Goal: Task Accomplishment & Management: Use online tool/utility

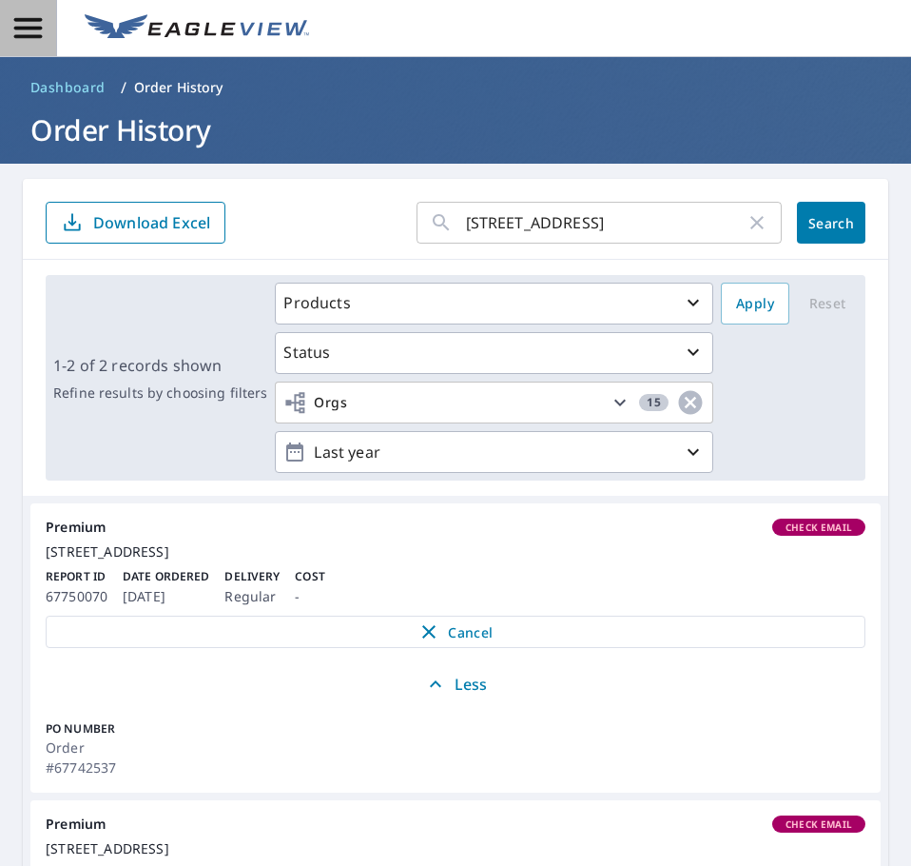
click at [36, 31] on icon "button" at bounding box center [27, 27] width 33 height 33
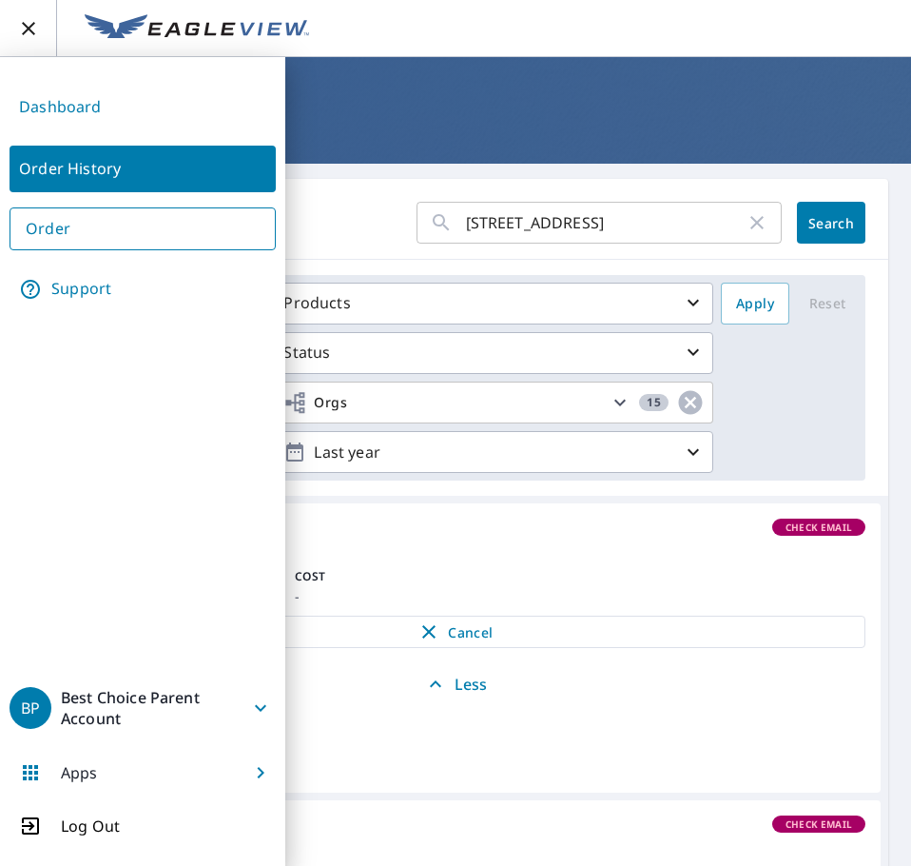
click at [40, 26] on span "button" at bounding box center [28, 28] width 56 height 23
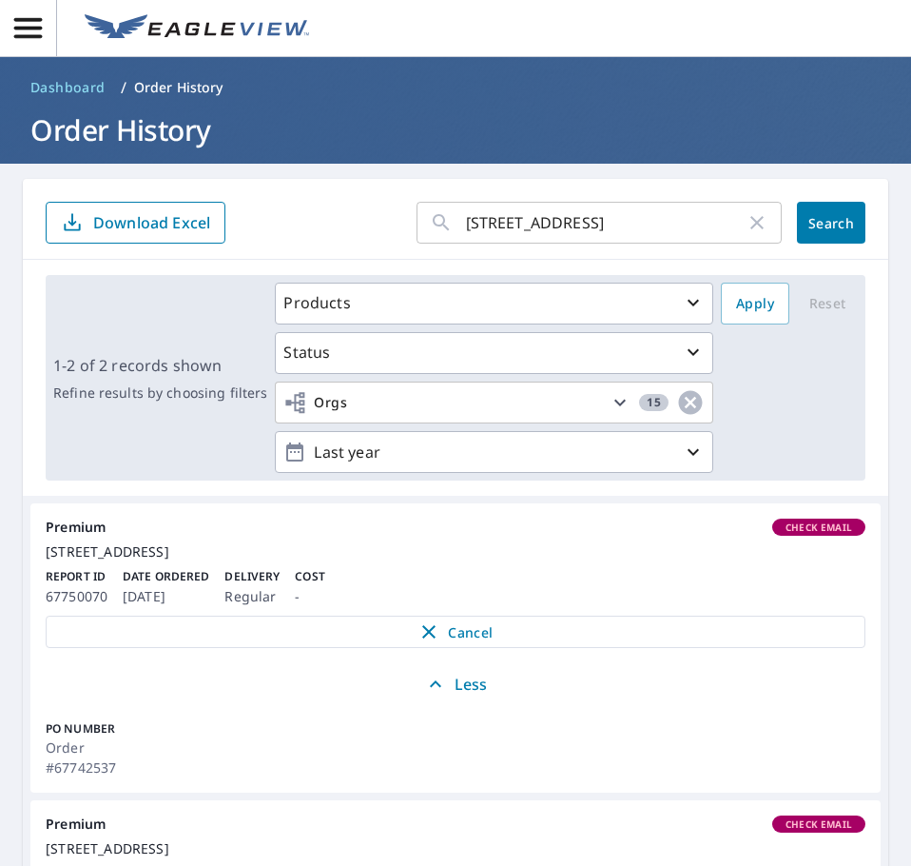
click at [658, 224] on input "1004 Kensington Square" at bounding box center [606, 222] width 280 height 53
click at [657, 224] on input "1004 Kensington Square" at bounding box center [606, 222] width 280 height 53
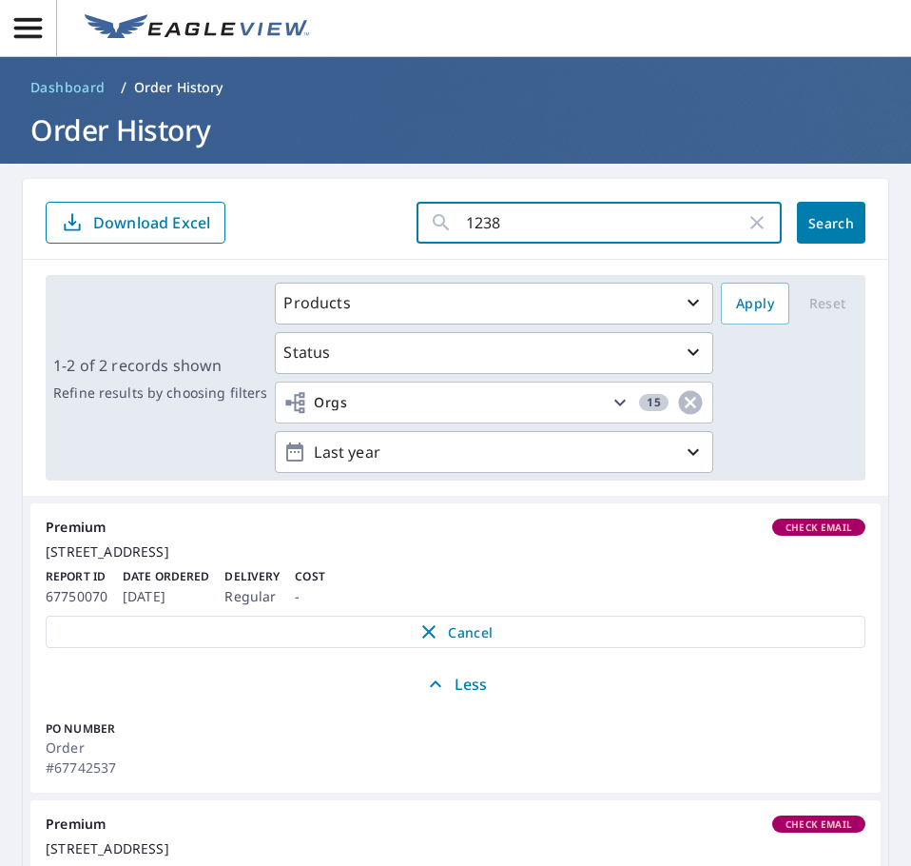
type input "12385"
click button "Search" at bounding box center [831, 223] width 68 height 42
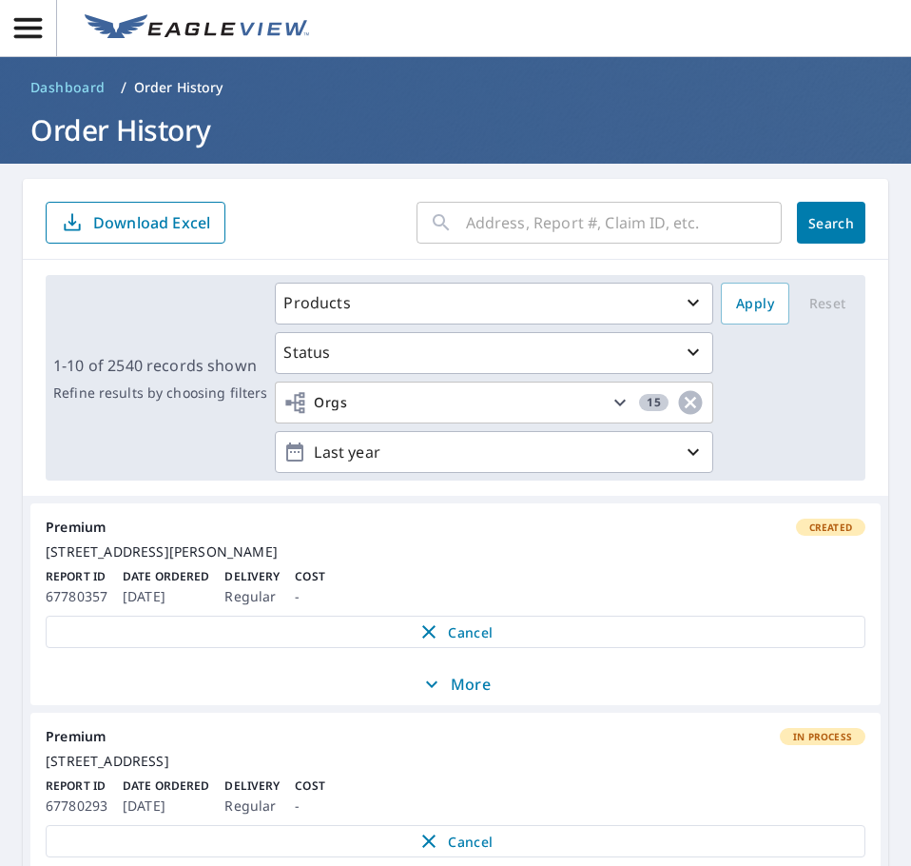
click at [500, 218] on input "text" at bounding box center [624, 222] width 316 height 53
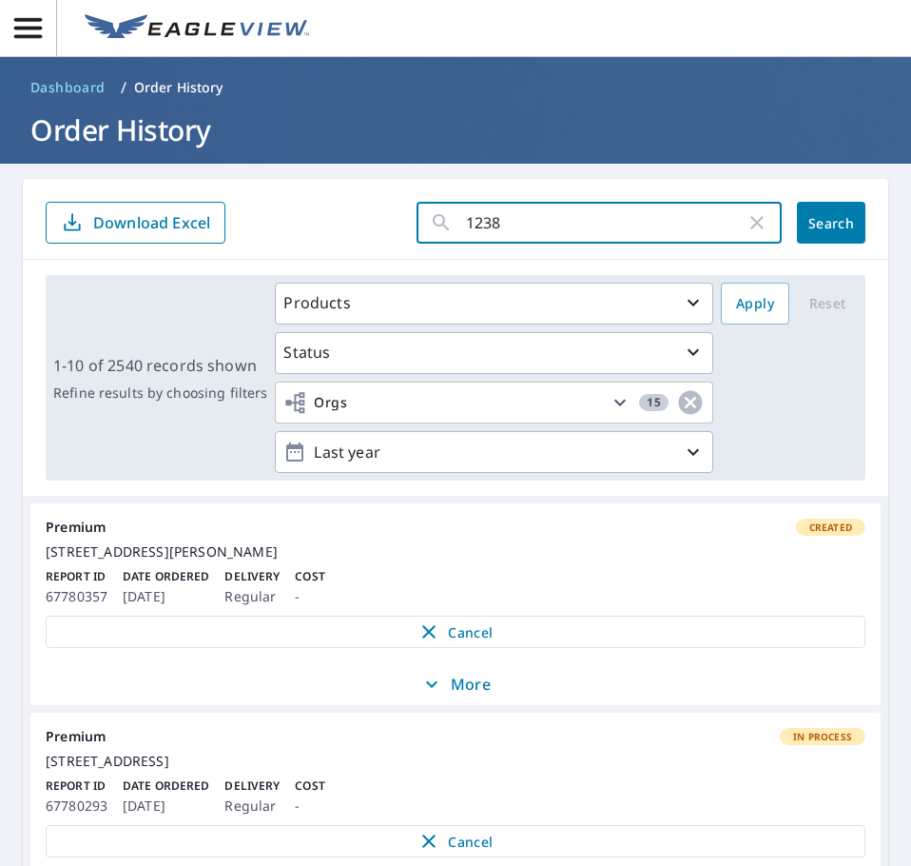
type input "12385"
click button "Search" at bounding box center [831, 223] width 68 height 42
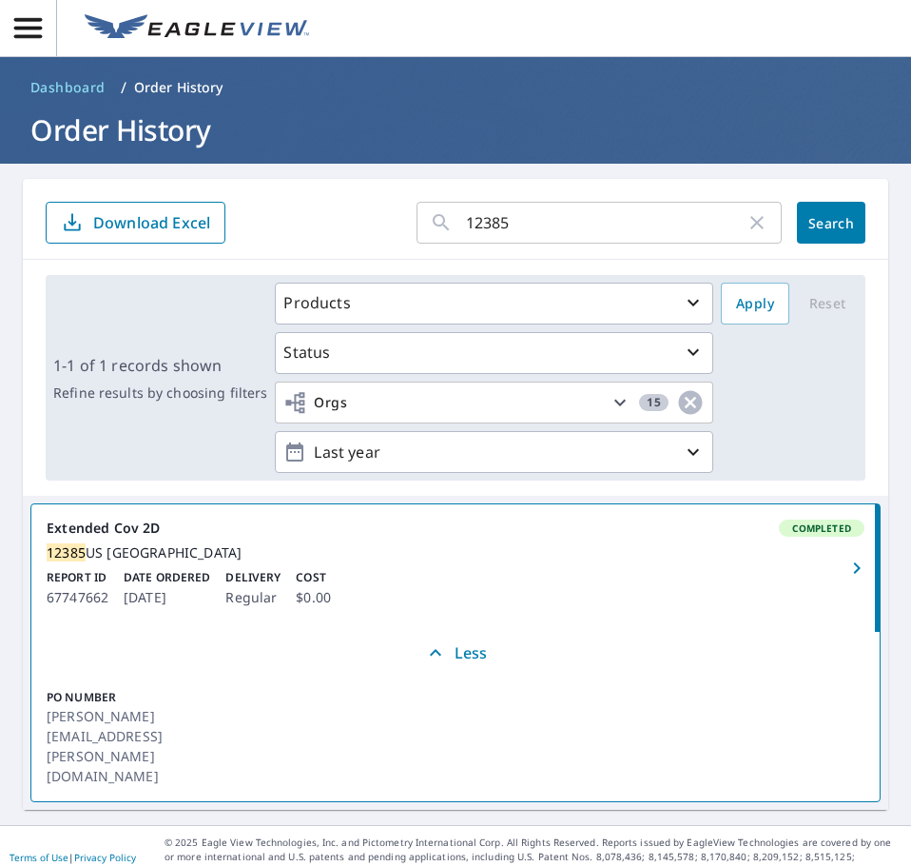
click at [443, 561] on div "12385 US Highway 61 New Madrid, MO 63869" at bounding box center [456, 552] width 818 height 17
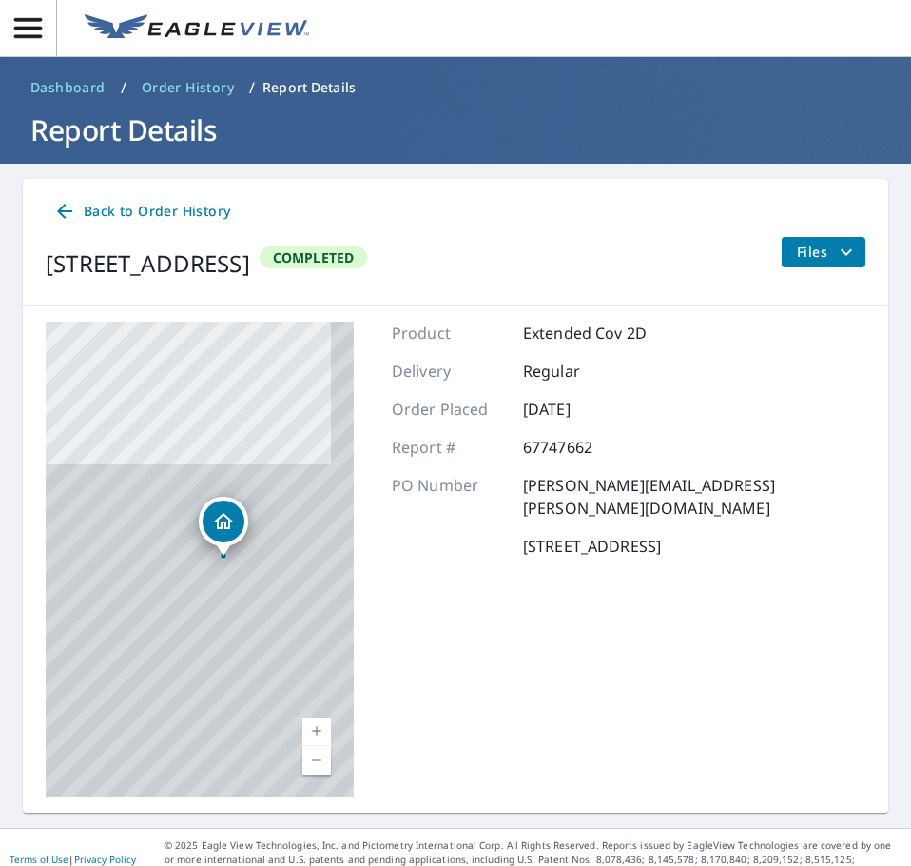
click at [797, 245] on span "Files" at bounding box center [827, 252] width 61 height 23
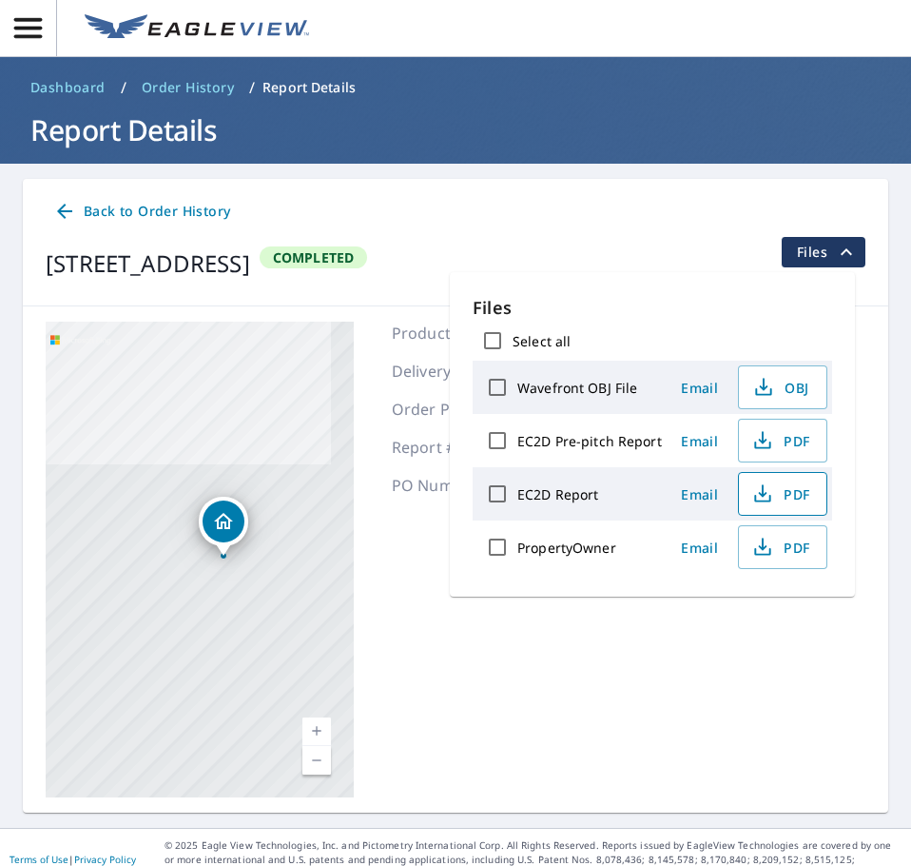
click at [753, 491] on icon "button" at bounding box center [763, 493] width 23 height 23
click at [116, 32] on img at bounding box center [197, 28] width 225 height 29
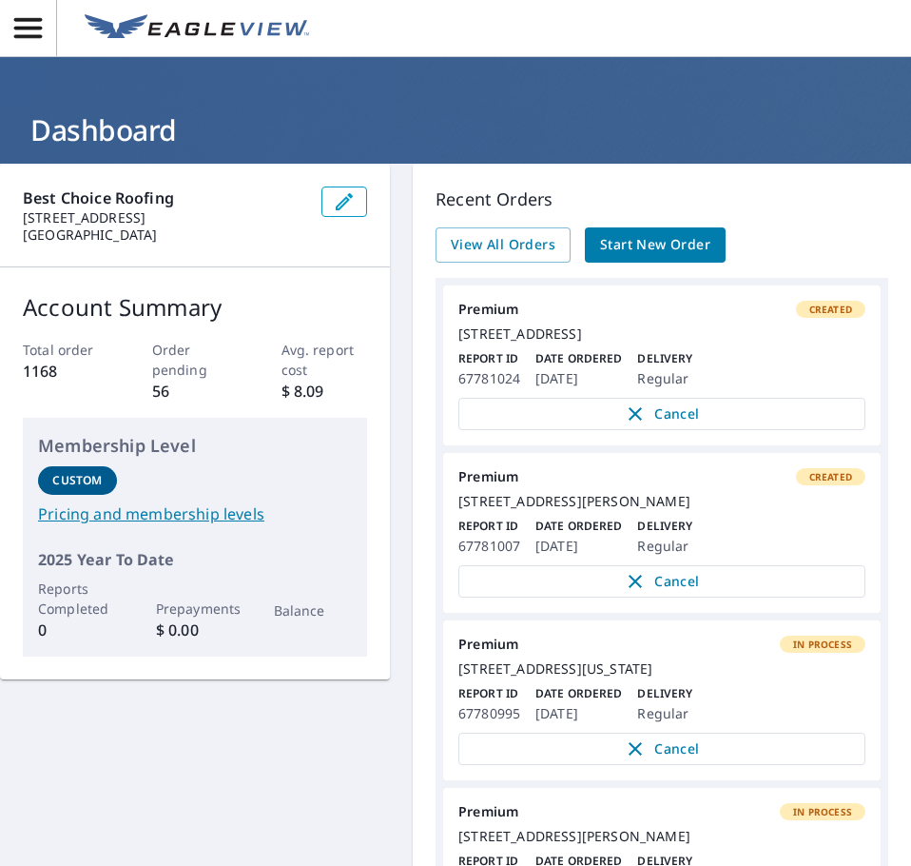
click at [15, 30] on icon "button" at bounding box center [27, 27] width 33 height 33
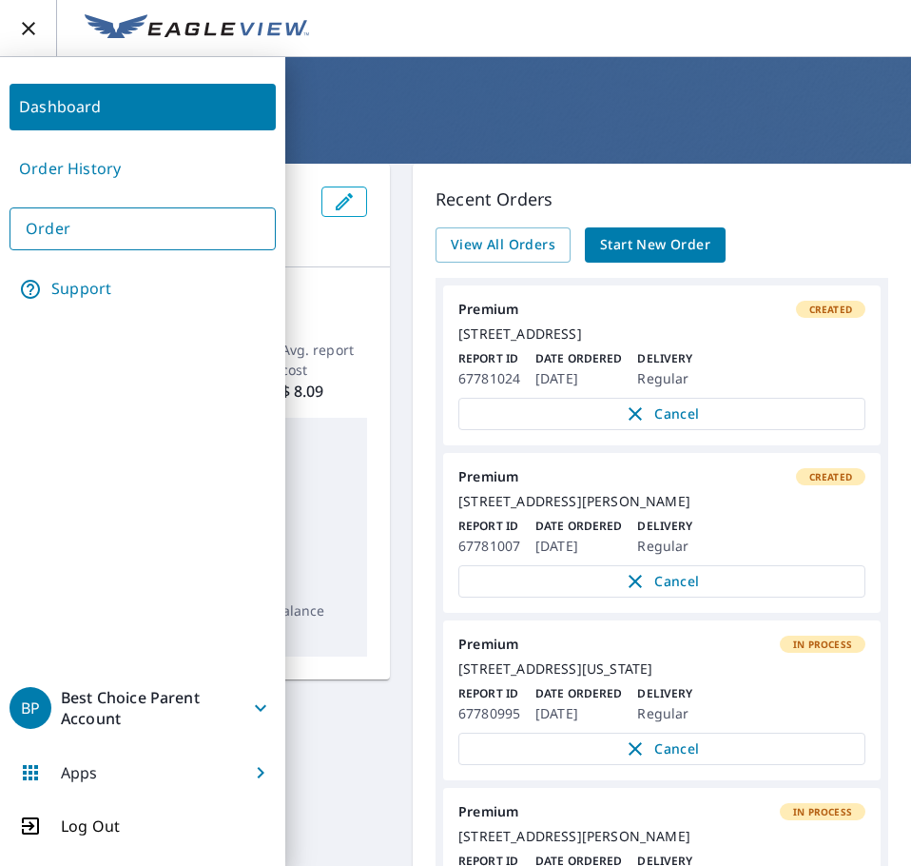
click at [75, 161] on link "Order History" at bounding box center [143, 169] width 266 height 47
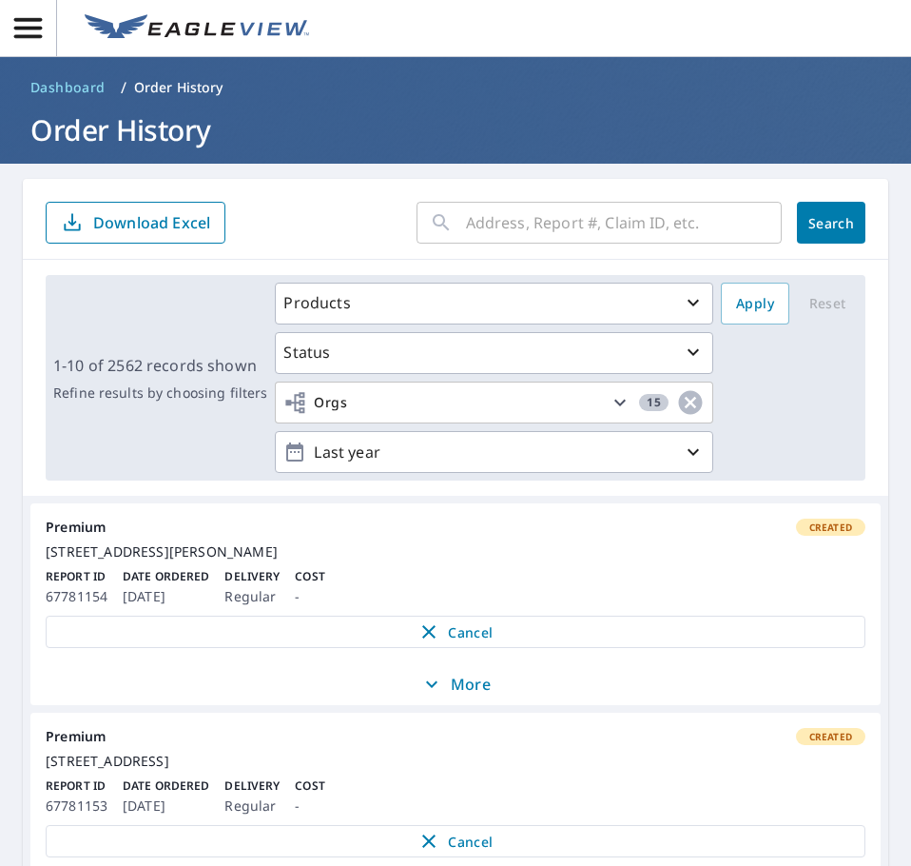
click at [500, 211] on input "text" at bounding box center [624, 222] width 316 height 53
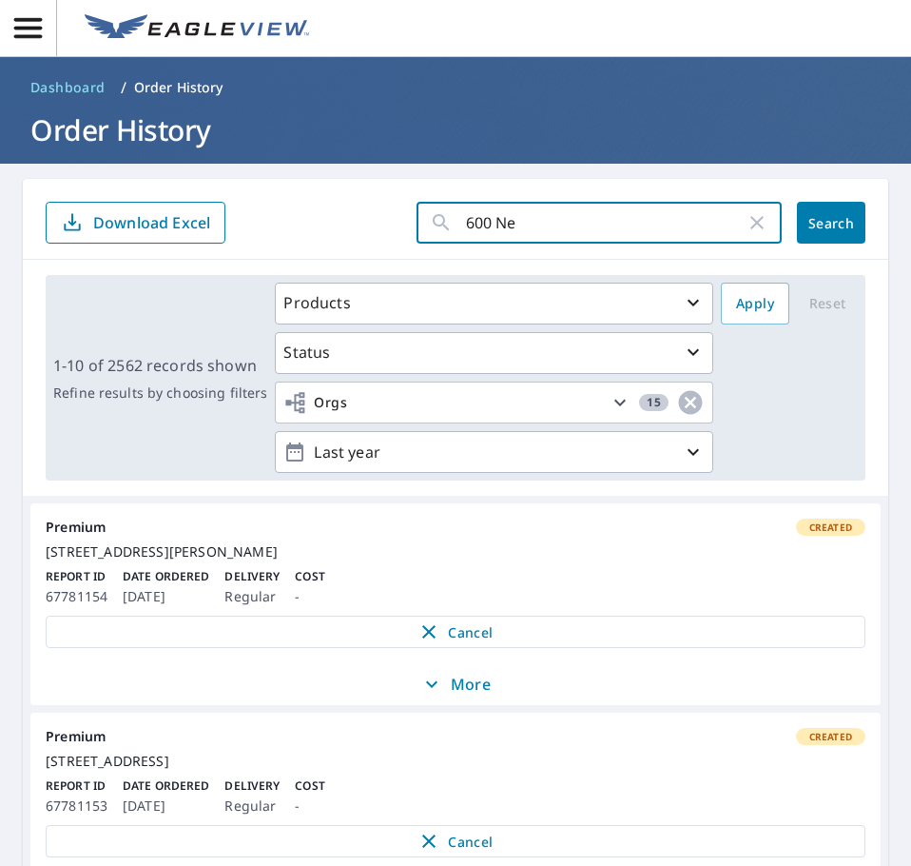
type input "600 New"
click button "Search" at bounding box center [831, 223] width 68 height 42
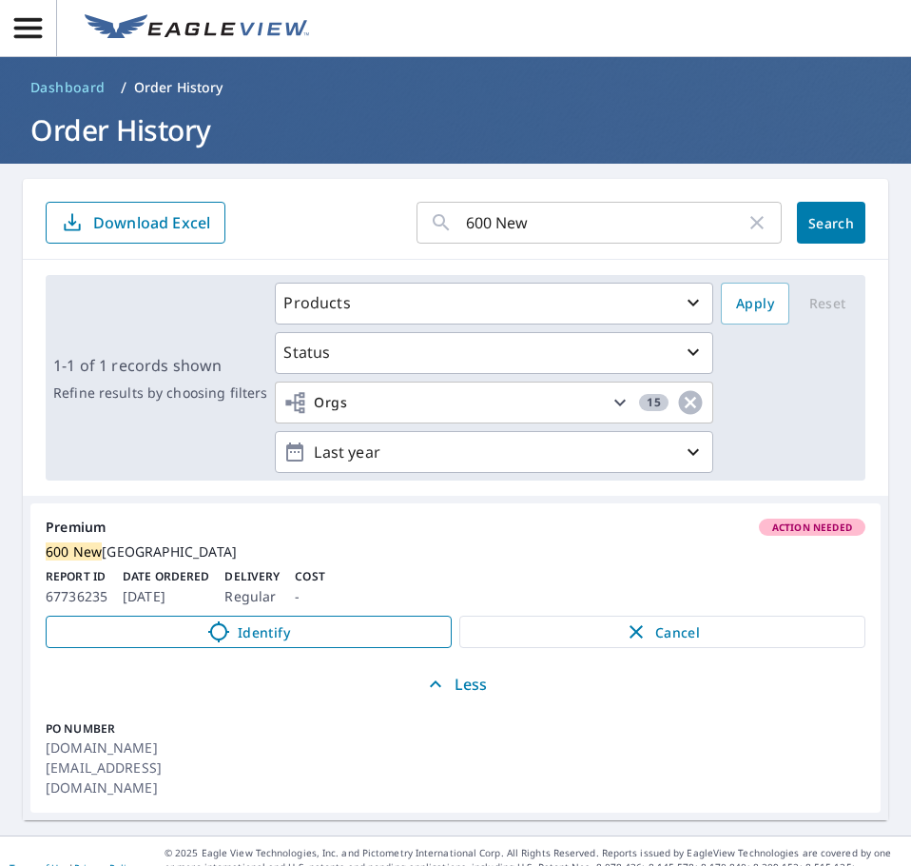
click at [208, 642] on icon at bounding box center [218, 631] width 21 height 21
click at [533, 229] on input "600 New" at bounding box center [606, 222] width 280 height 53
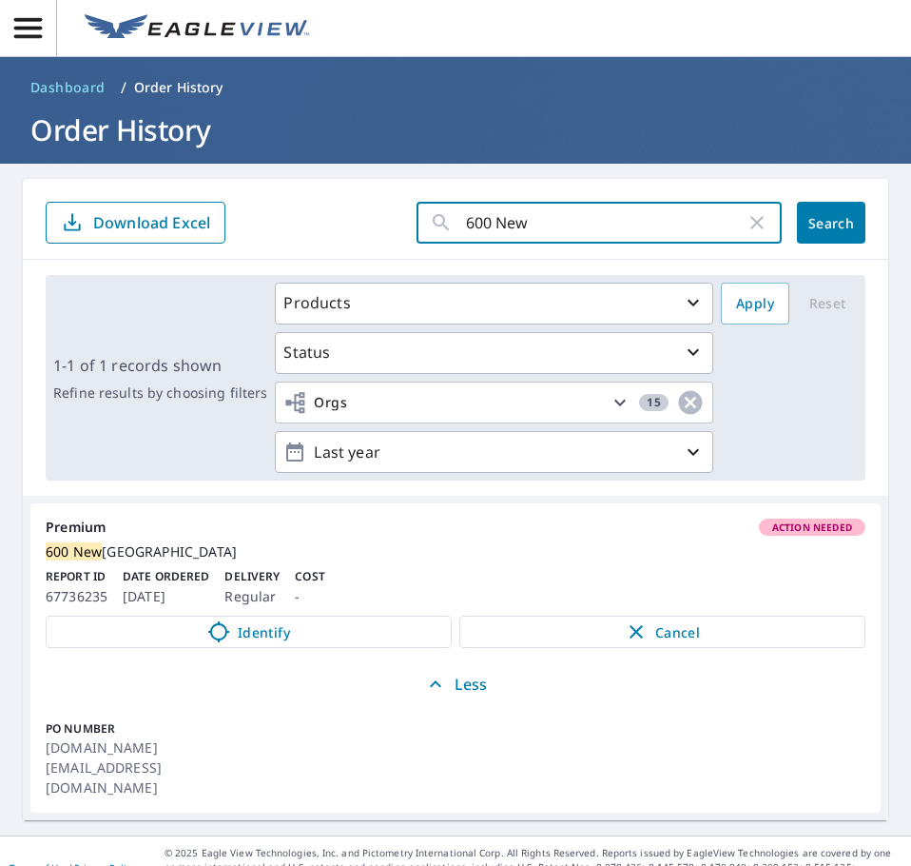
click at [533, 229] on input "600 New" at bounding box center [606, 222] width 280 height 53
type input "830 Win"
click button "Search" at bounding box center [831, 223] width 68 height 42
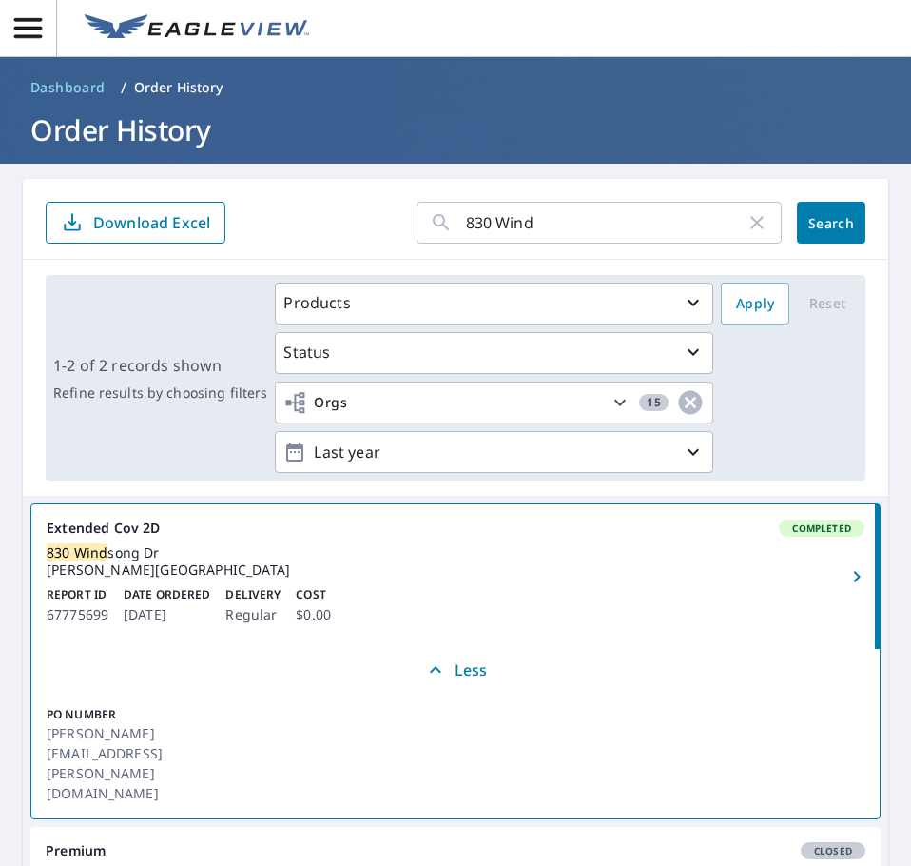
click at [615, 137] on h1 "Order History" at bounding box center [456, 129] width 866 height 39
click at [375, 589] on div "Report ID 67775699 Date Ordered Oct 08, 2025 Delivery Regular Cost $0.00" at bounding box center [456, 606] width 818 height 40
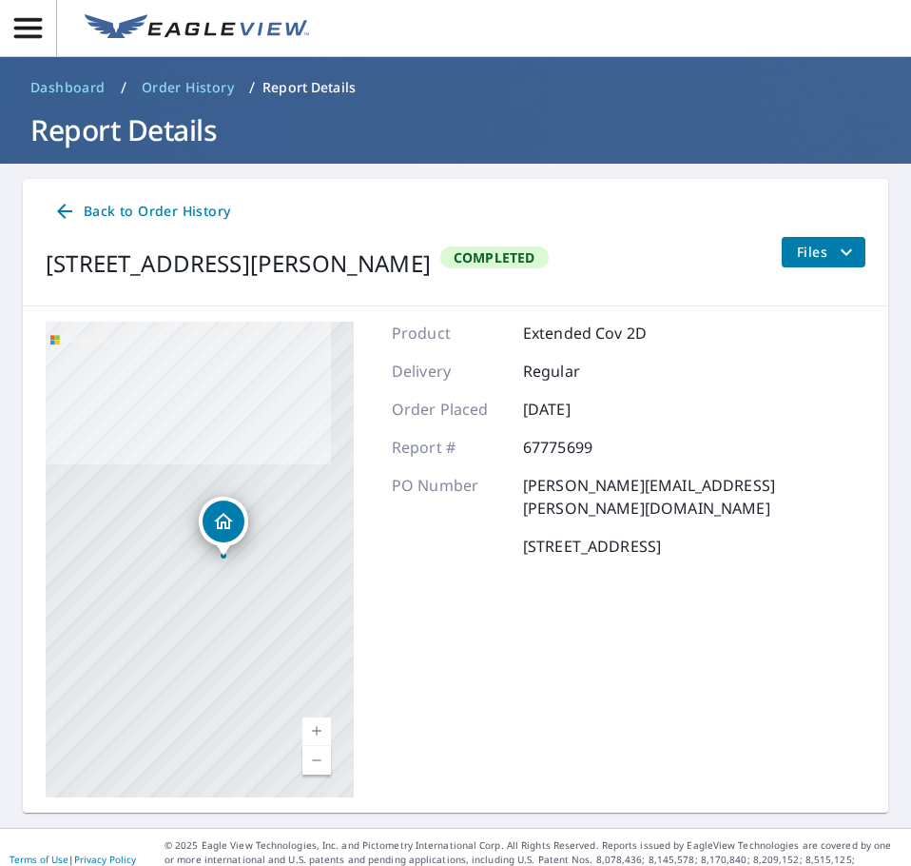
click at [812, 260] on span "Files" at bounding box center [827, 252] width 61 height 23
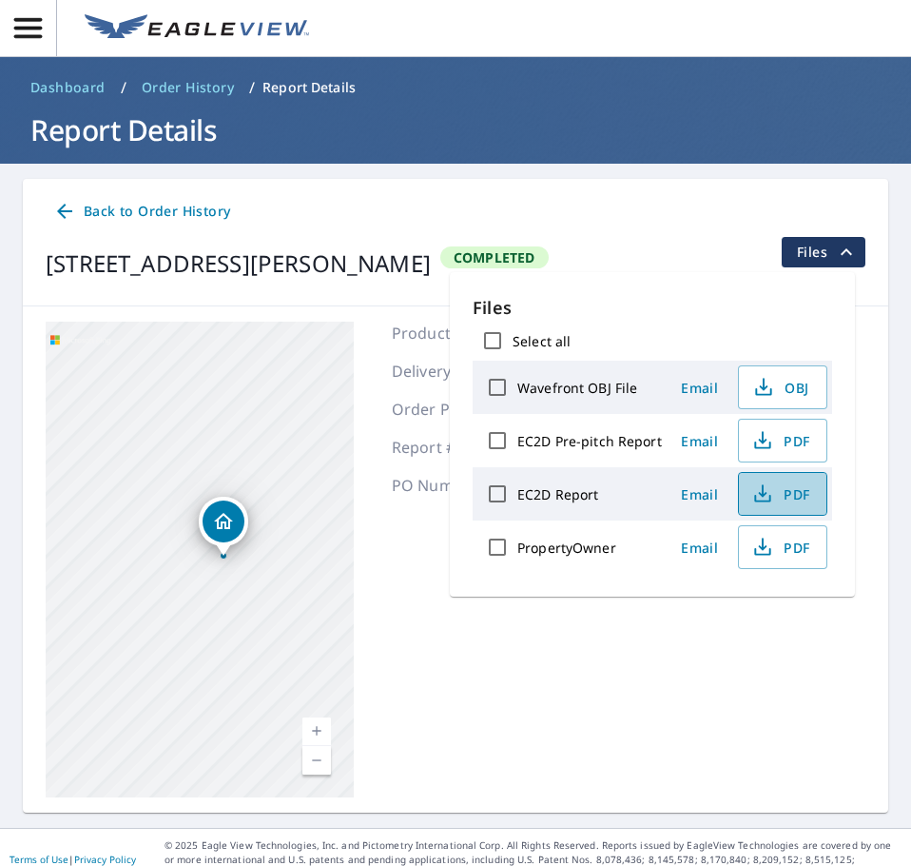
click at [779, 501] on span "PDF" at bounding box center [781, 493] width 61 height 23
click at [143, 8] on link at bounding box center [196, 28] width 247 height 51
click at [98, 33] on img at bounding box center [197, 28] width 225 height 29
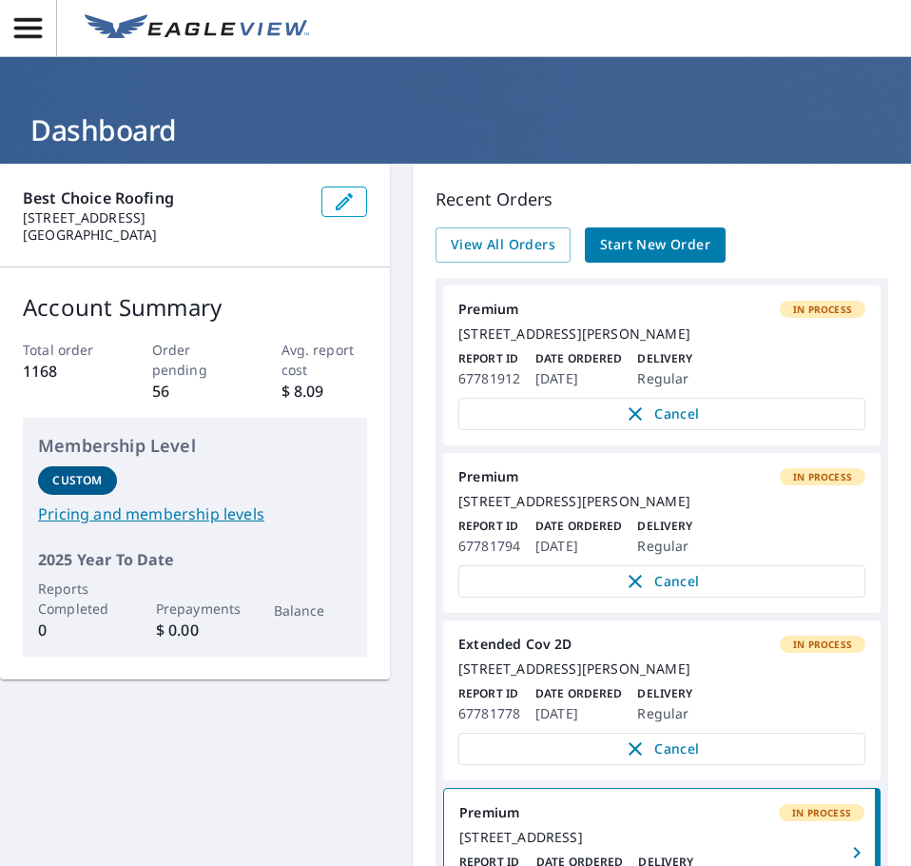
click at [180, 20] on img at bounding box center [197, 28] width 225 height 29
click at [29, 30] on icon "button" at bounding box center [27, 27] width 33 height 33
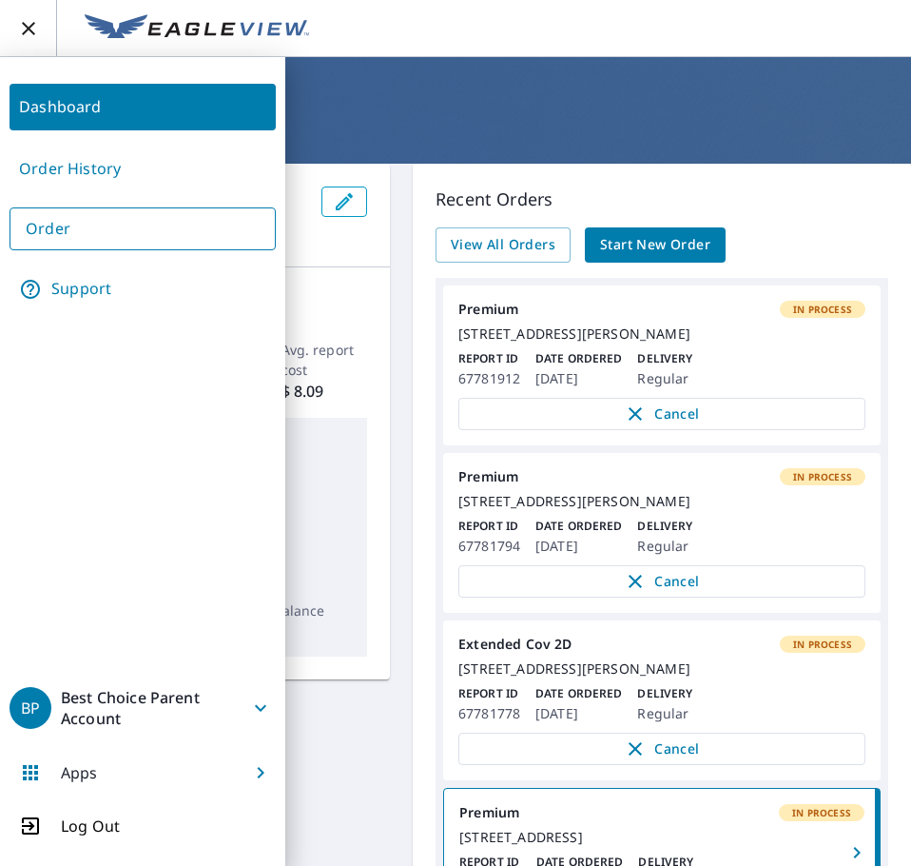
click at [133, 167] on link "Order History" at bounding box center [143, 169] width 266 height 47
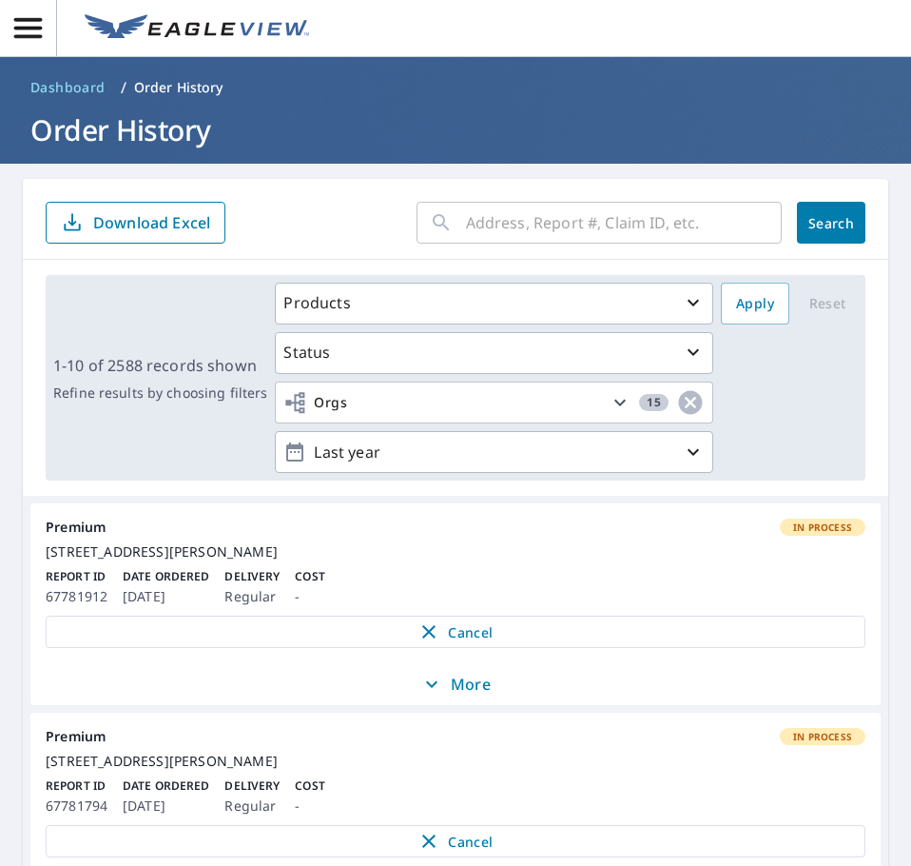
click at [522, 222] on input "text" at bounding box center [624, 222] width 316 height 53
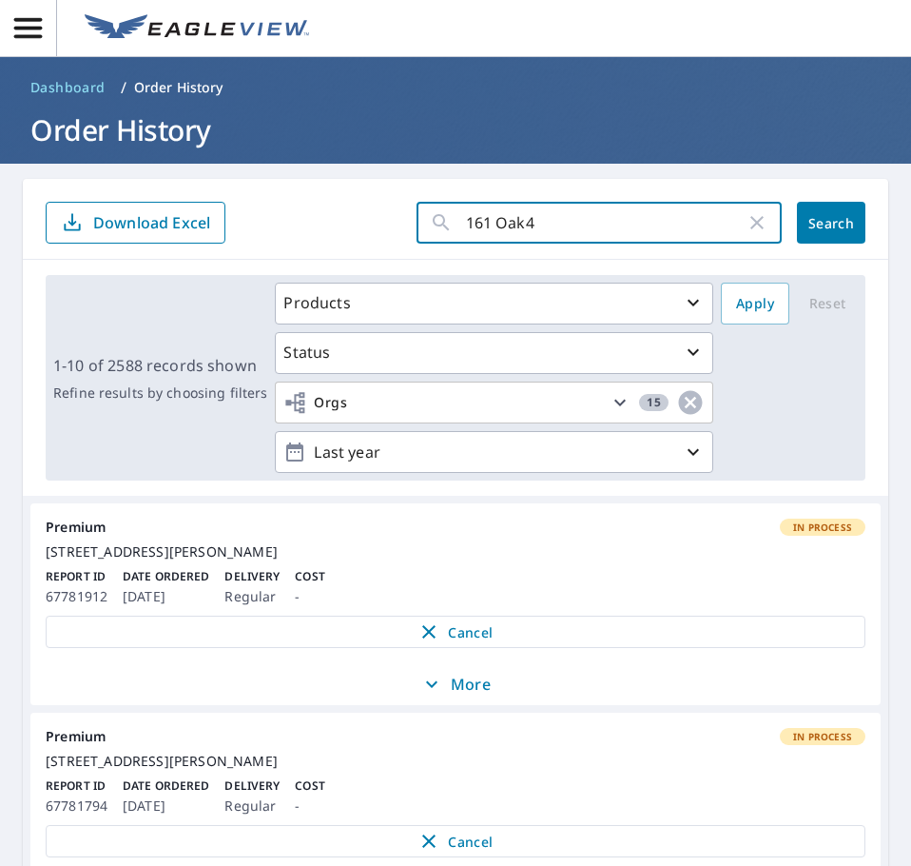
type input "161 Oak"
click button "Search" at bounding box center [831, 223] width 68 height 42
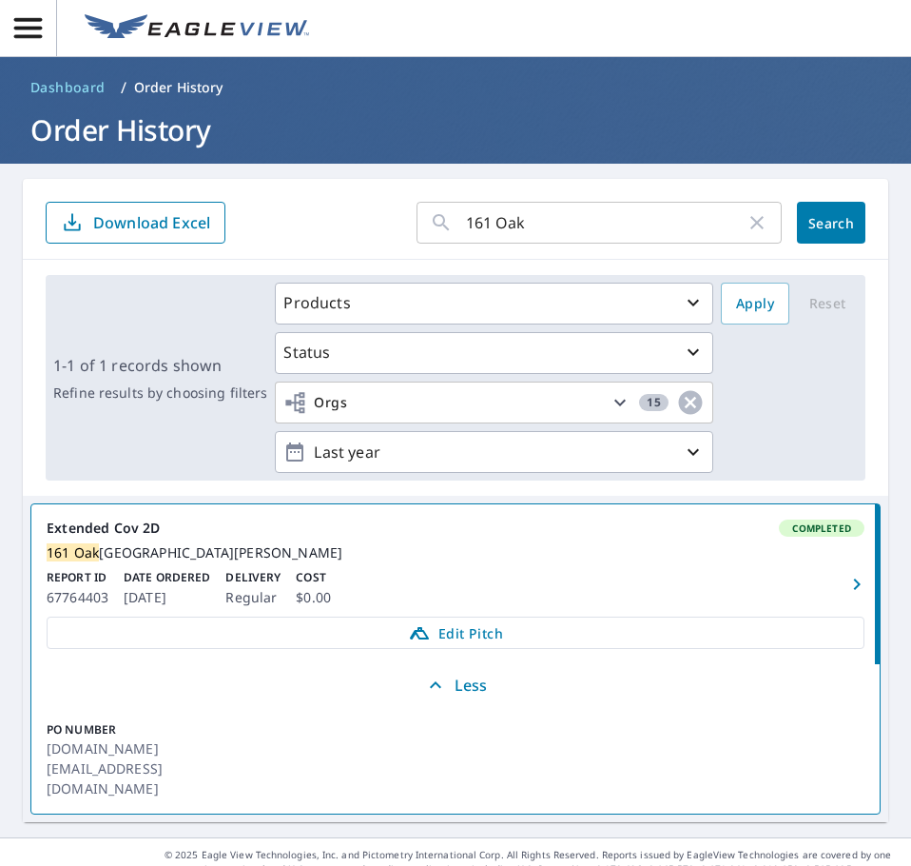
click at [505, 587] on div "Report ID 67764403 Date Ordered Oct 07, 2025 Delivery Regular Cost $0.00" at bounding box center [456, 589] width 818 height 40
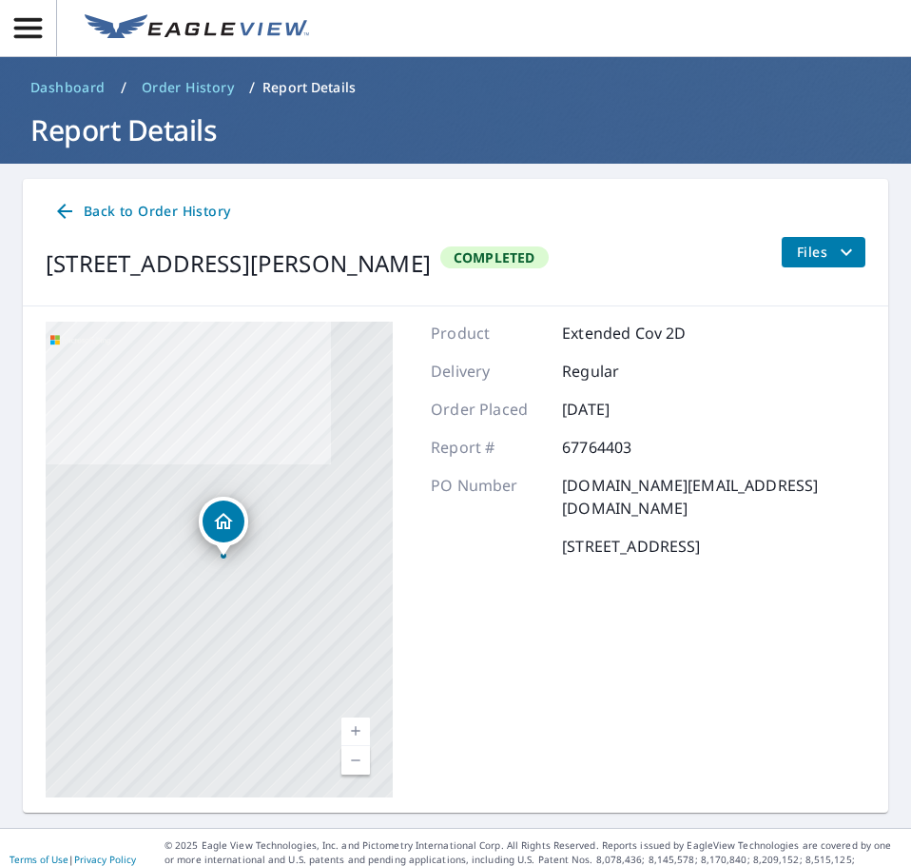
click at [797, 251] on span "Files" at bounding box center [827, 252] width 61 height 23
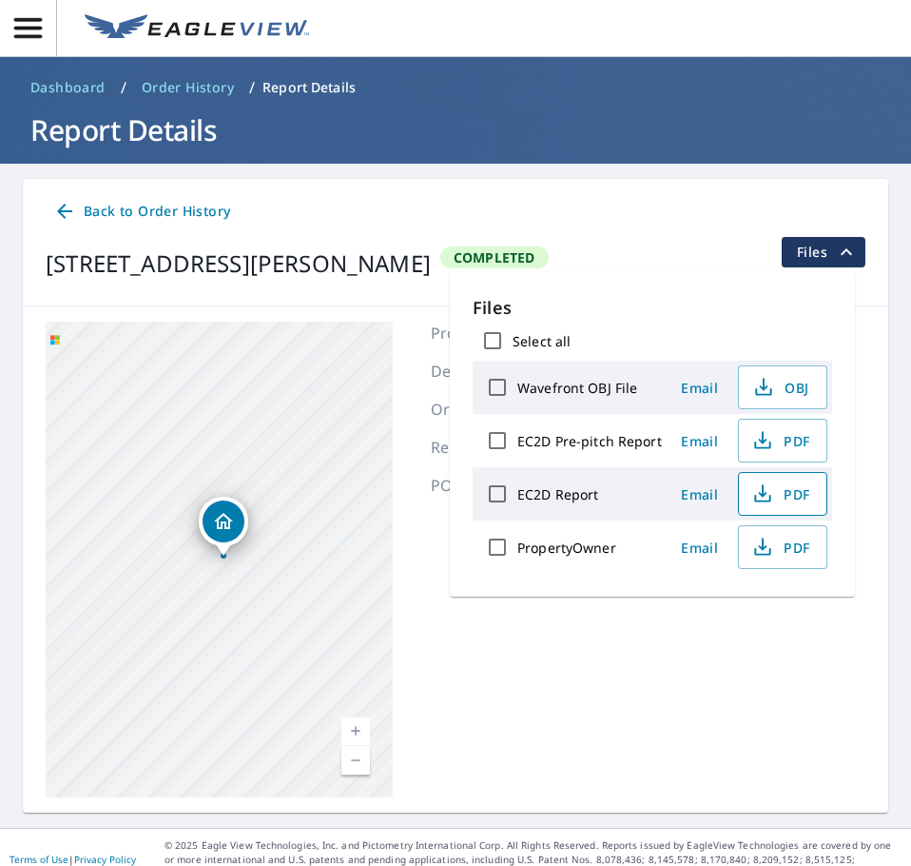
click at [760, 496] on icon "button" at bounding box center [763, 490] width 9 height 12
drag, startPoint x: 112, startPoint y: 33, endPoint x: 4, endPoint y: 72, distance: 115.3
click at [112, 33] on img at bounding box center [197, 28] width 225 height 29
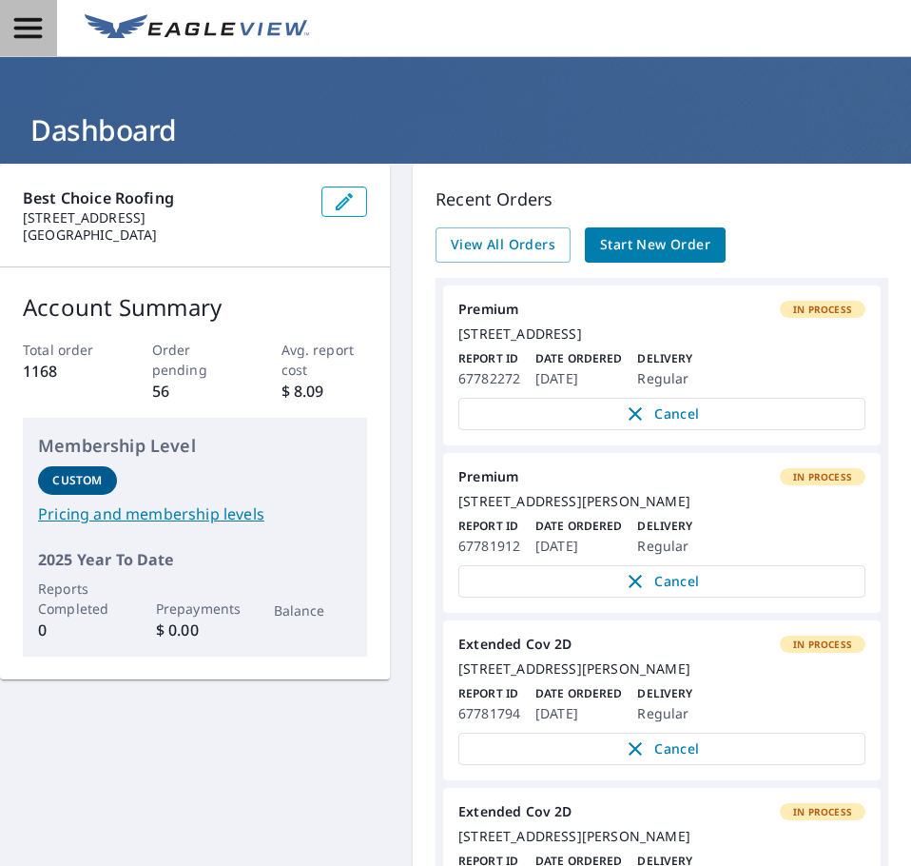
click at [31, 26] on icon "button" at bounding box center [27, 27] width 33 height 33
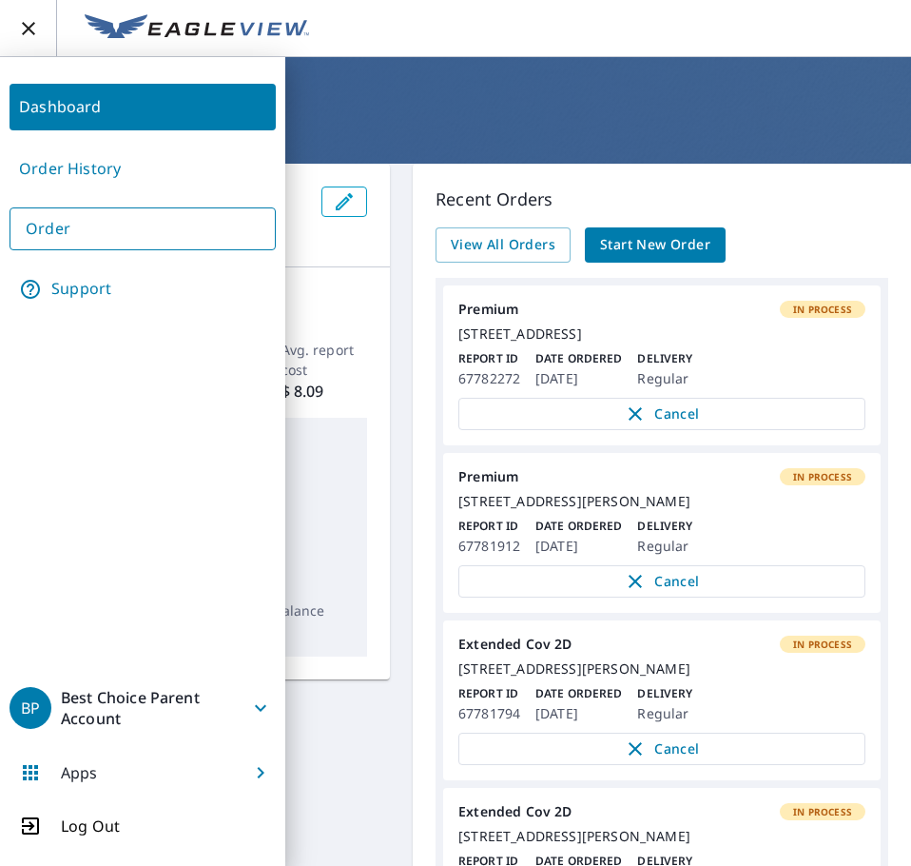
drag, startPoint x: 112, startPoint y: 167, endPoint x: 68, endPoint y: 167, distance: 43.8
click at [112, 167] on link "Order History" at bounding box center [143, 169] width 266 height 47
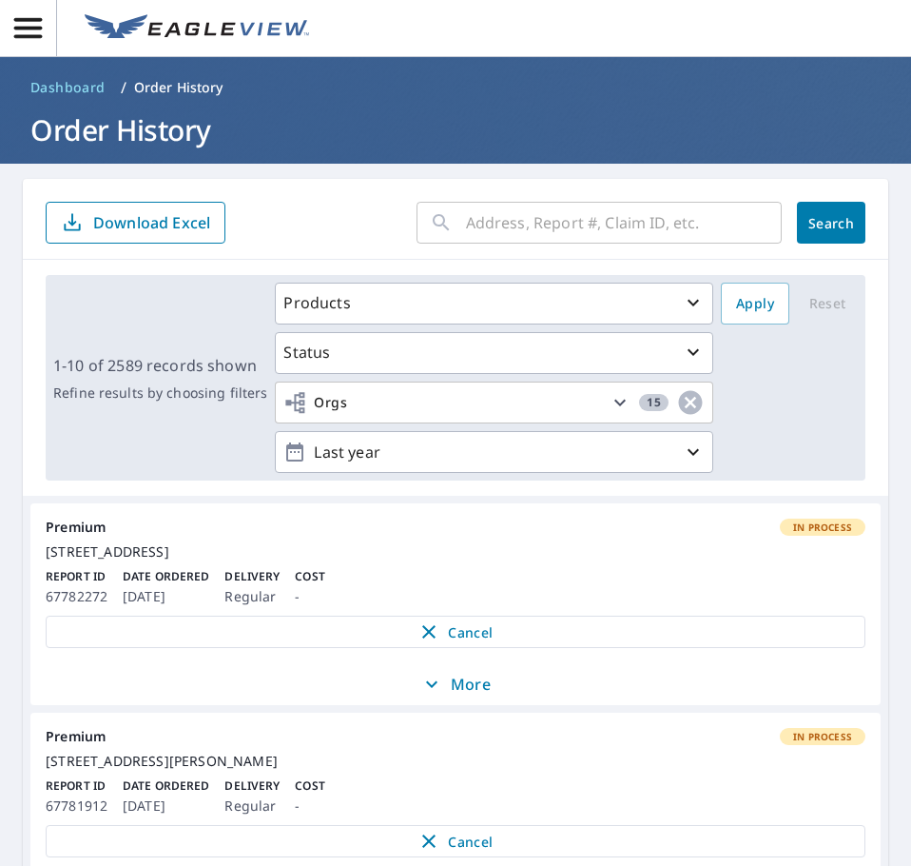
click at [484, 226] on input "text" at bounding box center [624, 222] width 316 height 53
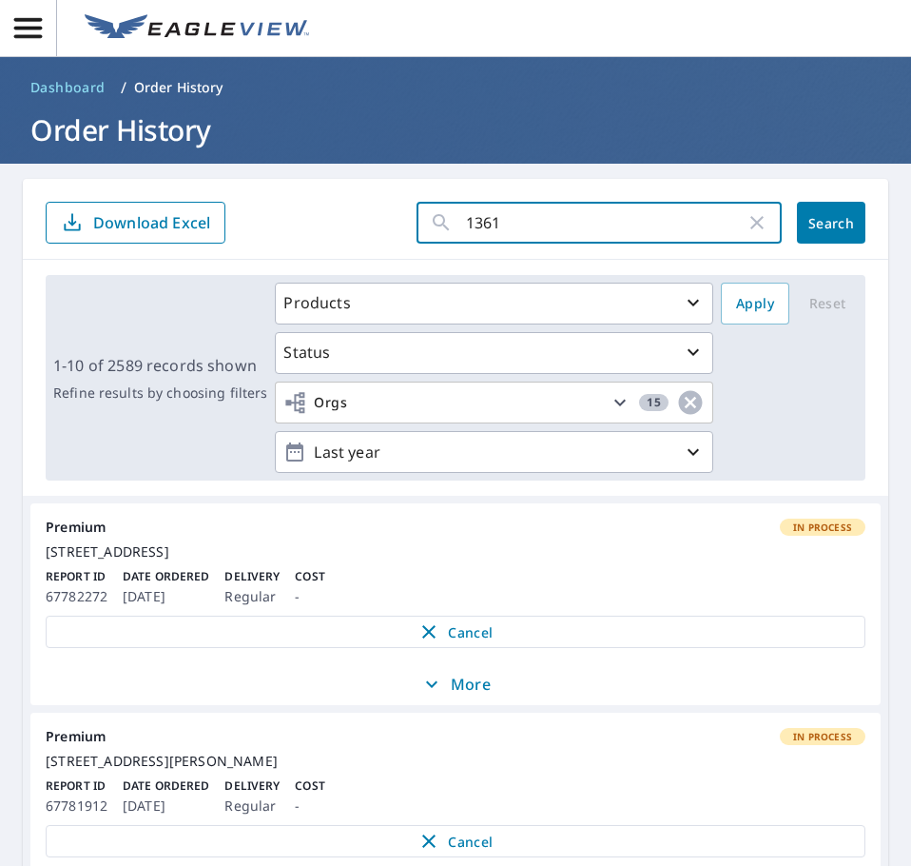
type input "13610"
click button "Search" at bounding box center [831, 223] width 68 height 42
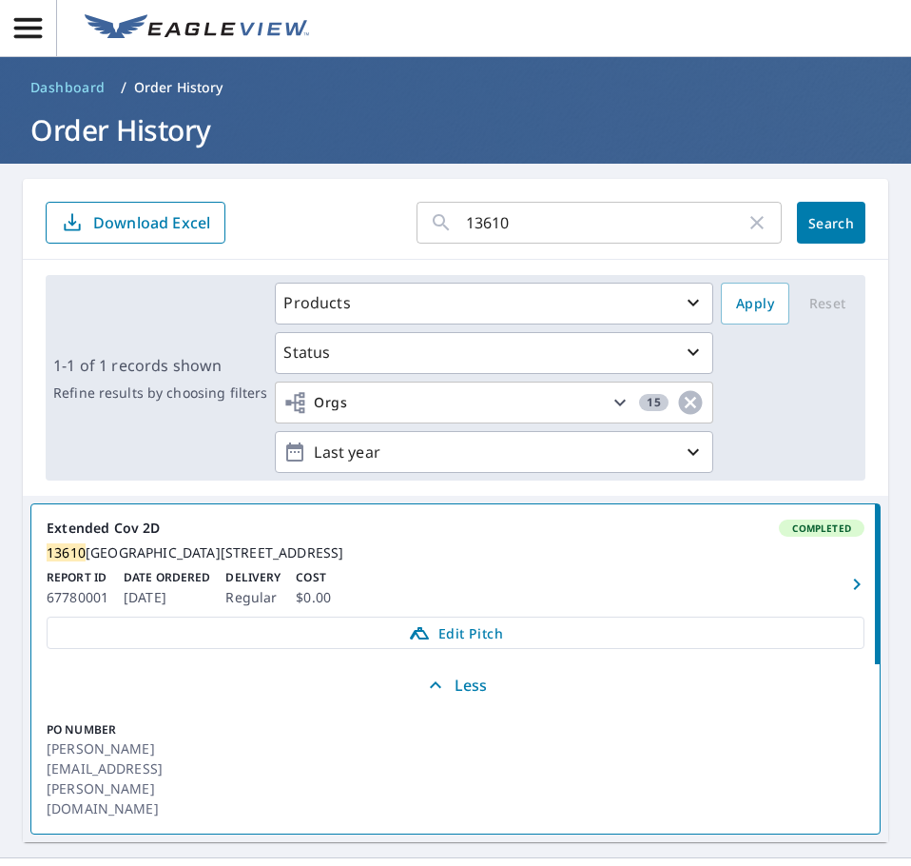
click at [468, 597] on div "Report ID 67780001 Date Ordered Oct 08, 2025 Delivery Regular Cost $0.00" at bounding box center [456, 589] width 818 height 40
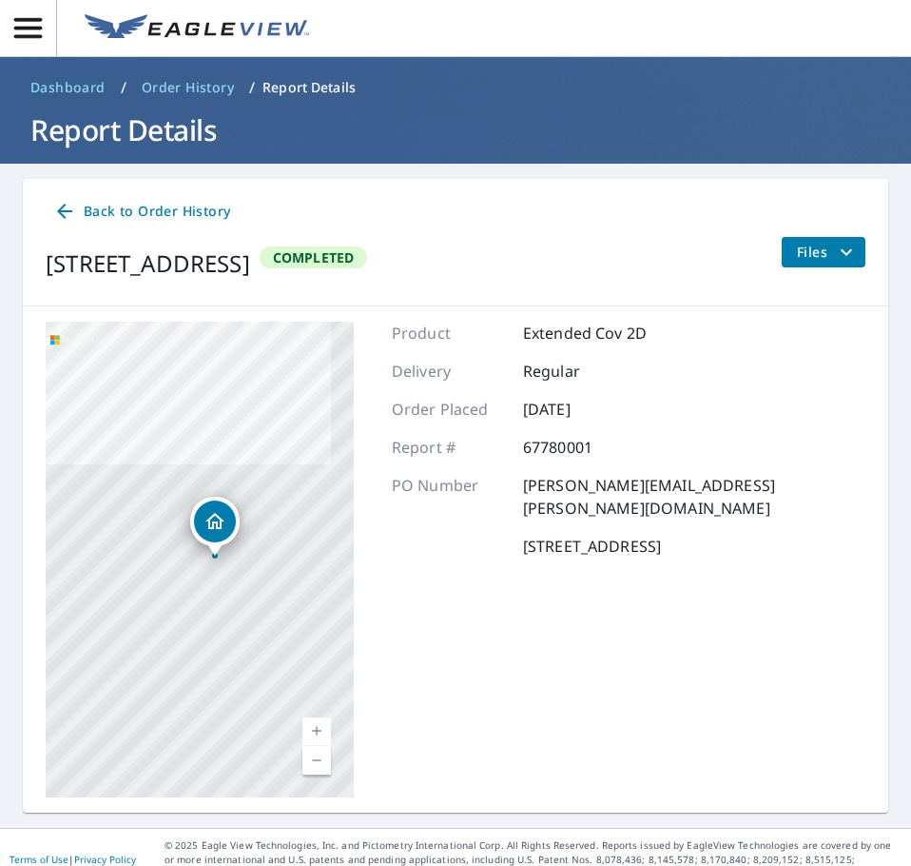
click at [797, 253] on span "Files" at bounding box center [827, 252] width 61 height 23
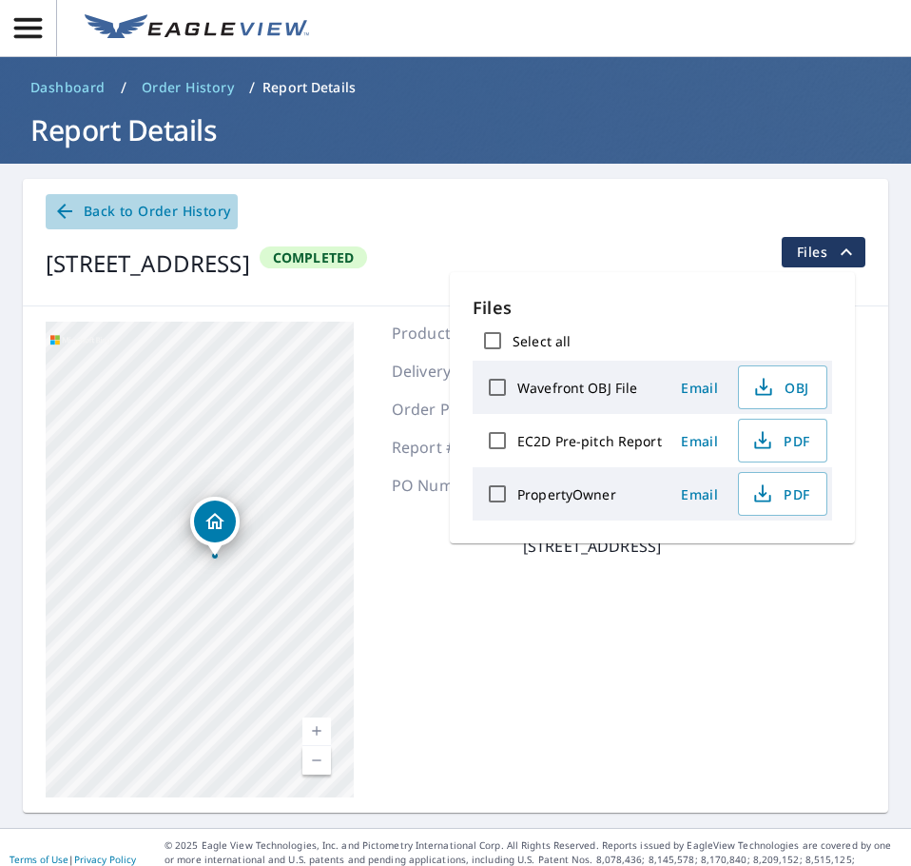
click at [74, 209] on icon at bounding box center [64, 211] width 23 height 23
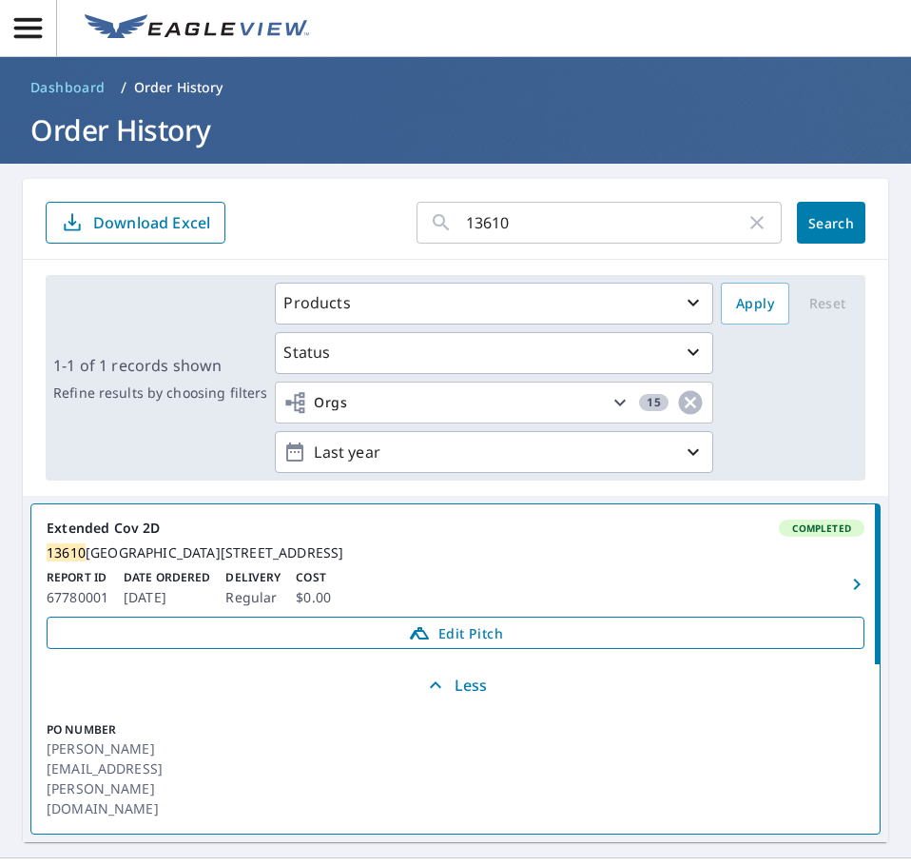
click at [432, 644] on span "Edit Pitch" at bounding box center [455, 632] width 793 height 23
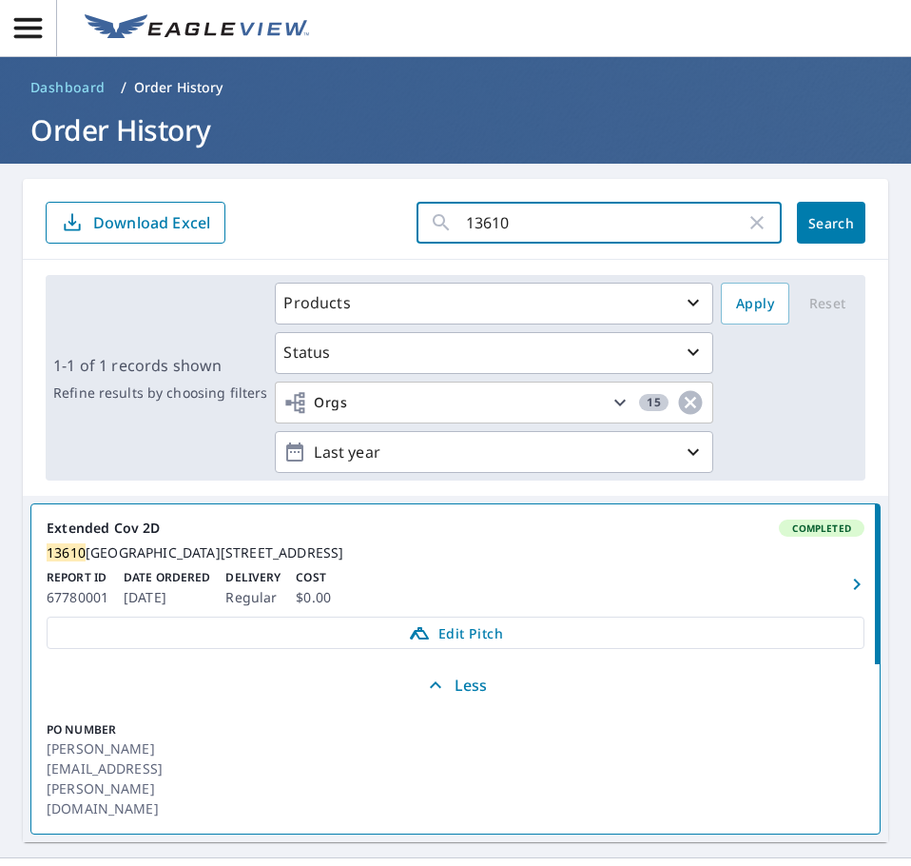
drag, startPoint x: 496, startPoint y: 222, endPoint x: 465, endPoint y: 219, distance: 30.6
click at [470, 220] on input "13610" at bounding box center [606, 222] width 280 height 53
click at [466, 214] on input "13610" at bounding box center [606, 222] width 280 height 53
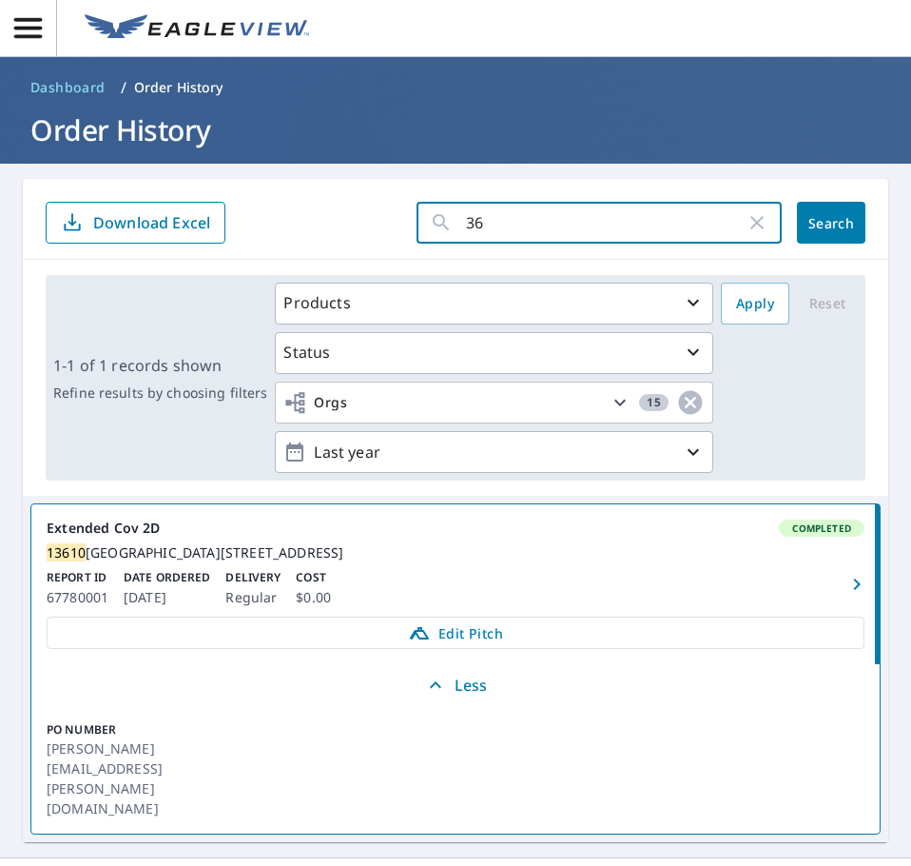
type input "363"
click button "Search" at bounding box center [831, 223] width 68 height 42
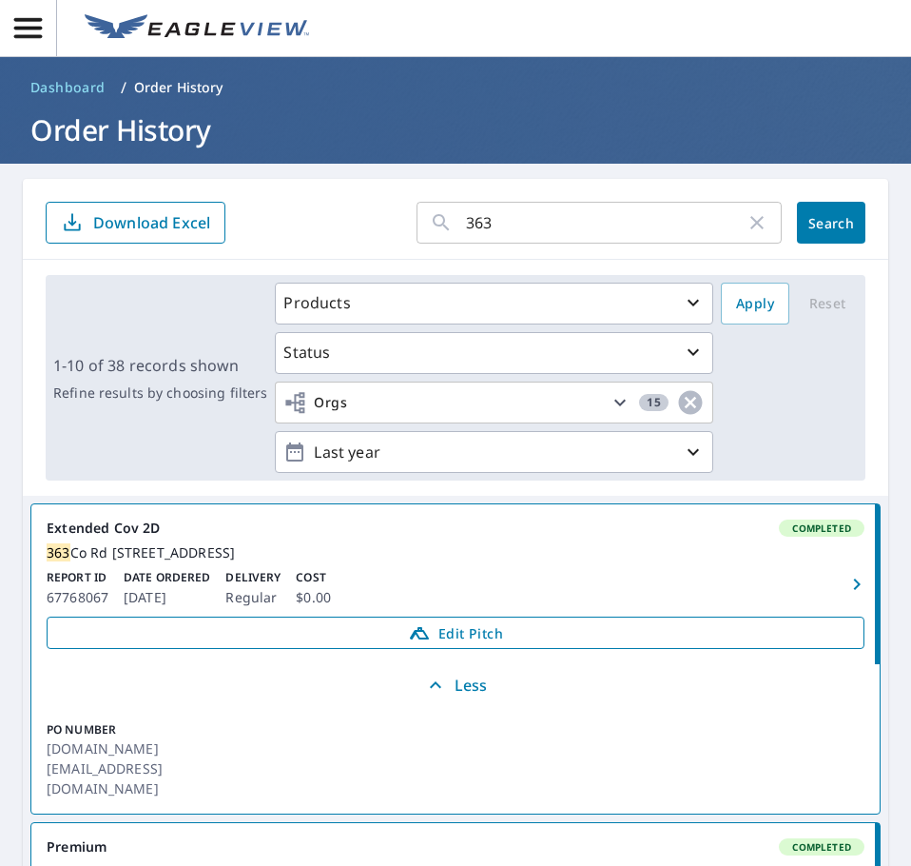
click at [483, 644] on span "Edit Pitch" at bounding box center [455, 632] width 793 height 23
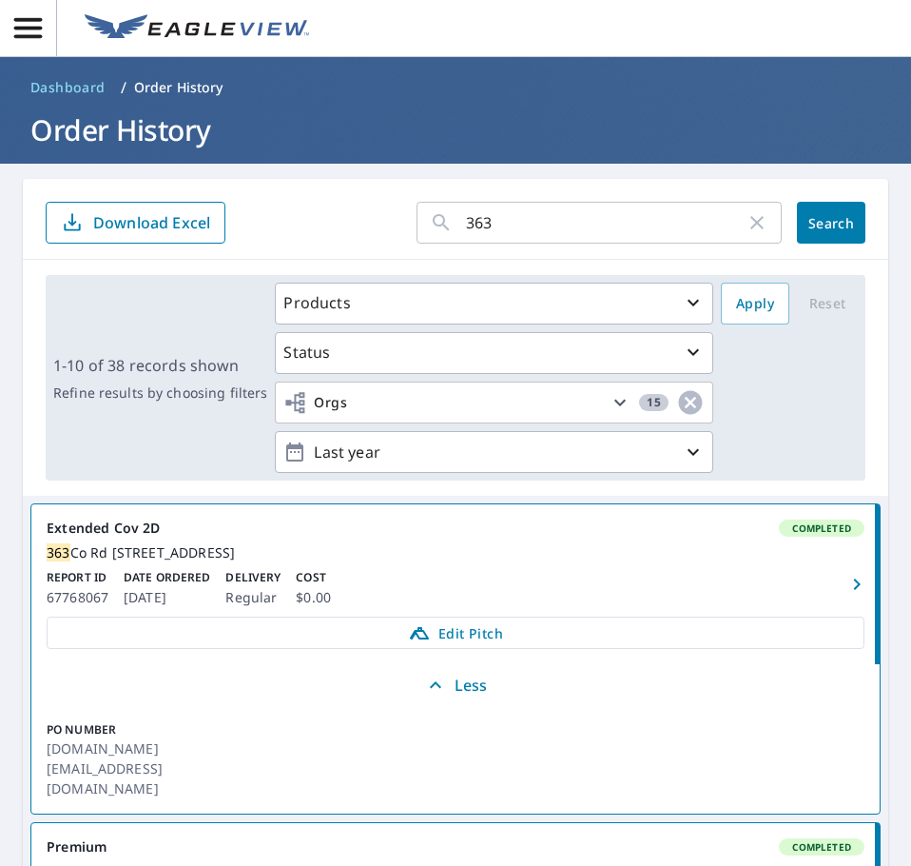
click at [423, 222] on div "363 ​" at bounding box center [599, 223] width 365 height 42
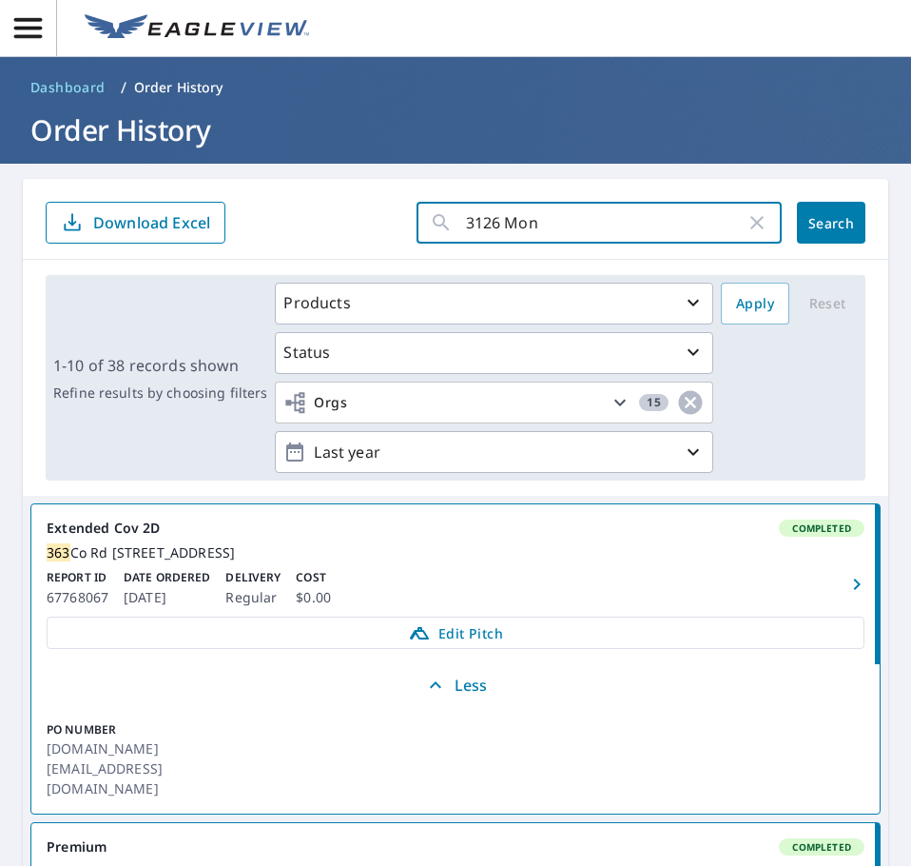
type input "3126 Mont"
click button "Search" at bounding box center [831, 223] width 68 height 42
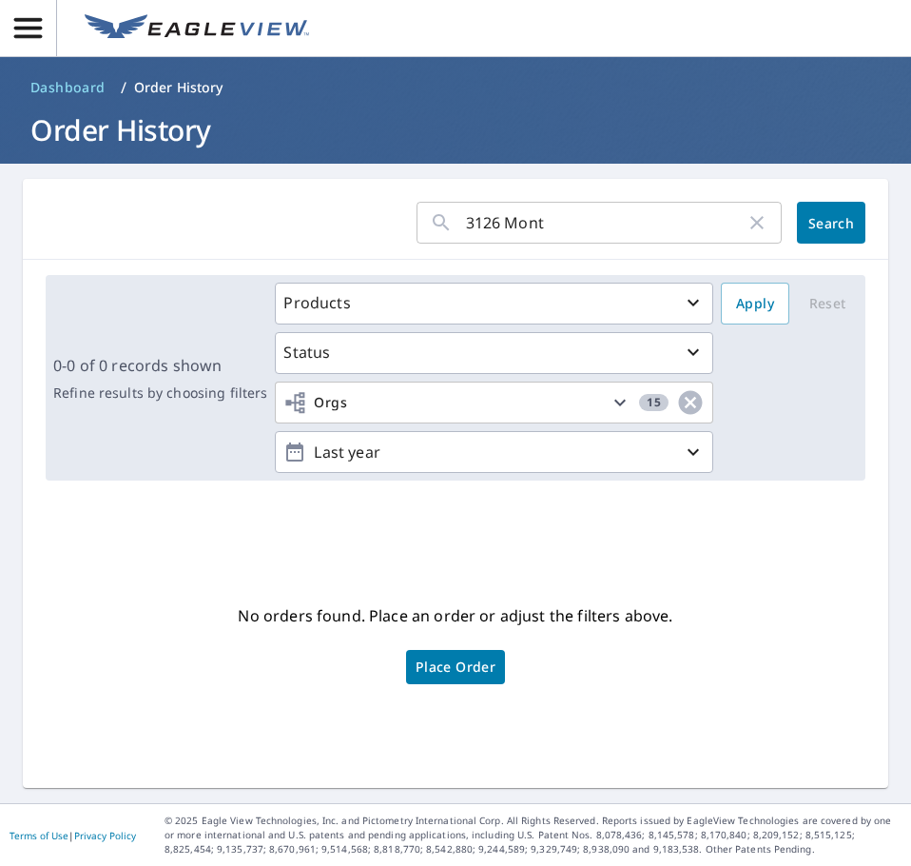
drag, startPoint x: 549, startPoint y: 212, endPoint x: 407, endPoint y: 241, distance: 144.6
click at [417, 240] on div "3126 Mont ​" at bounding box center [599, 223] width 365 height 42
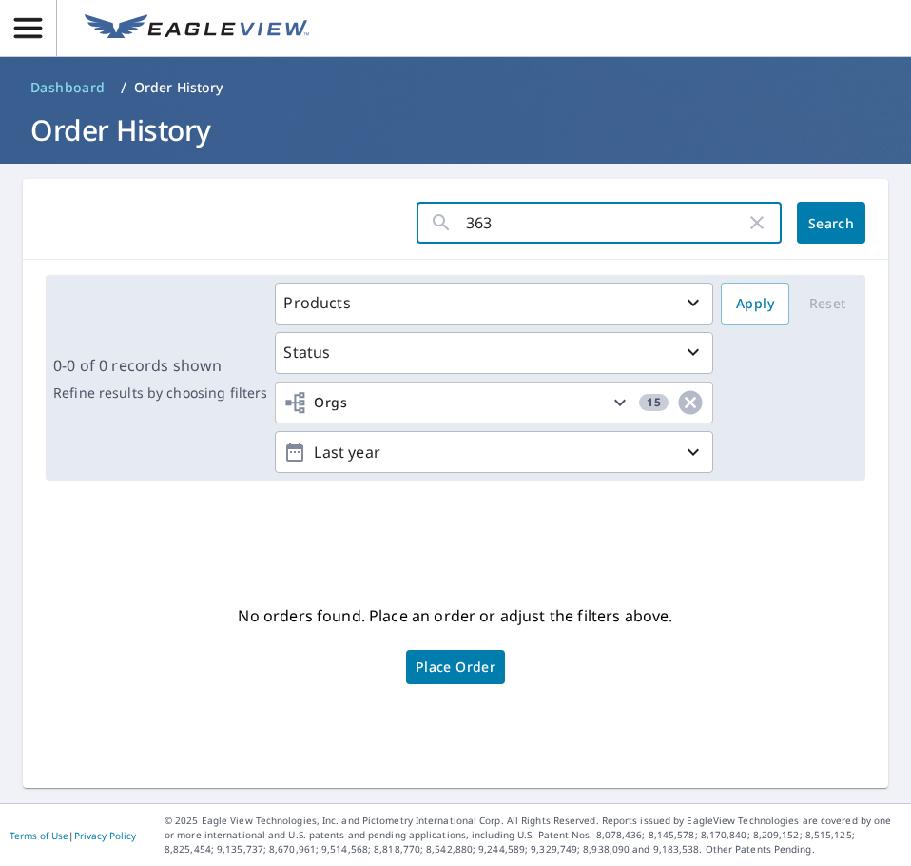
type input "363 C"
click button "Search" at bounding box center [831, 223] width 68 height 42
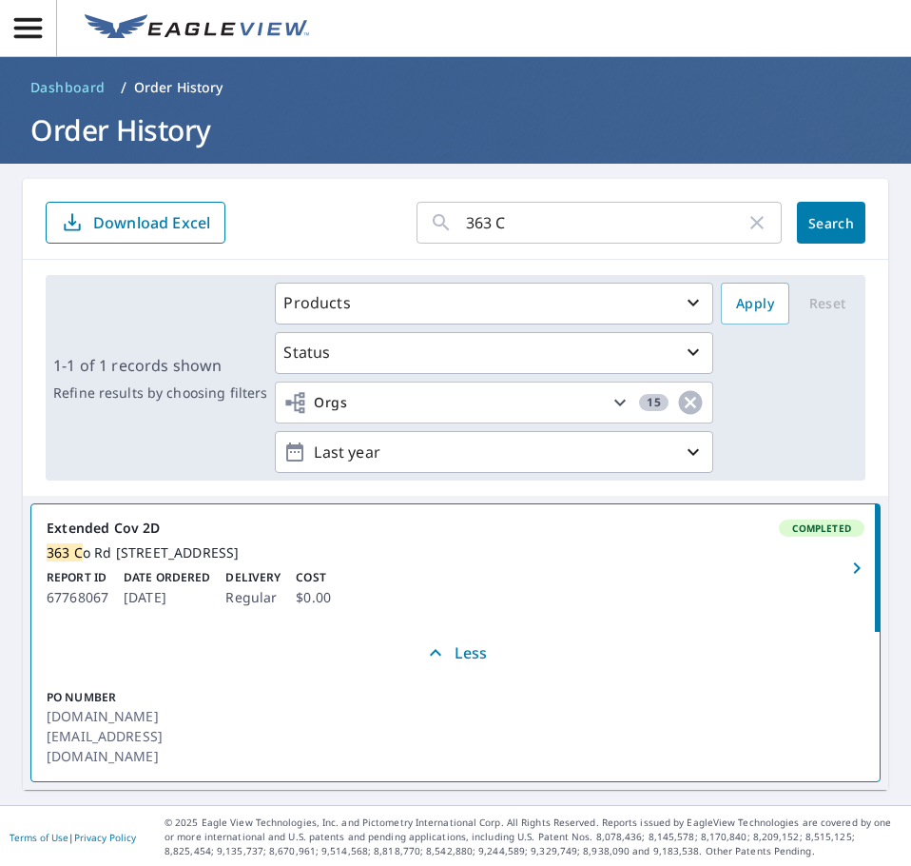
click at [225, 551] on div "363 C o Rd 224 Pachuta, MS 39347" at bounding box center [456, 552] width 818 height 17
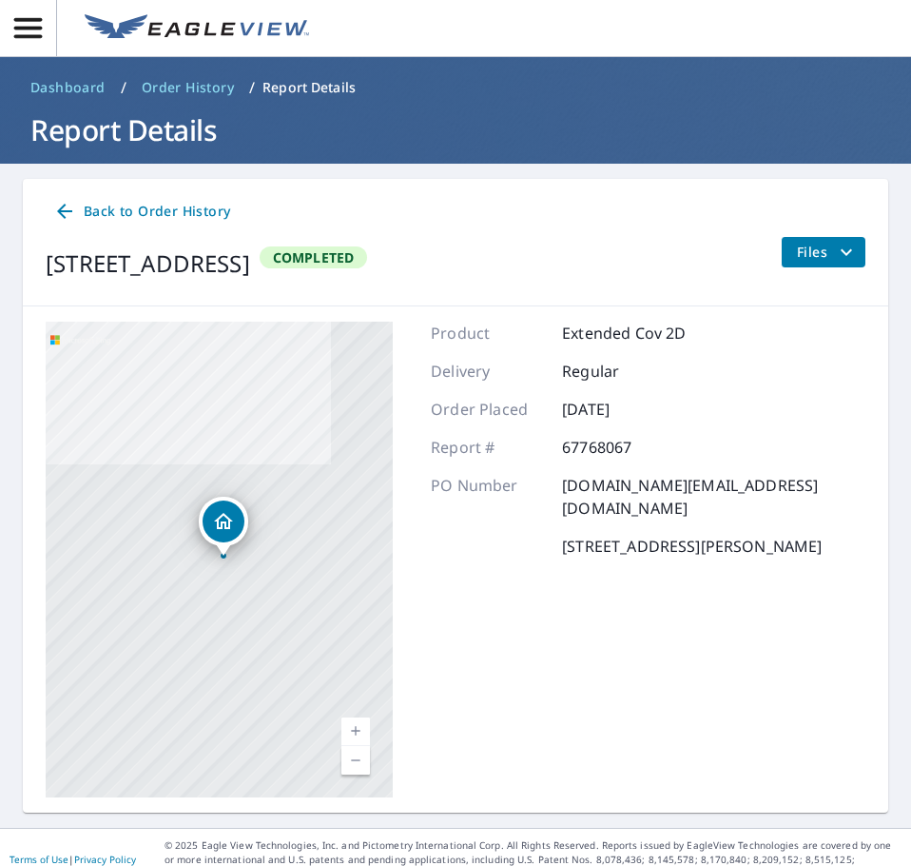
click at [799, 264] on button "Files" at bounding box center [823, 252] width 85 height 30
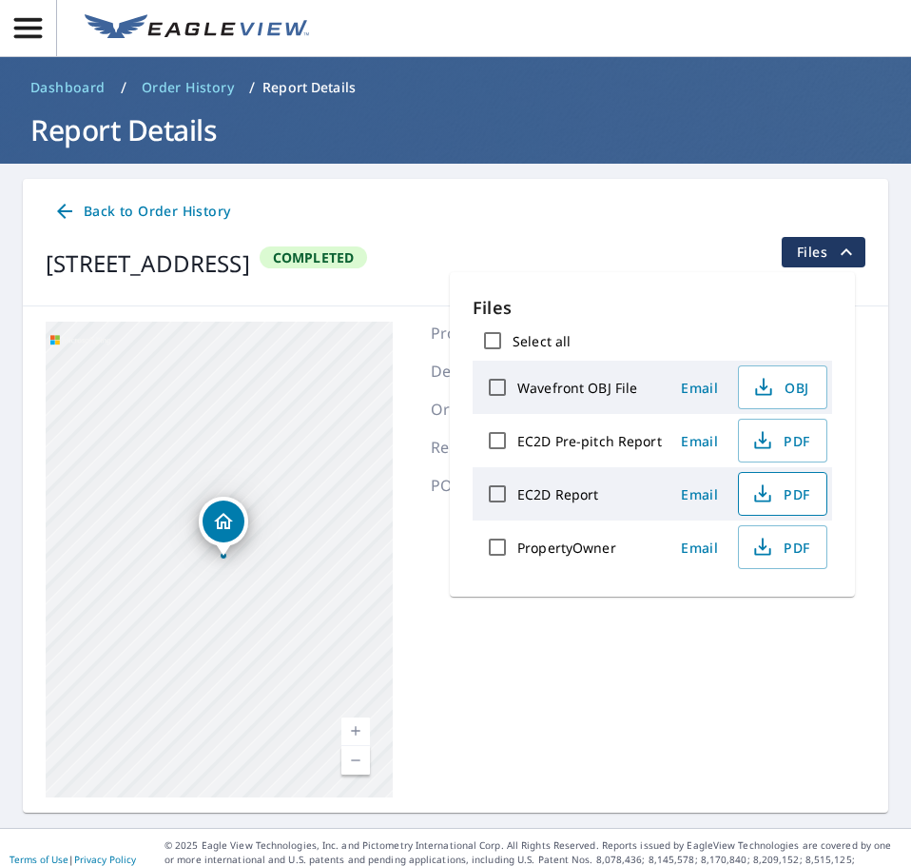
click at [754, 499] on icon "button" at bounding box center [763, 493] width 23 height 23
click at [161, 29] on img at bounding box center [197, 28] width 225 height 29
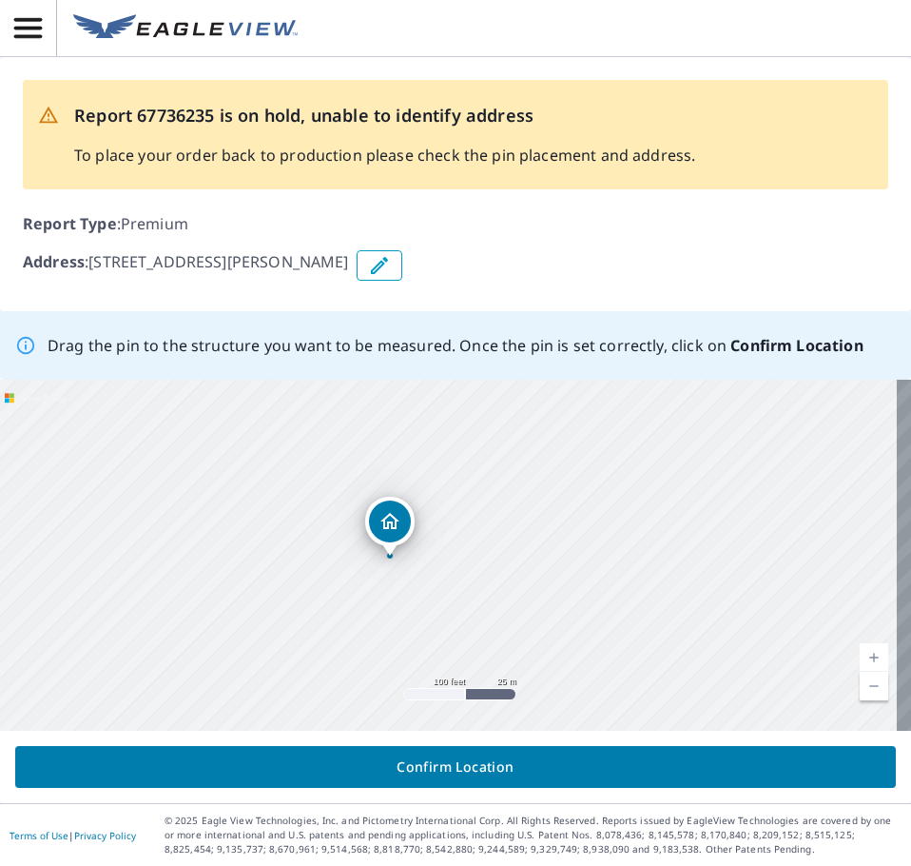
drag, startPoint x: 540, startPoint y: 507, endPoint x: 479, endPoint y: 565, distance: 84.1
click at [480, 571] on div "600 Newbern Rd Dublin, VA 24084" at bounding box center [455, 555] width 911 height 351
drag, startPoint x: 512, startPoint y: 522, endPoint x: 486, endPoint y: 502, distance: 32.5
click at [486, 502] on div "600 Newbern Rd Dublin, VA 24084" at bounding box center [455, 555] width 911 height 351
drag, startPoint x: 405, startPoint y: 511, endPoint x: 418, endPoint y: 507, distance: 12.9
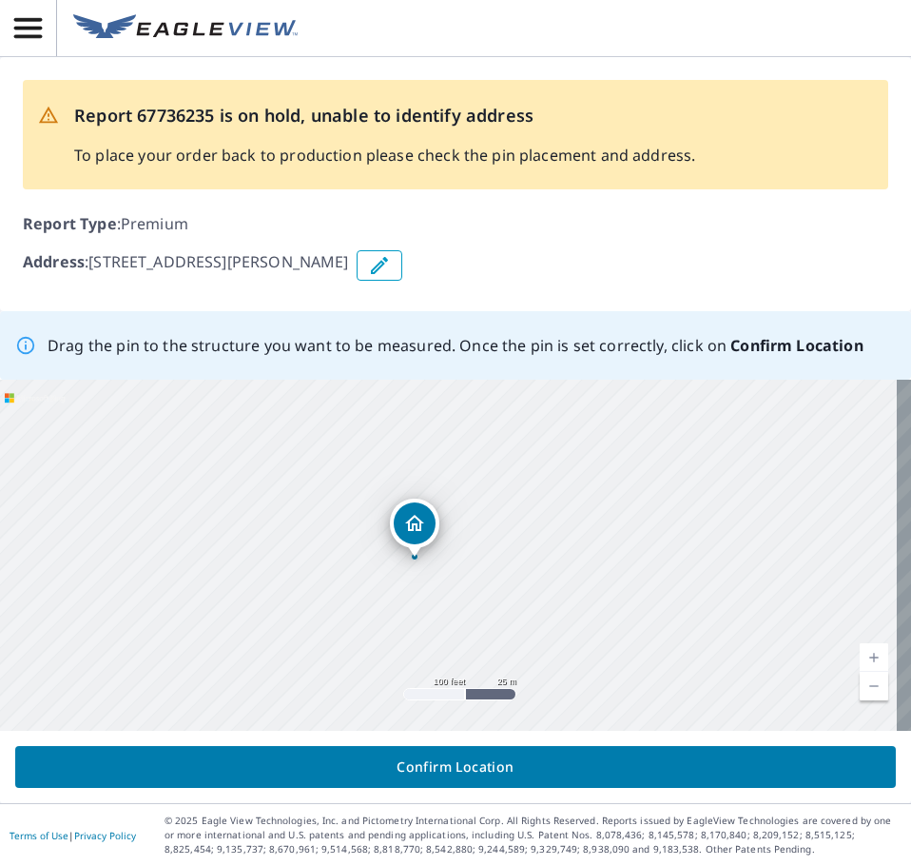
drag, startPoint x: 479, startPoint y: 532, endPoint x: 458, endPoint y: 506, distance: 33.1
click at [458, 506] on div "600 Newbern Rd Dublin, VA 24084" at bounding box center [455, 555] width 911 height 351
drag, startPoint x: 371, startPoint y: 592, endPoint x: 327, endPoint y: 542, distance: 66.0
click at [327, 542] on div "600 Newbern Rd Dublin, VA 24084" at bounding box center [455, 555] width 911 height 351
drag, startPoint x: 394, startPoint y: 489, endPoint x: 432, endPoint y: 556, distance: 76.7
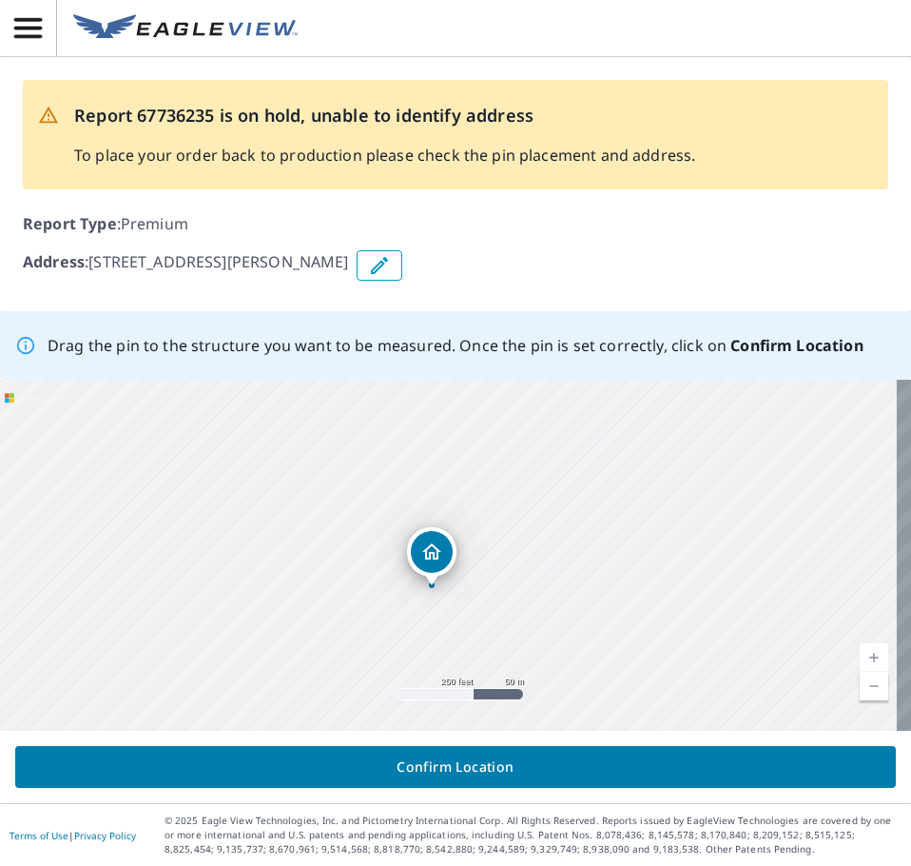
click at [432, 556] on div "600 Newbern Rd Dublin, VA 24084" at bounding box center [455, 555] width 911 height 351
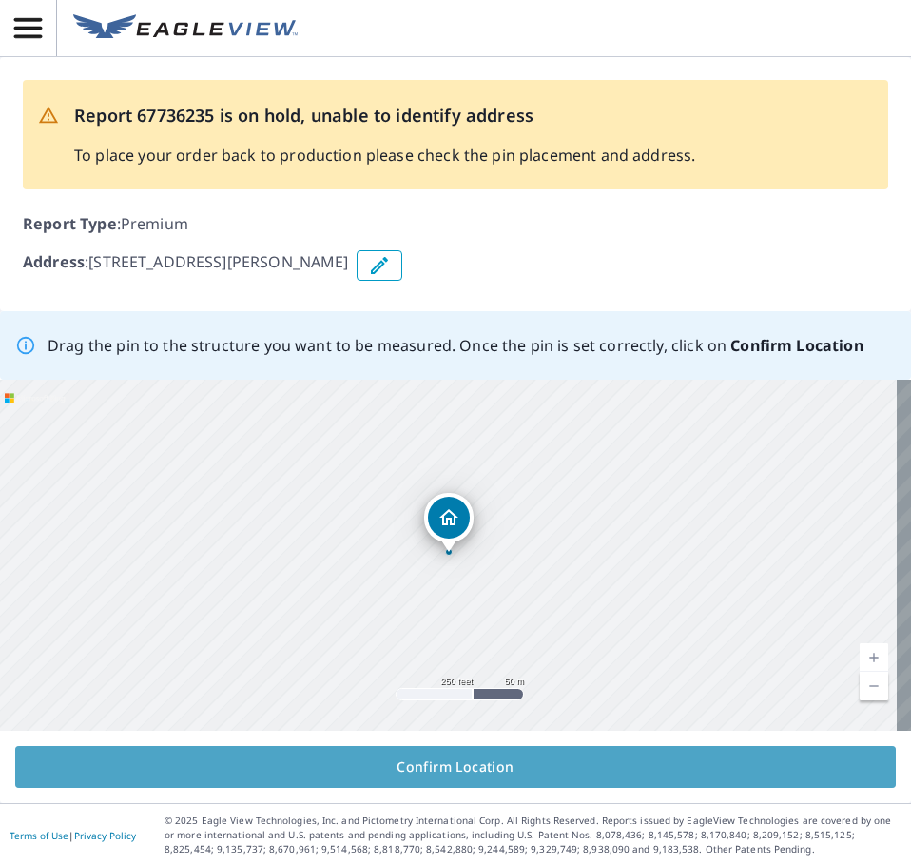
click at [501, 755] on span "Confirm Location" at bounding box center [455, 767] width 850 height 24
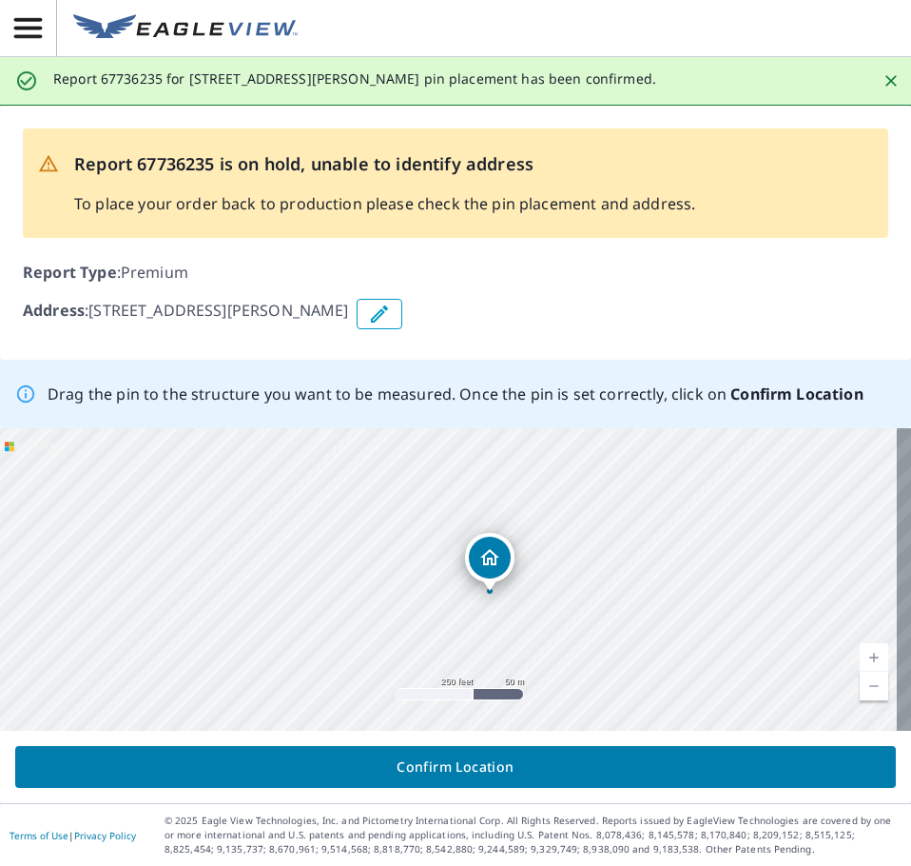
drag, startPoint x: 516, startPoint y: 558, endPoint x: 557, endPoint y: 574, distance: 43.6
click at [557, 574] on div "600 Newbern Rd Dublin, VA 24084" at bounding box center [455, 579] width 911 height 303
click at [497, 757] on span "Confirm Location" at bounding box center [455, 767] width 850 height 24
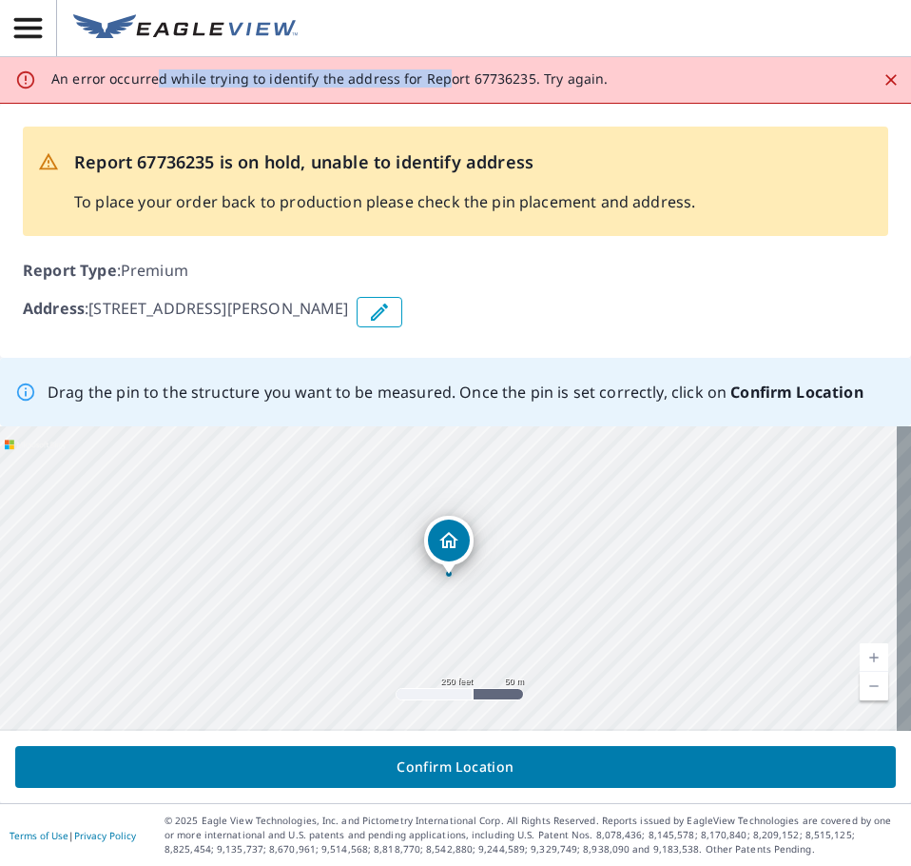
drag, startPoint x: 348, startPoint y: 77, endPoint x: 444, endPoint y: 77, distance: 96.1
click at [444, 77] on p "An error occurred while trying to identify the address for Report 67736235. Try…" at bounding box center [329, 78] width 557 height 17
click at [514, 264] on p "Report Type : Premium" at bounding box center [456, 270] width 866 height 23
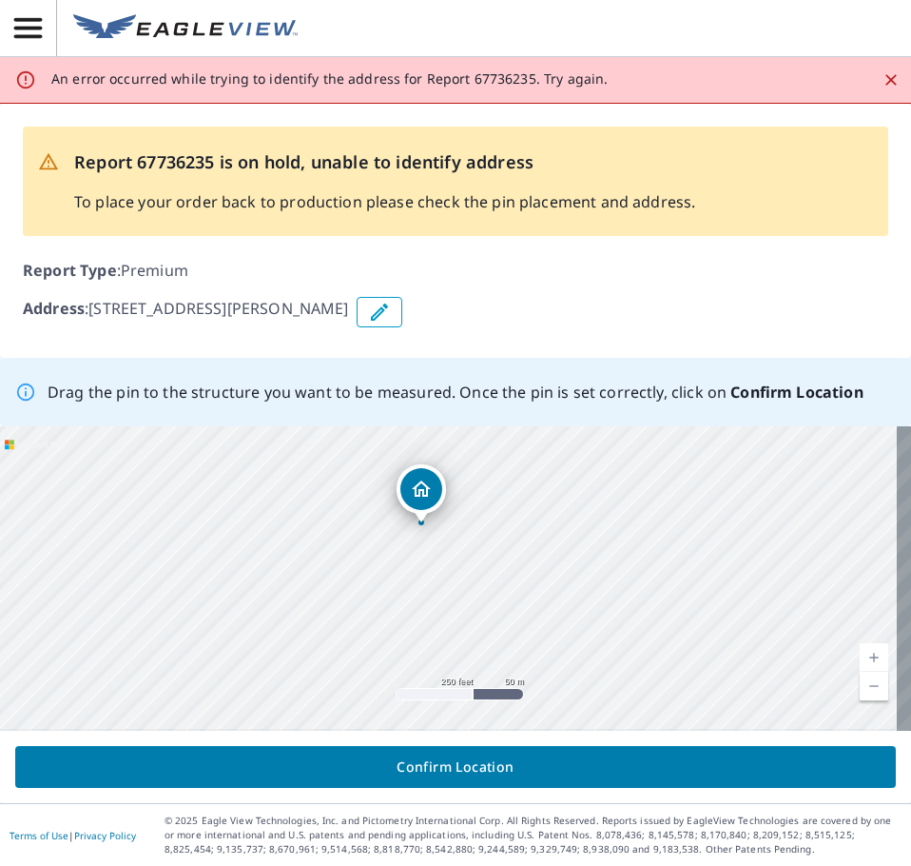
drag, startPoint x: 455, startPoint y: 538, endPoint x: 427, endPoint y: 487, distance: 58.3
click at [427, 487] on div "600 Newbern Rd Dublin, VA 24084" at bounding box center [455, 578] width 911 height 304
click at [524, 783] on button "Confirm Location" at bounding box center [455, 767] width 881 height 42
drag, startPoint x: 468, startPoint y: 611, endPoint x: 473, endPoint y: 511, distance: 100.0
click at [455, 559] on div "600 Newbern Rd Dublin, VA 24084" at bounding box center [455, 578] width 911 height 304
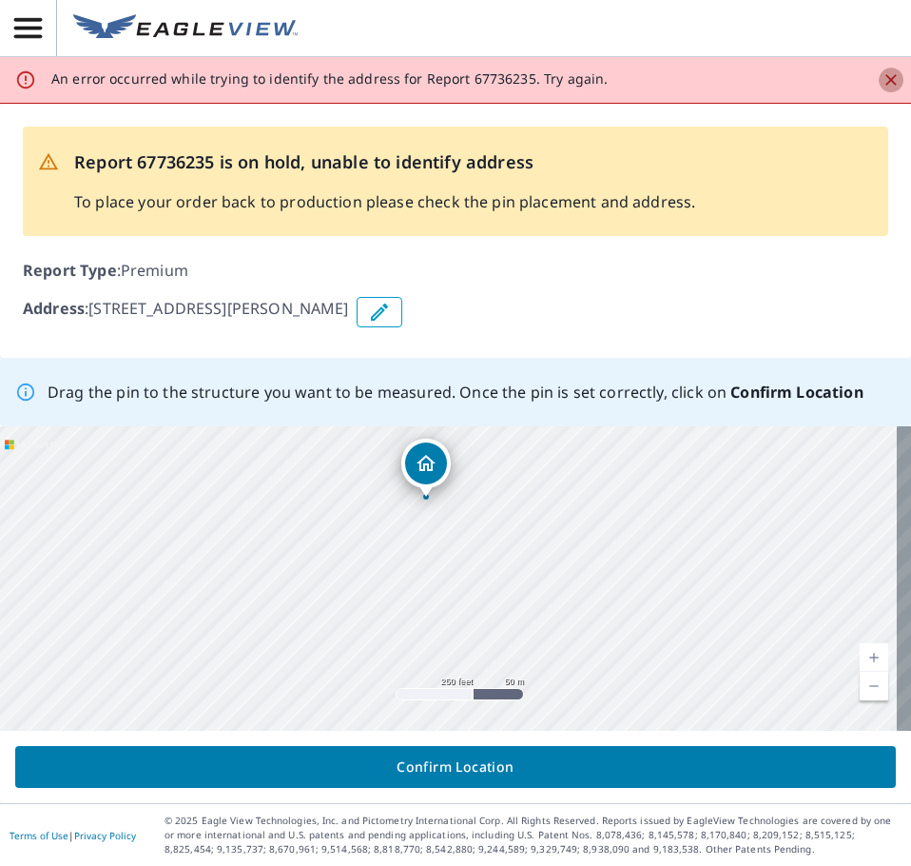
click at [882, 71] on icon "Close" at bounding box center [891, 79] width 19 height 19
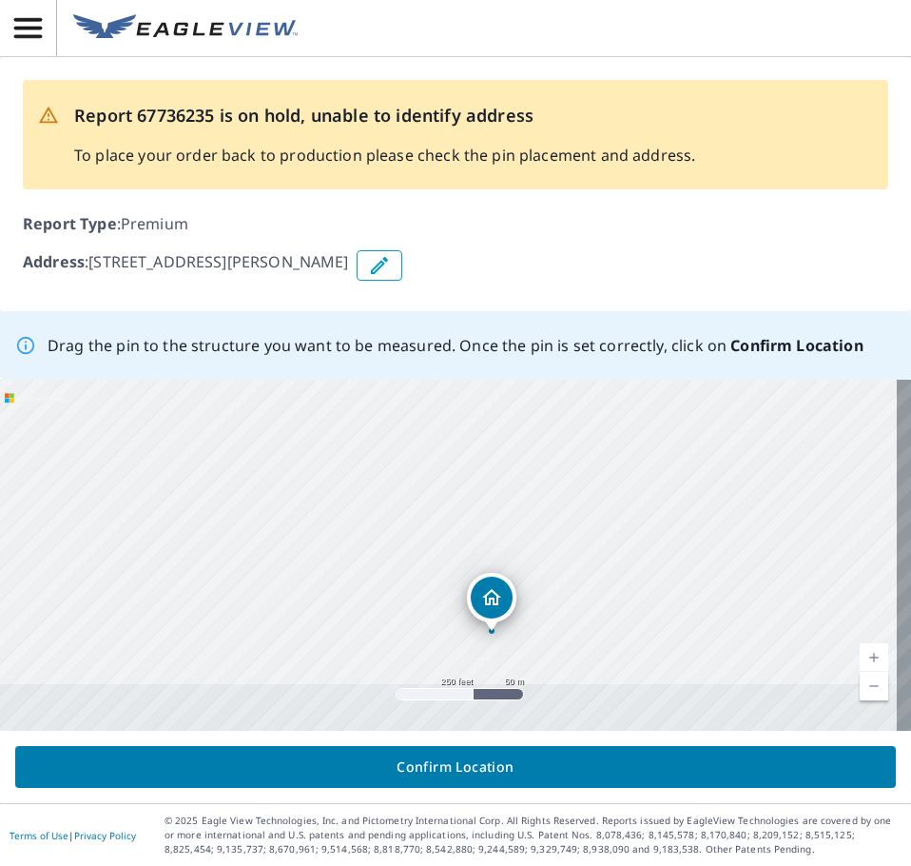
drag, startPoint x: 443, startPoint y: 489, endPoint x: 484, endPoint y: 607, distance: 124.9
click at [489, 592] on div "600 Newbern Rd Dublin, VA 24084" at bounding box center [455, 555] width 911 height 351
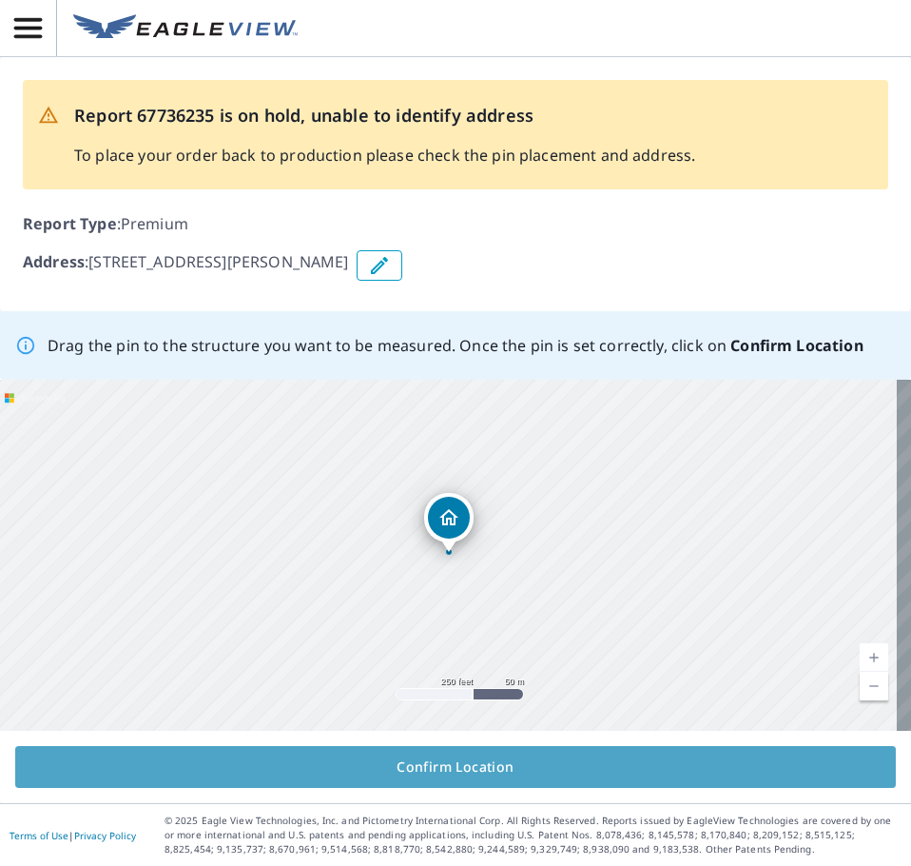
click at [457, 769] on span "Confirm Location" at bounding box center [455, 767] width 850 height 24
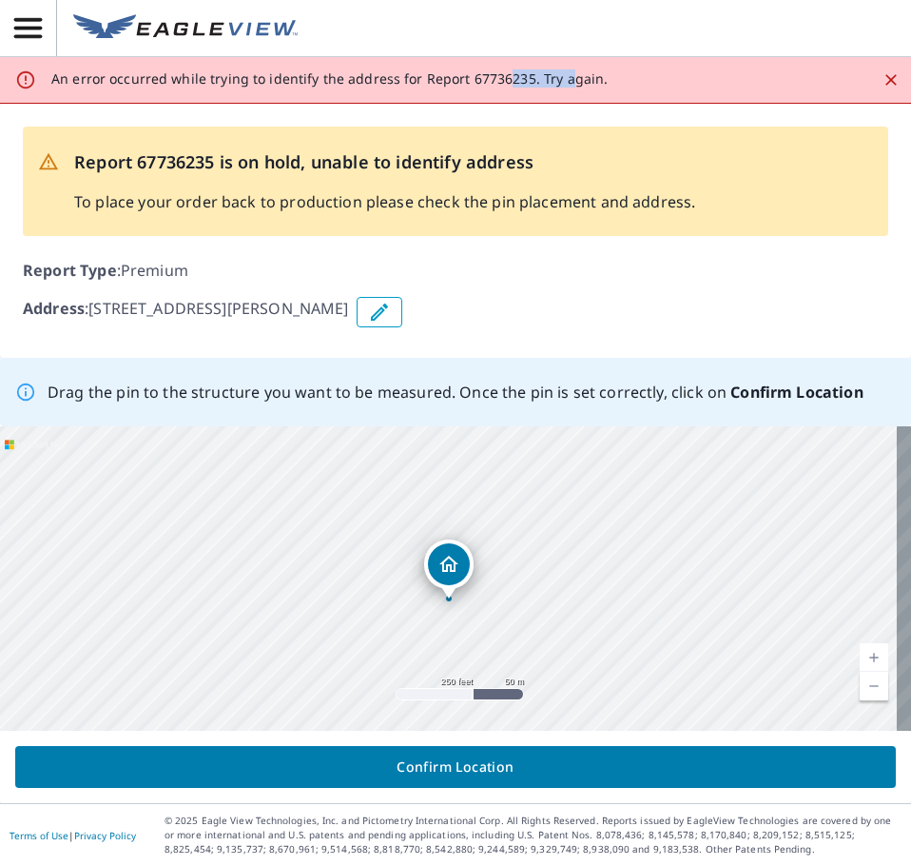
drag, startPoint x: 505, startPoint y: 78, endPoint x: 564, endPoint y: 81, distance: 59.1
click at [564, 81] on p "An error occurred while trying to identify the address for Report 67736235. Try…" at bounding box center [329, 78] width 557 height 17
click at [886, 82] on icon "Close" at bounding box center [891, 79] width 11 height 11
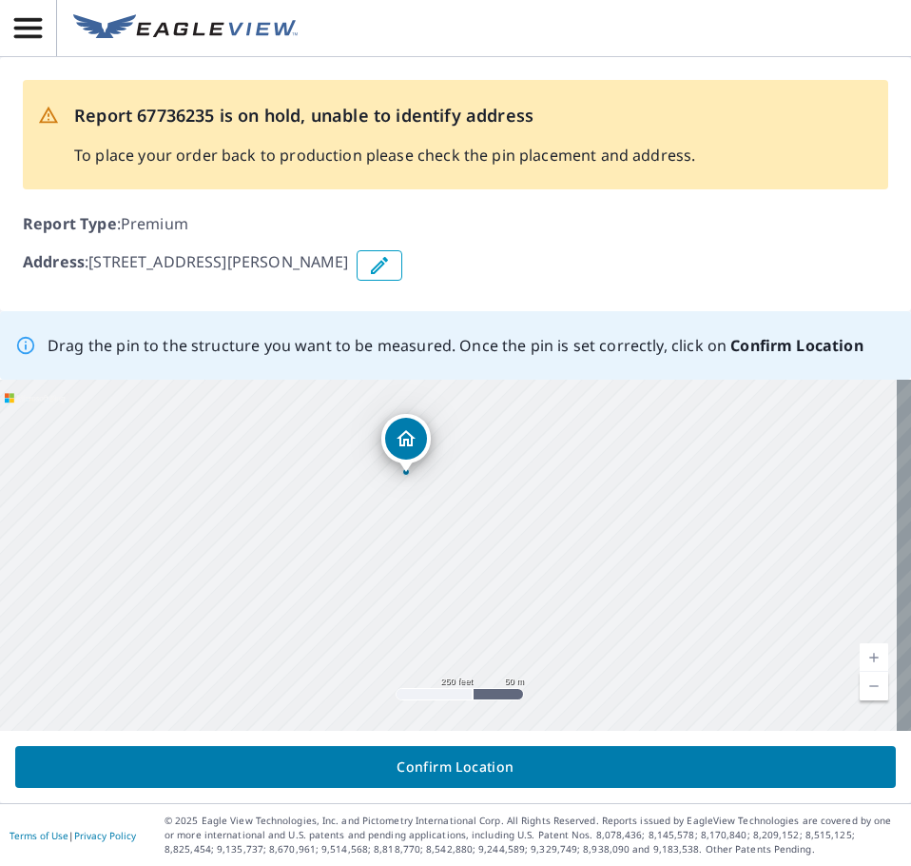
drag, startPoint x: 447, startPoint y: 492, endPoint x: 404, endPoint y: 436, distance: 70.6
click at [404, 436] on div "600 Newbern Rd Dublin, VA 24084" at bounding box center [455, 555] width 911 height 351
click at [381, 739] on div "Confirm Location" at bounding box center [455, 767] width 911 height 72
click at [383, 752] on button "Confirm Location" at bounding box center [455, 767] width 881 height 42
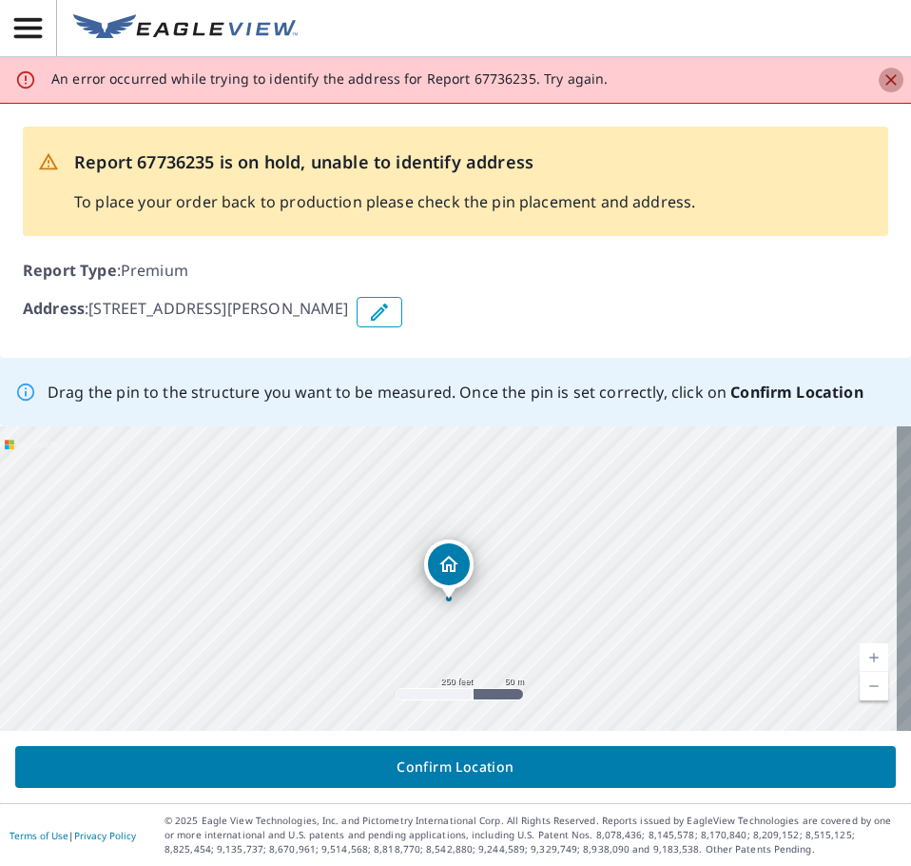
click at [882, 76] on icon "Close" at bounding box center [891, 79] width 19 height 19
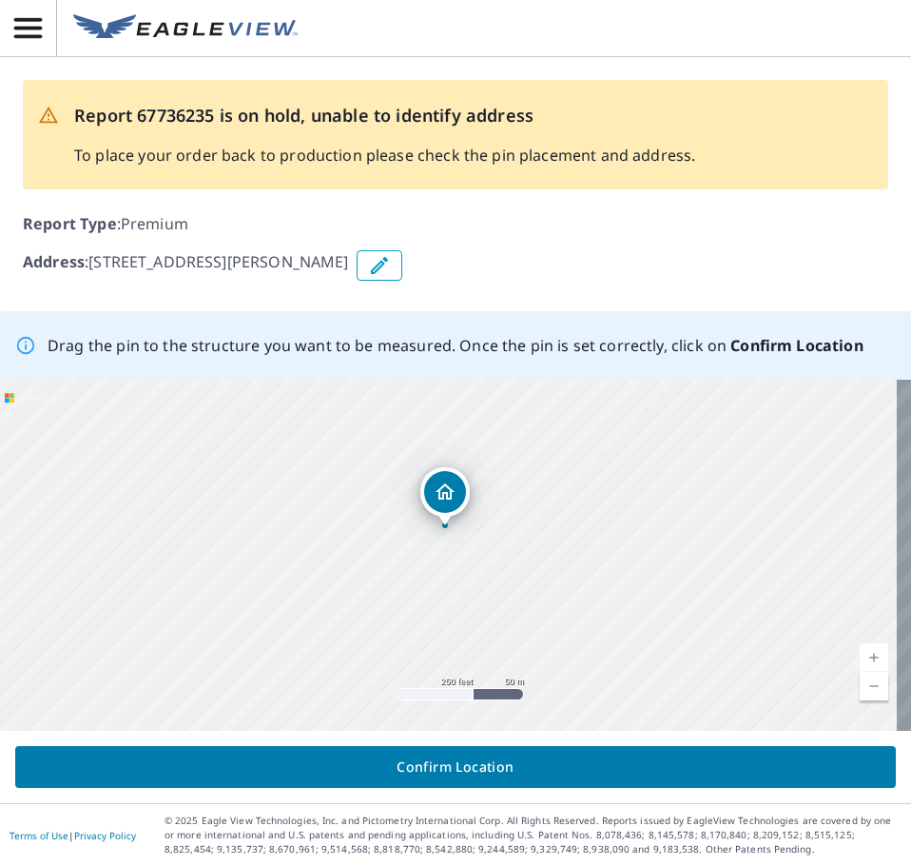
click at [445, 495] on div "600 Newbern Rd Dublin, VA 24084" at bounding box center [455, 555] width 911 height 351
click at [512, 755] on span "Confirm Location" at bounding box center [455, 767] width 850 height 24
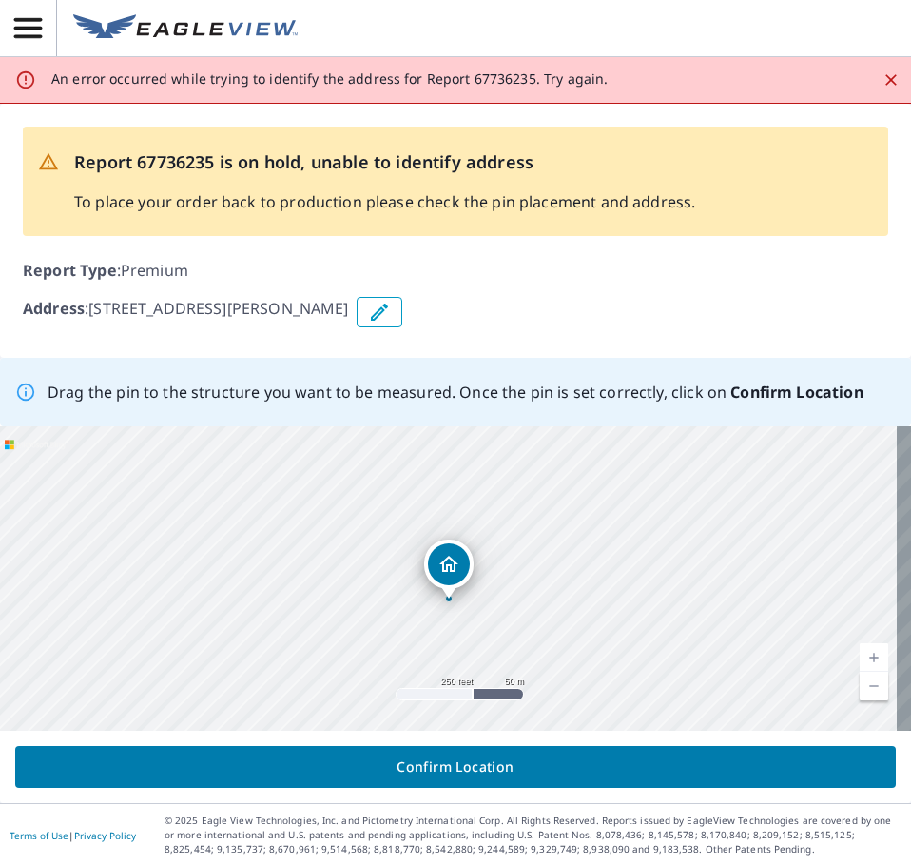
click at [884, 77] on icon "Close" at bounding box center [891, 79] width 19 height 19
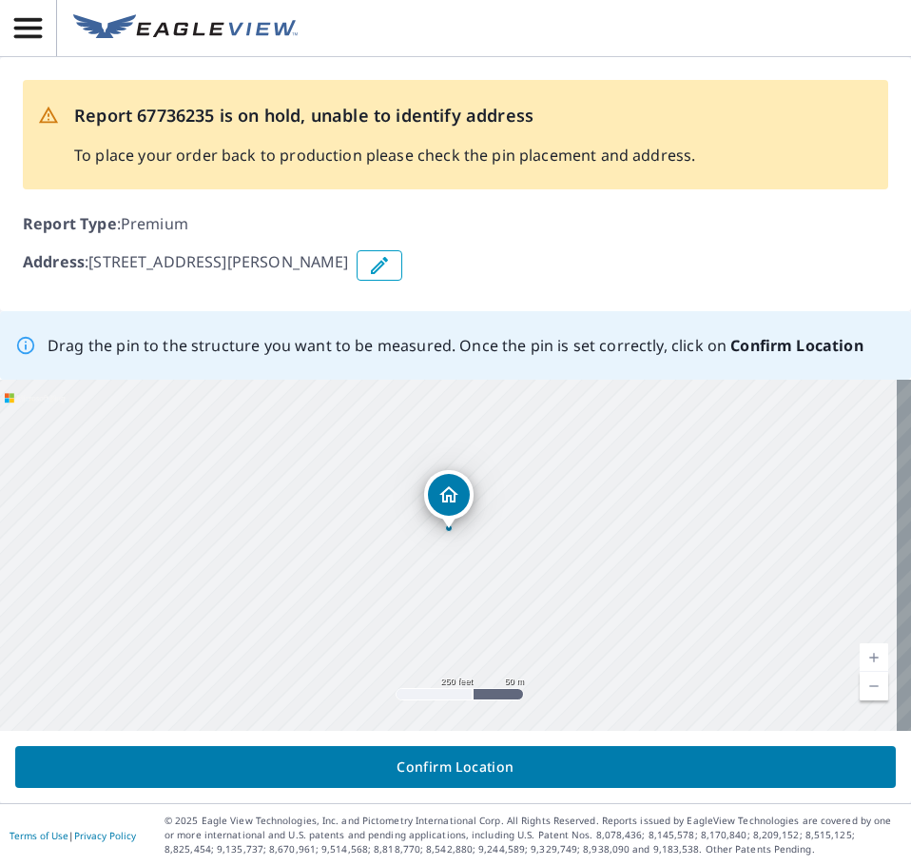
click at [96, 27] on img at bounding box center [185, 28] width 225 height 29
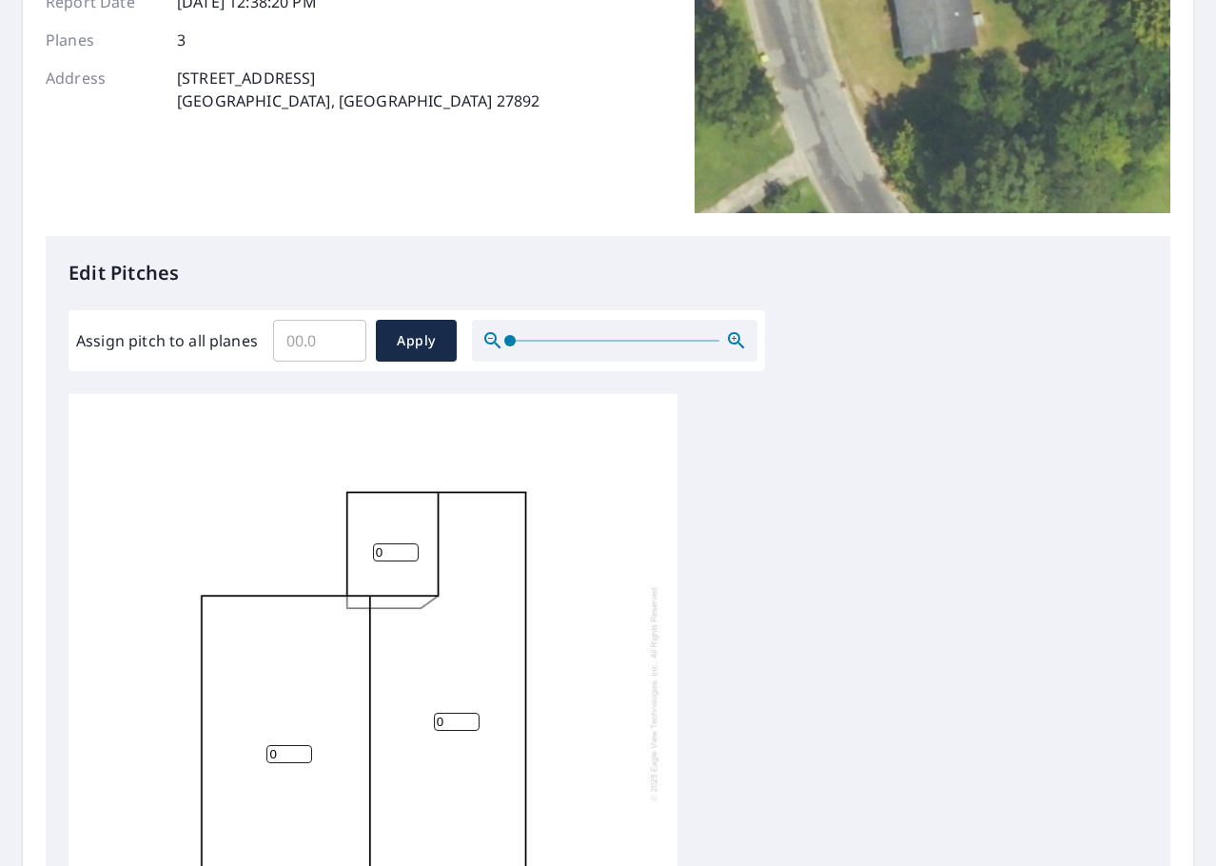
scroll to position [159, 0]
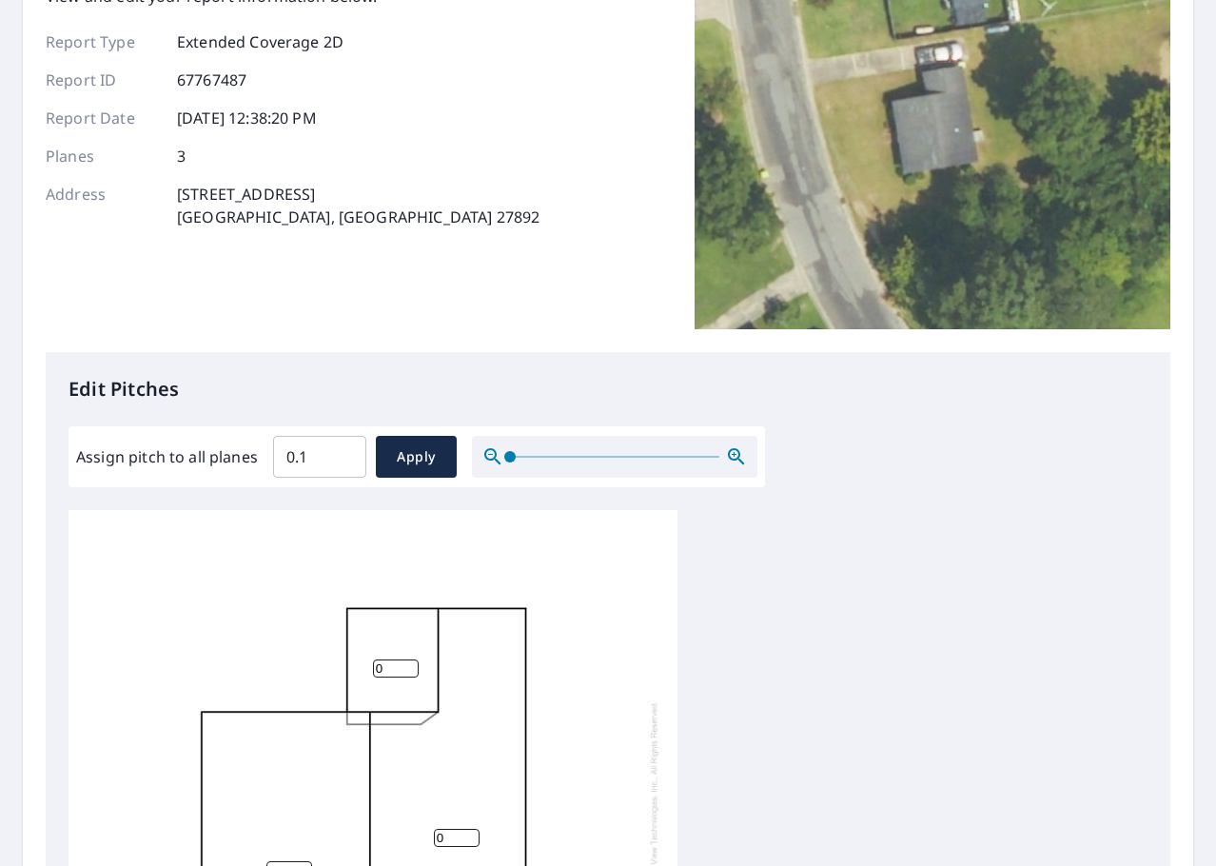
click at [344, 452] on input "0.1" at bounding box center [319, 456] width 93 height 53
click at [344, 452] on input "0.2" at bounding box center [319, 456] width 93 height 53
click at [344, 452] on input "0.3" at bounding box center [319, 456] width 93 height 53
click at [344, 452] on input "0.4" at bounding box center [319, 456] width 93 height 53
click at [344, 452] on input "0.5" at bounding box center [319, 456] width 93 height 53
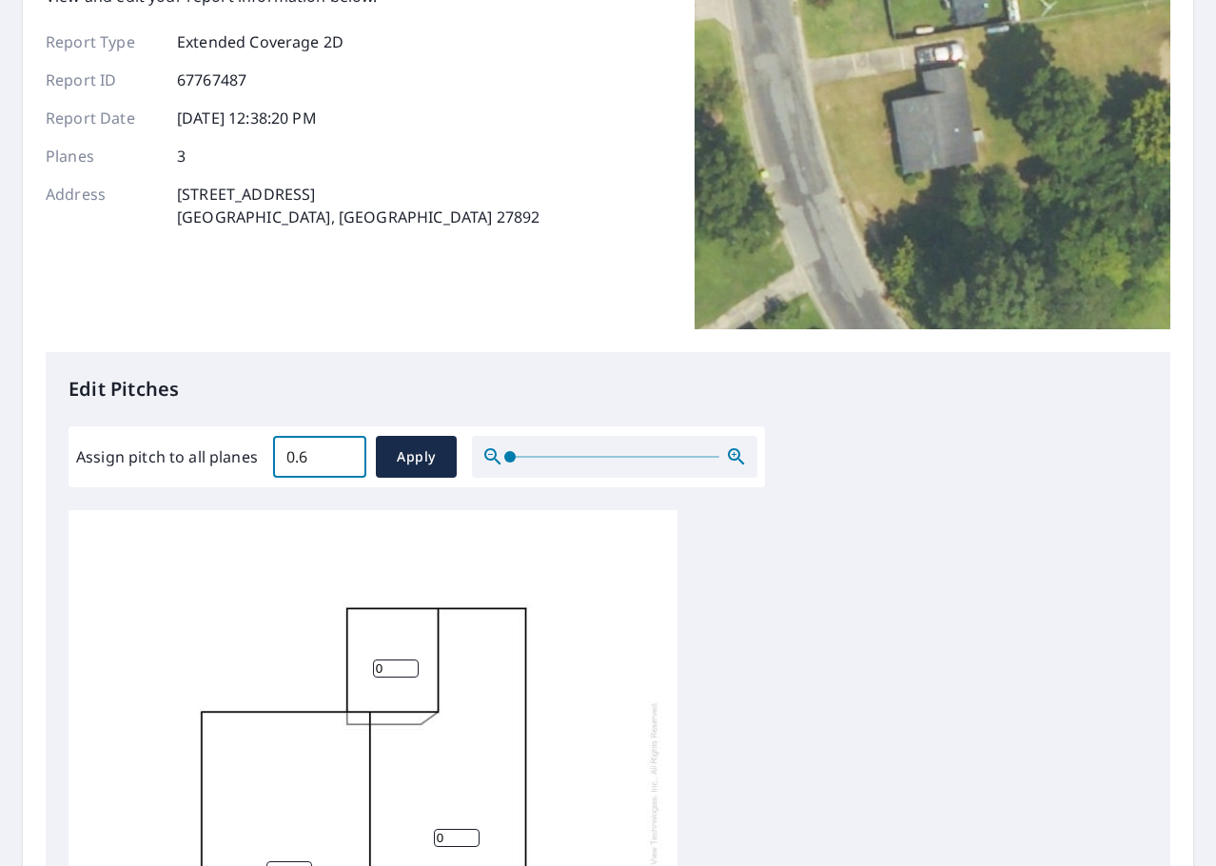
click at [344, 453] on input "0.6" at bounding box center [319, 456] width 93 height 53
click at [344, 453] on input "0.7" at bounding box center [319, 456] width 93 height 53
click at [344, 453] on input "0.8" at bounding box center [319, 456] width 93 height 53
click at [343, 452] on input "0.9" at bounding box center [319, 456] width 93 height 53
click at [343, 452] on input "1" at bounding box center [319, 456] width 93 height 53
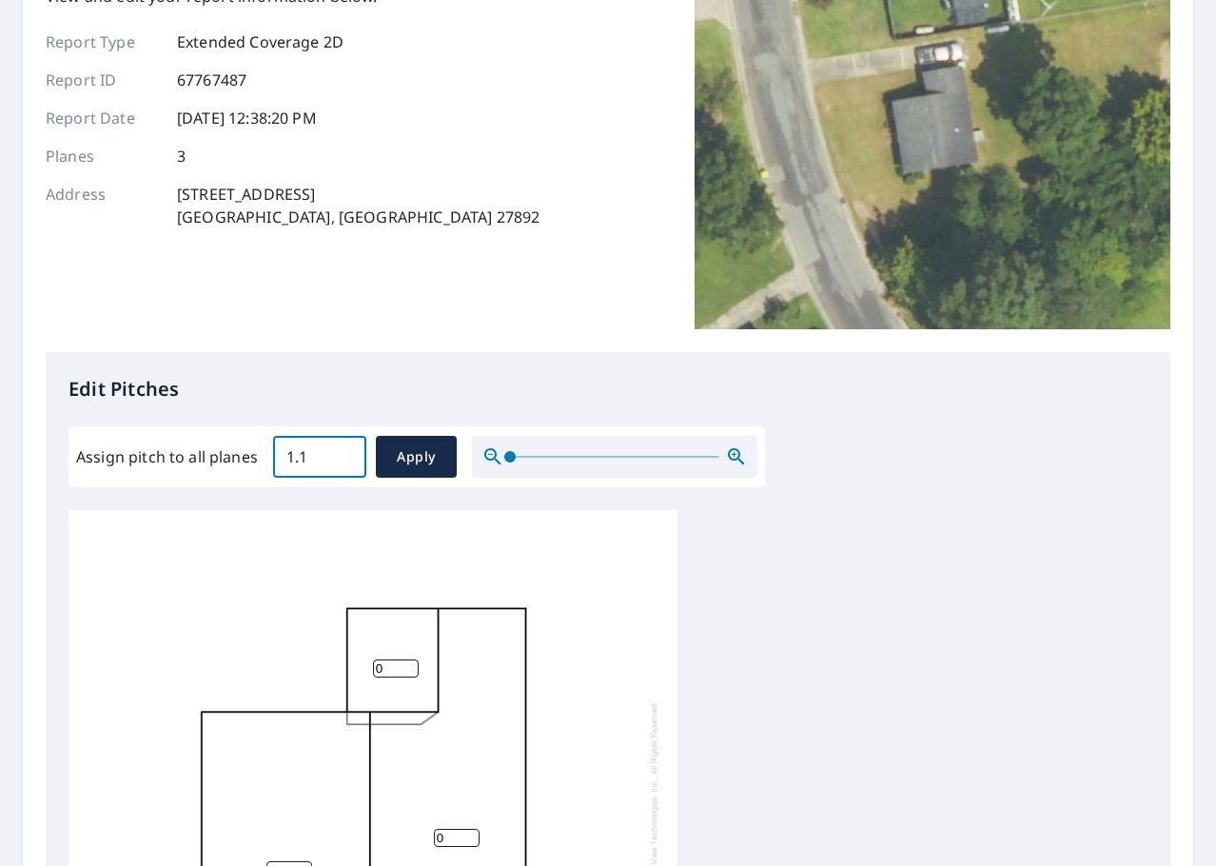
click at [343, 452] on input "1.1" at bounding box center [319, 456] width 93 height 53
click at [343, 452] on input "3.2" at bounding box center [319, 456] width 93 height 53
click at [343, 453] on input "3.3" at bounding box center [319, 456] width 93 height 53
click at [343, 454] on input "3.4" at bounding box center [319, 456] width 93 height 53
click at [343, 454] on input "3.5" at bounding box center [319, 456] width 93 height 53
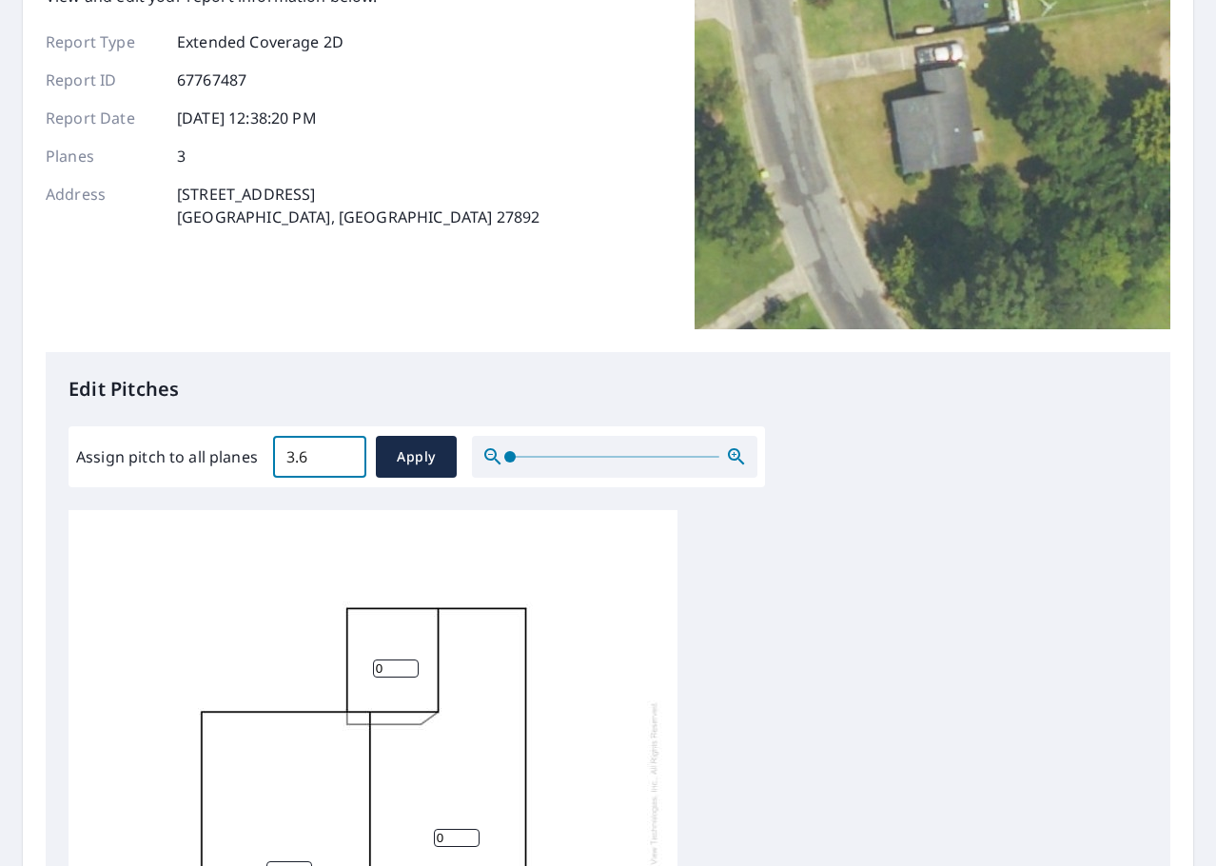
click at [343, 454] on input "3.6" at bounding box center [319, 456] width 93 height 53
click at [343, 454] on input "3.7" at bounding box center [319, 456] width 93 height 53
click at [343, 454] on input "3.8" at bounding box center [319, 456] width 93 height 53
click at [343, 454] on input "3.9" at bounding box center [319, 456] width 93 height 53
type input "4"
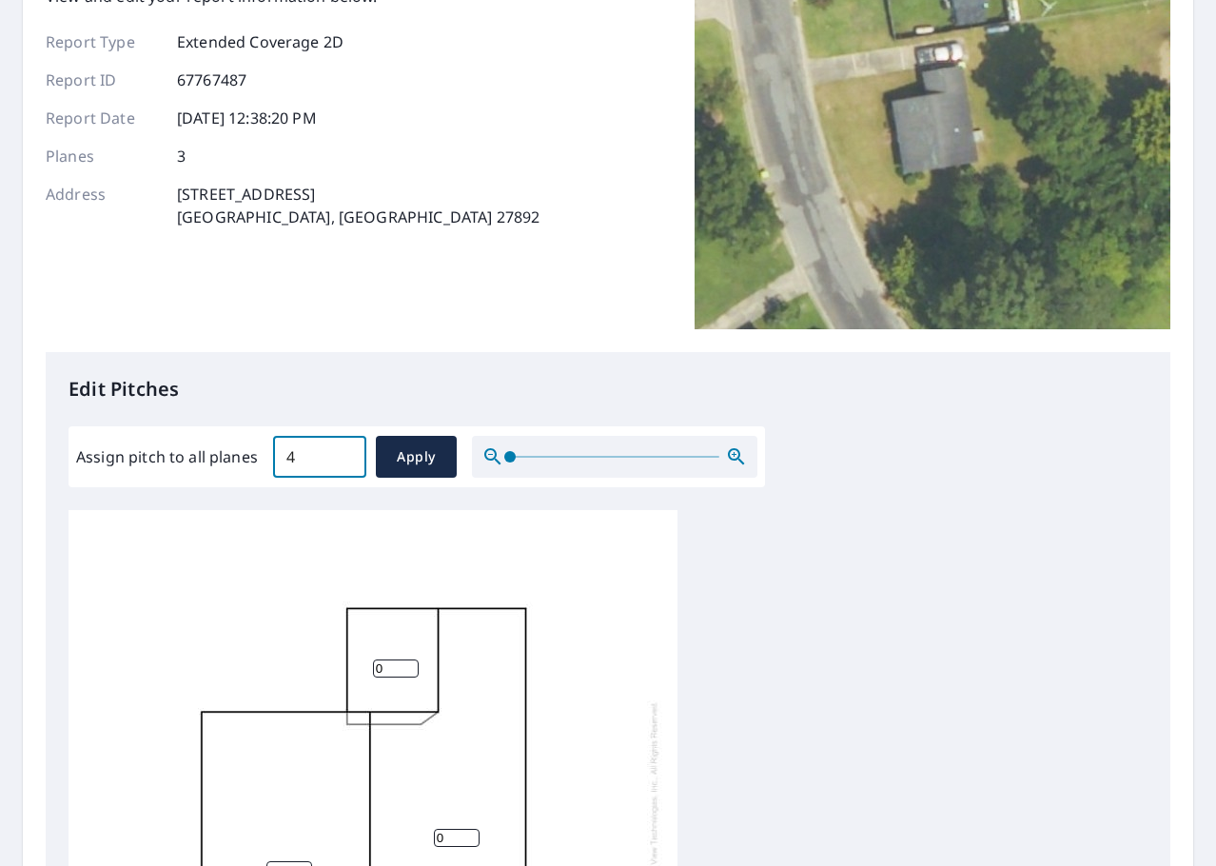
click at [343, 454] on input "4" at bounding box center [319, 456] width 93 height 53
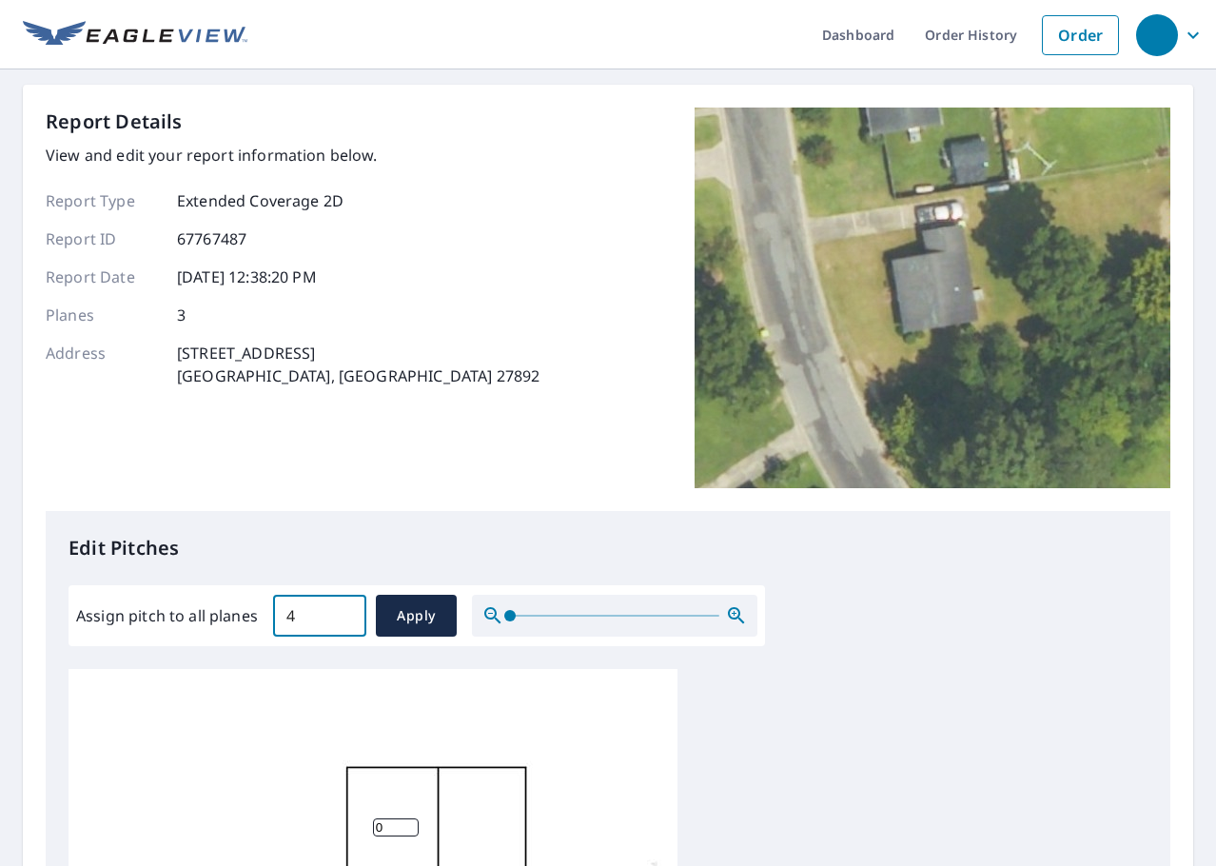
click at [495, 488] on div "Report Details View and edit your report information below. Report Type Extende…" at bounding box center [608, 309] width 1124 height 403
click at [391, 608] on span "Apply" at bounding box center [416, 616] width 50 height 24
type input "4"
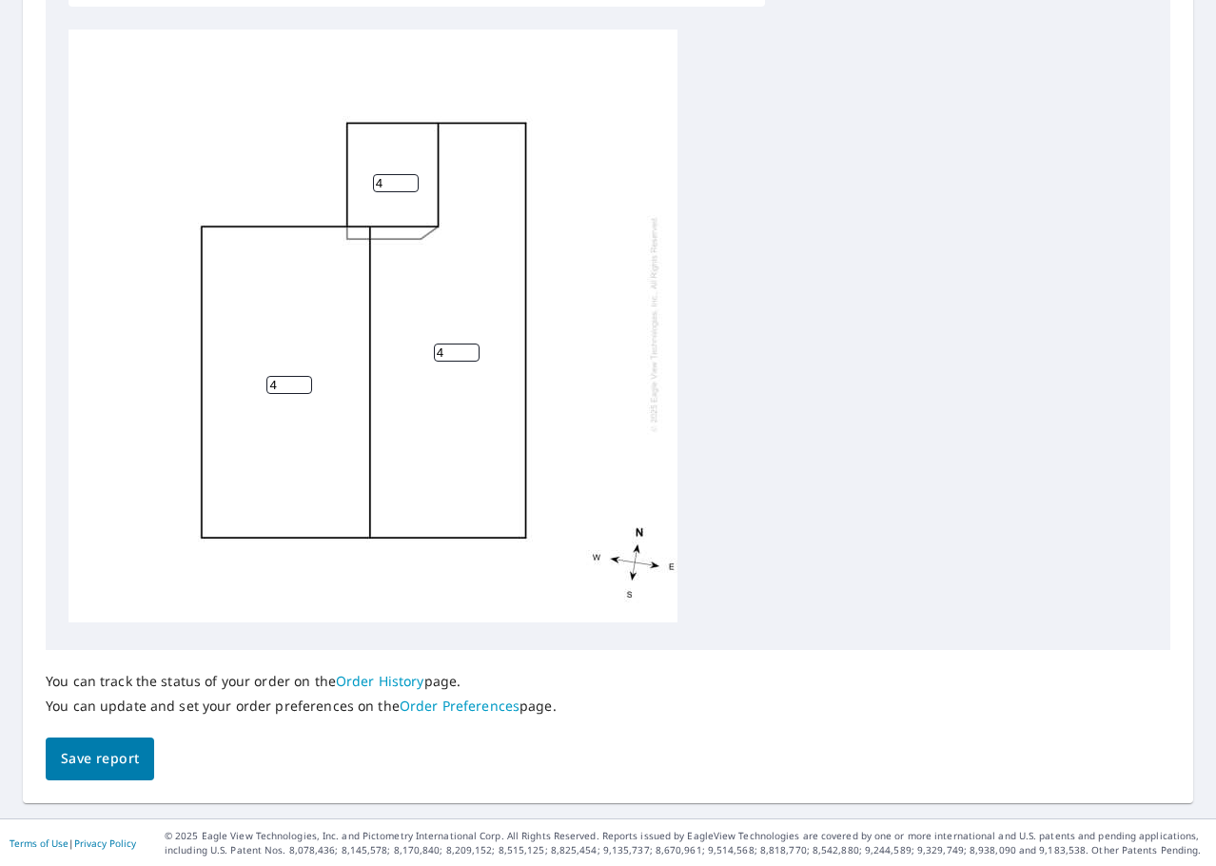
scroll to position [640, 0]
click at [108, 765] on span "Save report" at bounding box center [100, 758] width 78 height 24
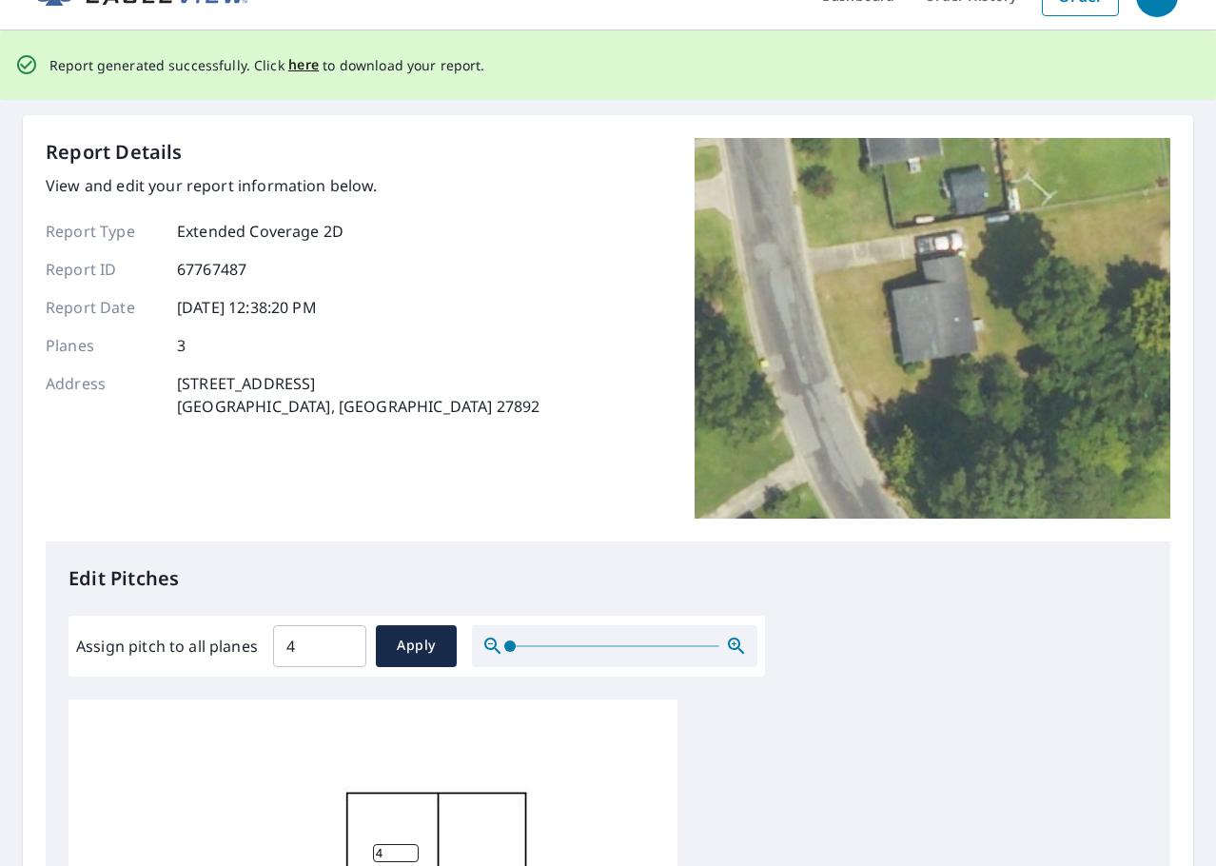
scroll to position [0, 0]
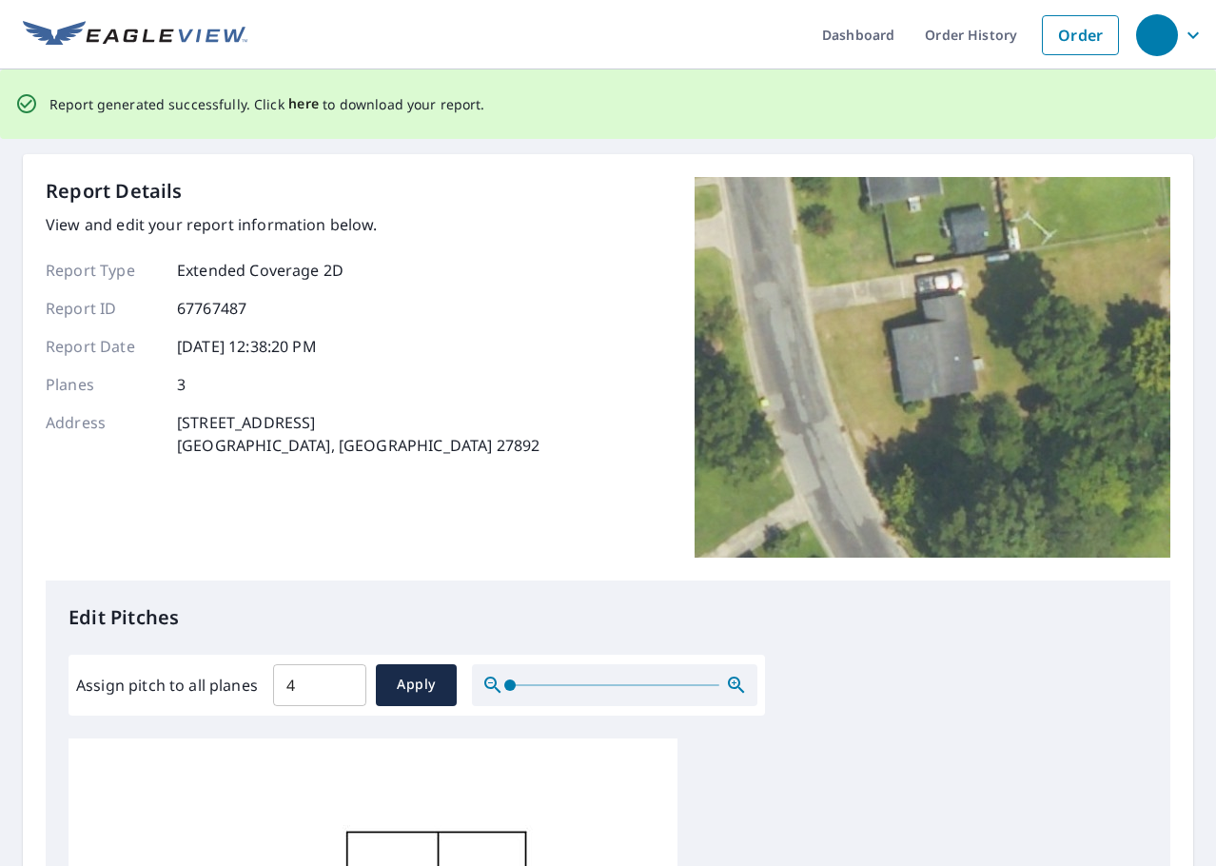
click at [295, 108] on span "here" at bounding box center [303, 104] width 31 height 24
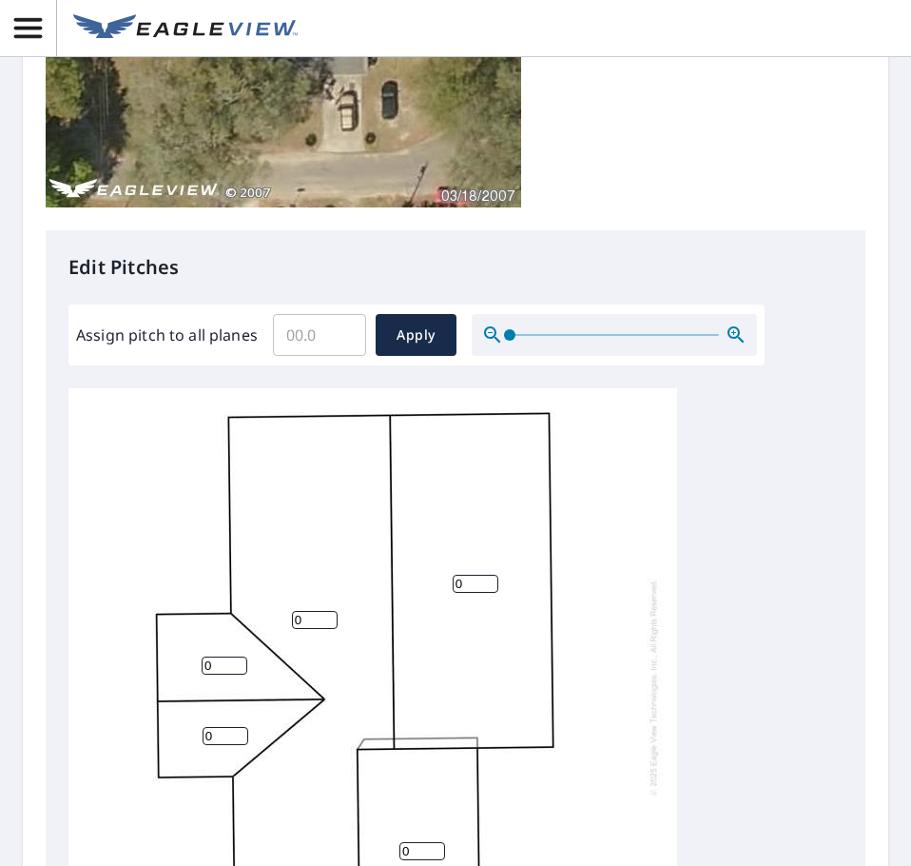
scroll to position [635, 0]
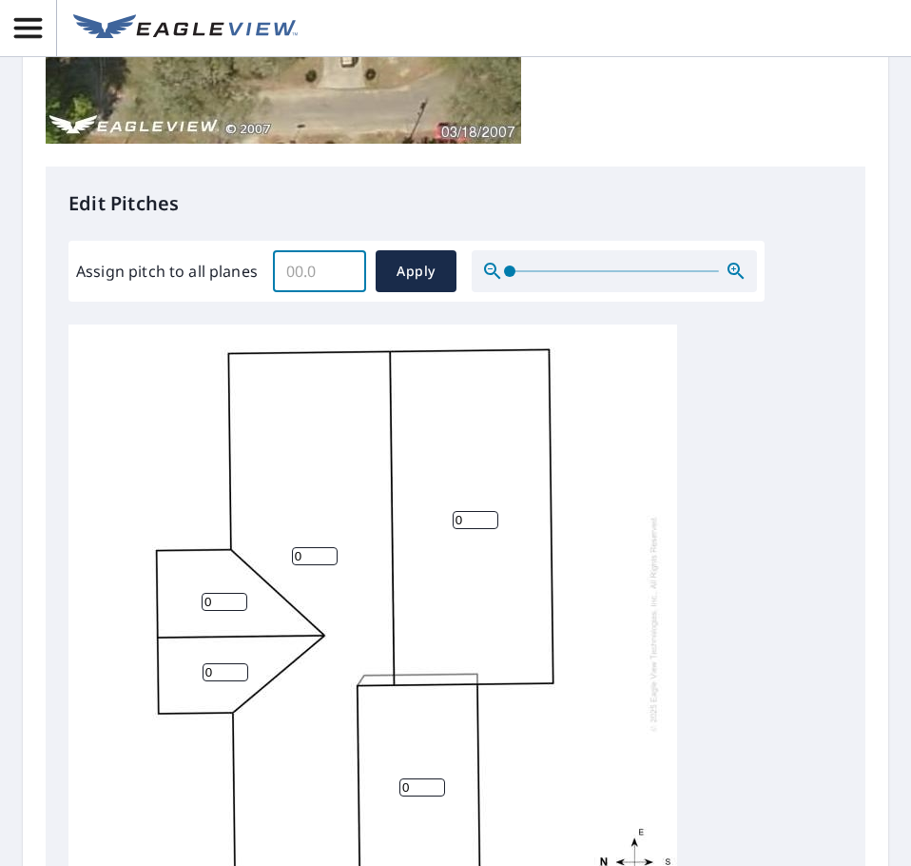
click at [297, 272] on input "Assign pitch to all planes" at bounding box center [319, 270] width 93 height 53
type input "4"
drag, startPoint x: 293, startPoint y: 323, endPoint x: 345, endPoint y: 317, distance: 52.6
click at [294, 323] on div "Edit Pitches Assign pitch to all planes 4 ​ Apply 0 0 0 0 0" at bounding box center [456, 555] width 820 height 778
click at [386, 278] on button "Apply" at bounding box center [416, 271] width 81 height 42
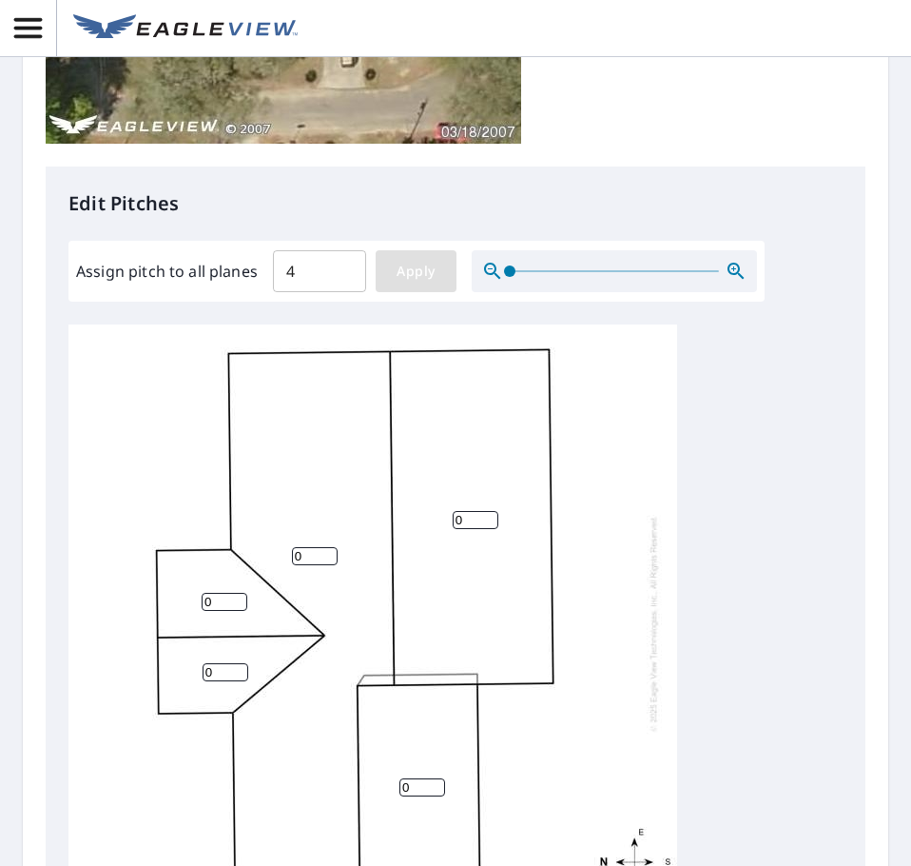
type input "4"
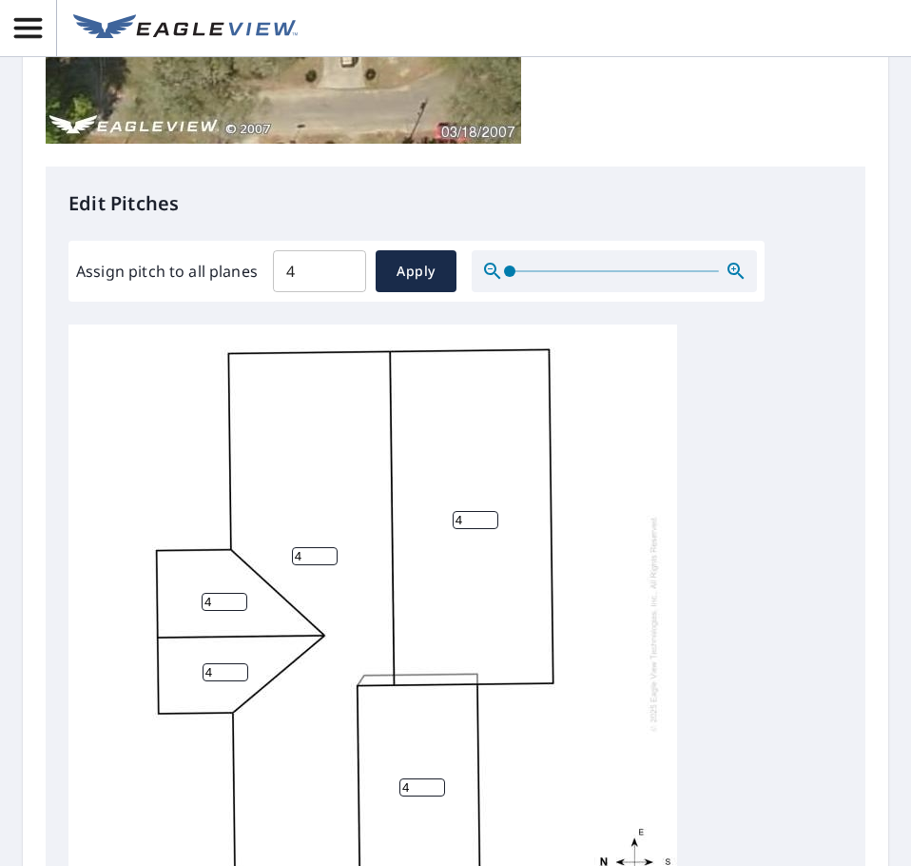
scroll to position [19, 0]
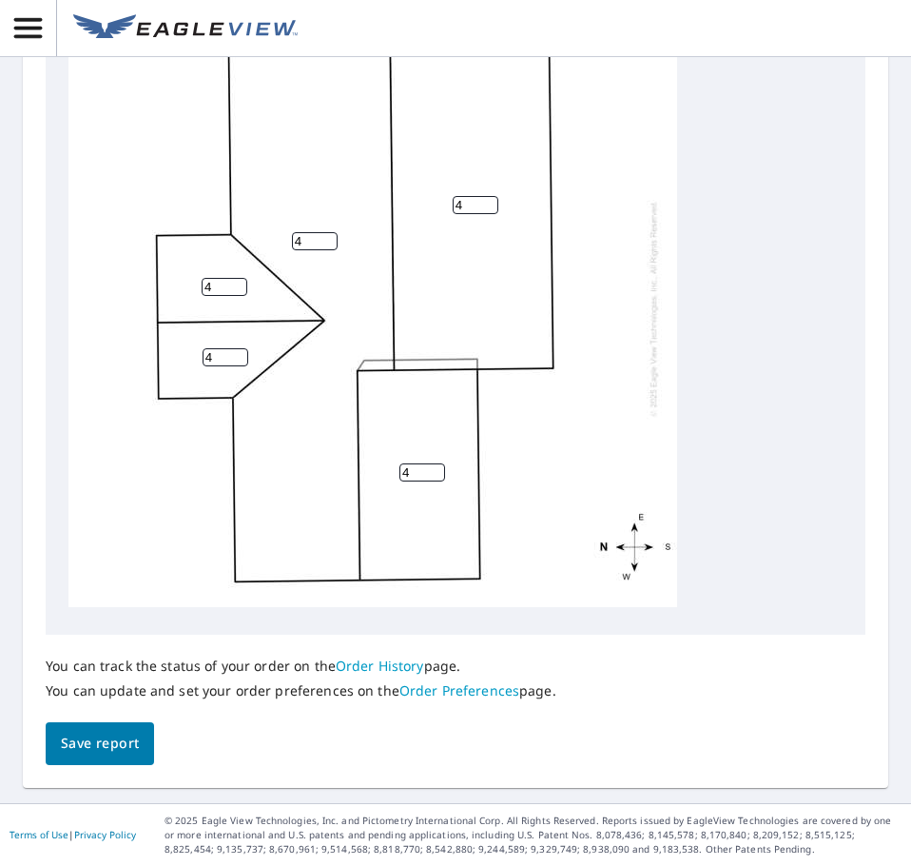
click at [141, 733] on button "Save report" at bounding box center [100, 743] width 108 height 43
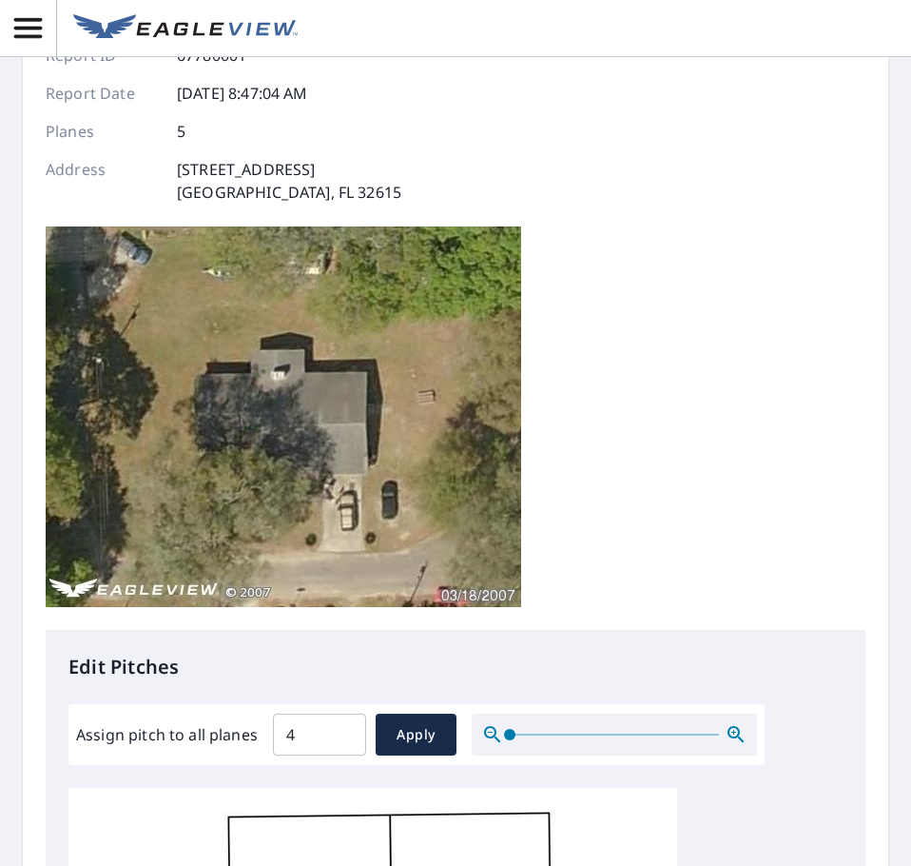
scroll to position [0, 0]
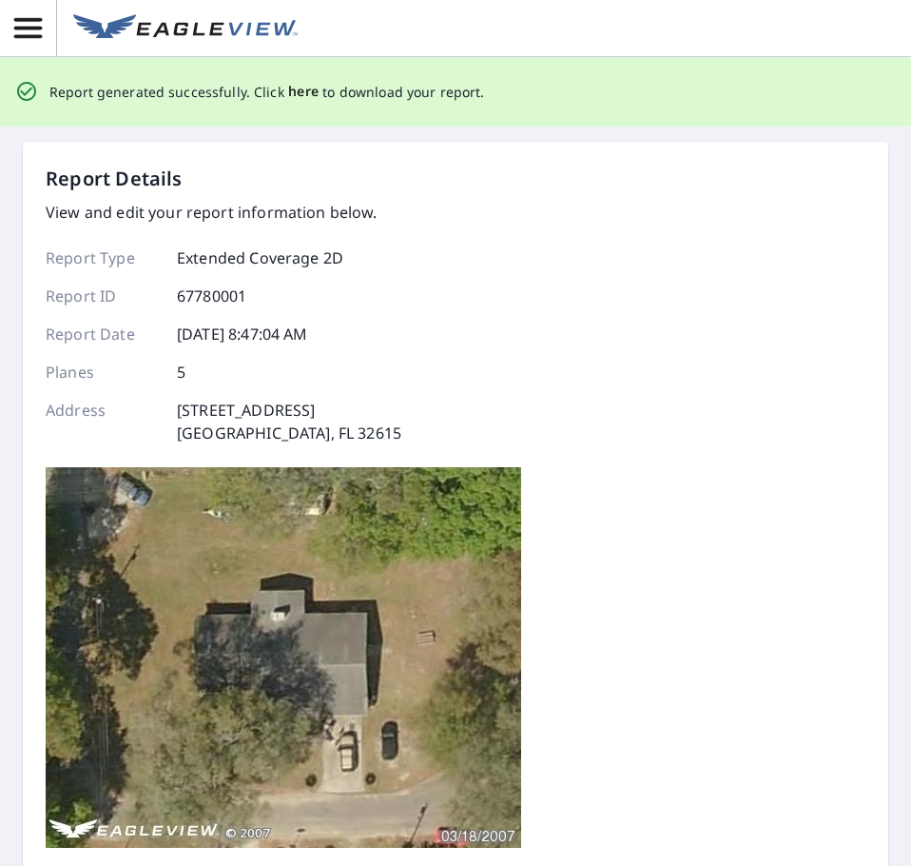
click at [311, 90] on span "here" at bounding box center [303, 92] width 31 height 24
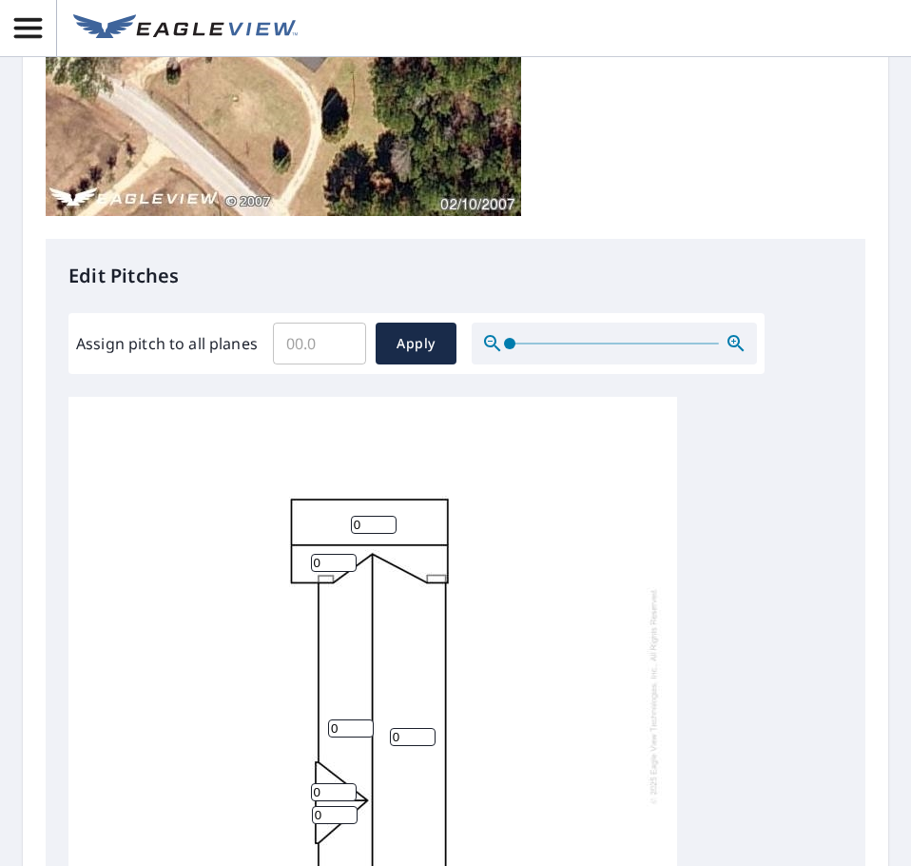
scroll to position [635, 0]
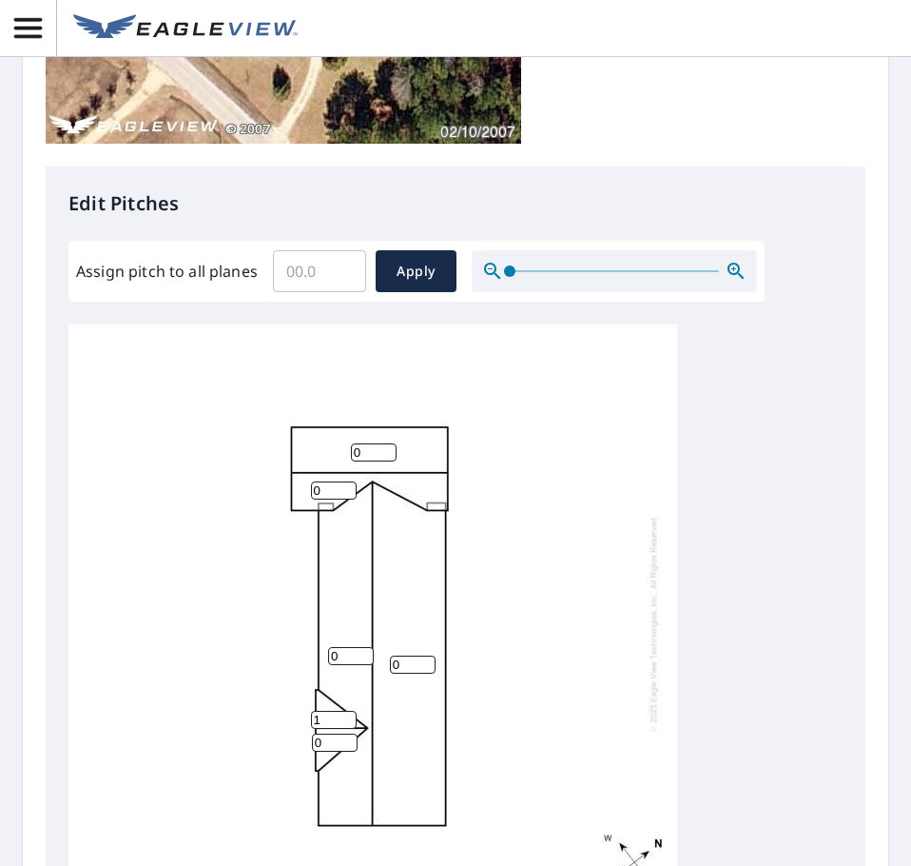
click at [346, 715] on input "1" at bounding box center [334, 720] width 46 height 18
click at [346, 715] on input "2" at bounding box center [334, 720] width 46 height 18
type input "3"
click at [346, 715] on input "3" at bounding box center [334, 720] width 46 height 18
click at [345, 738] on input "1" at bounding box center [335, 742] width 46 height 18
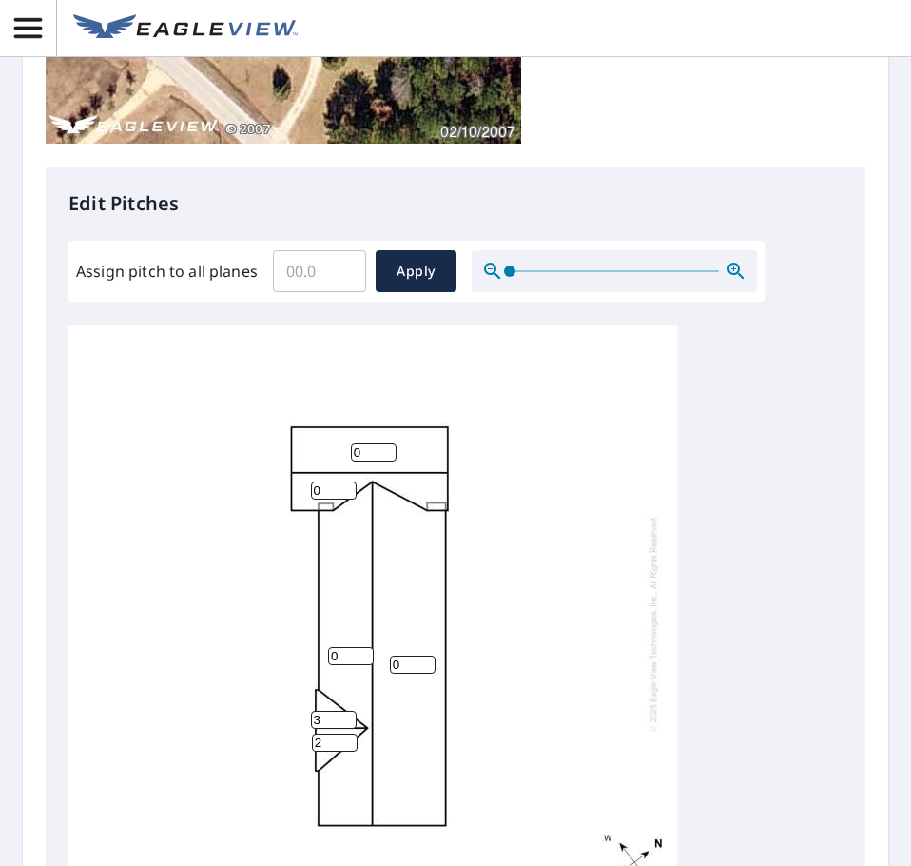
click at [345, 738] on input "2" at bounding box center [335, 742] width 46 height 18
type input "3"
click at [345, 738] on input "3" at bounding box center [335, 742] width 46 height 18
click at [361, 655] on input "1" at bounding box center [351, 656] width 46 height 18
type input "2"
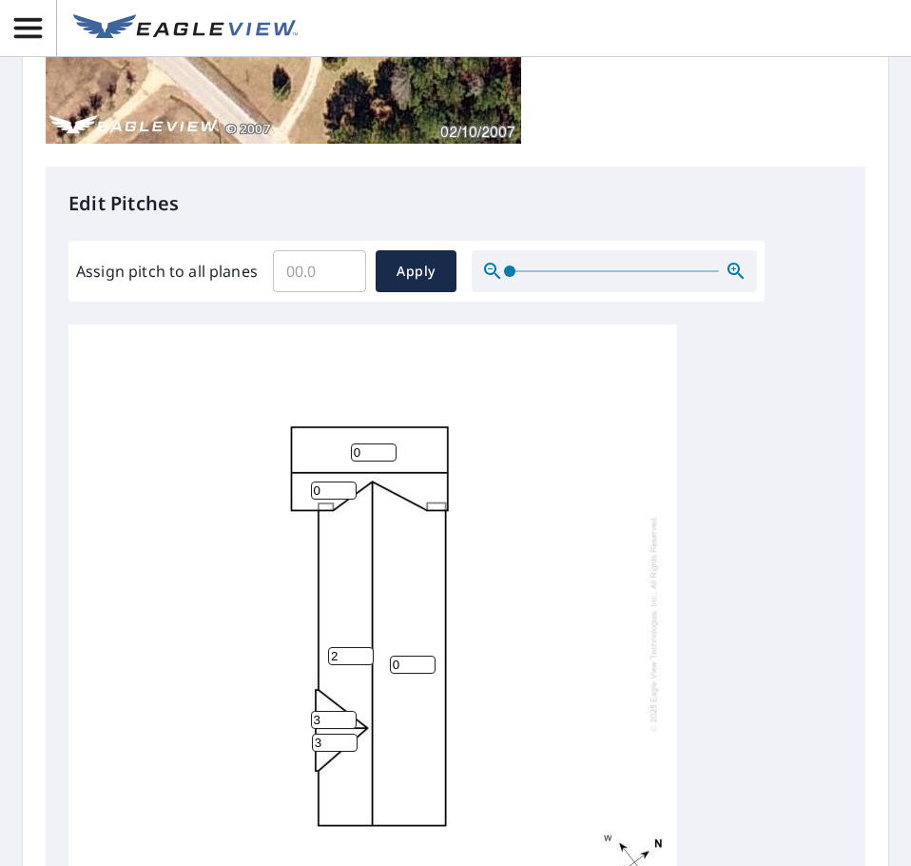
click at [361, 655] on input "2" at bounding box center [351, 656] width 46 height 18
click at [425, 660] on input "1" at bounding box center [413, 664] width 46 height 18
type input "2"
click at [425, 660] on input "2" at bounding box center [413, 664] width 46 height 18
click at [343, 486] on input "1" at bounding box center [334, 490] width 46 height 18
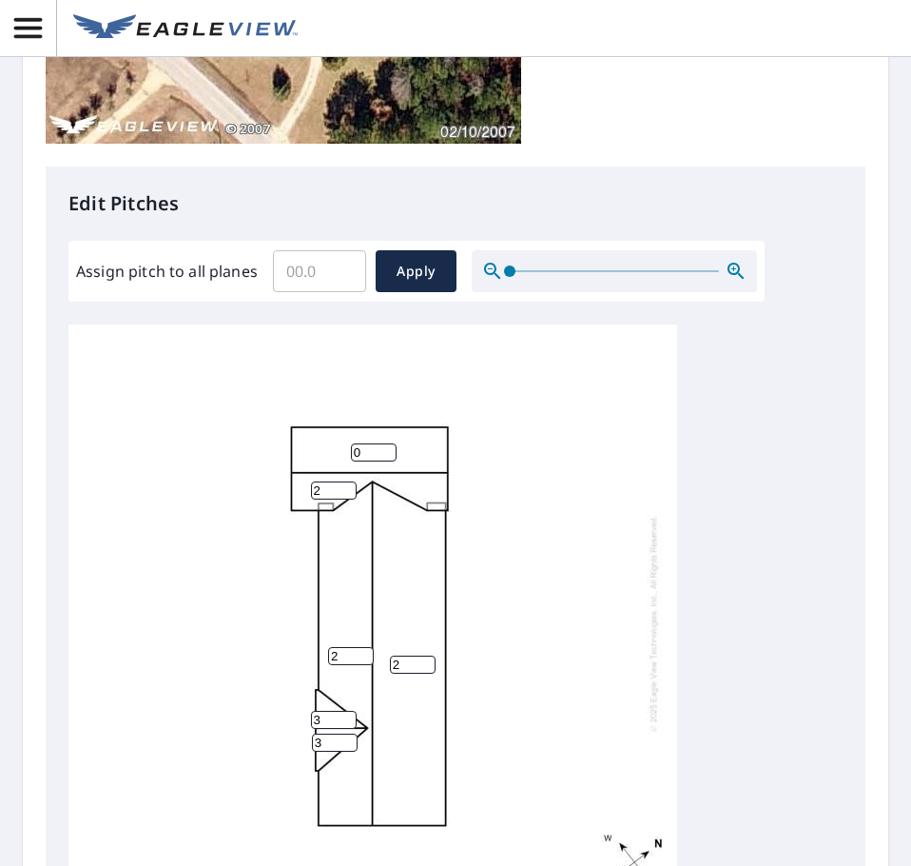
click at [343, 486] on input "2" at bounding box center [334, 490] width 46 height 18
click at [343, 486] on input "3" at bounding box center [334, 490] width 46 height 18
click at [343, 486] on input "4" at bounding box center [334, 490] width 46 height 18
type input "5"
click at [343, 486] on input "5" at bounding box center [334, 490] width 46 height 18
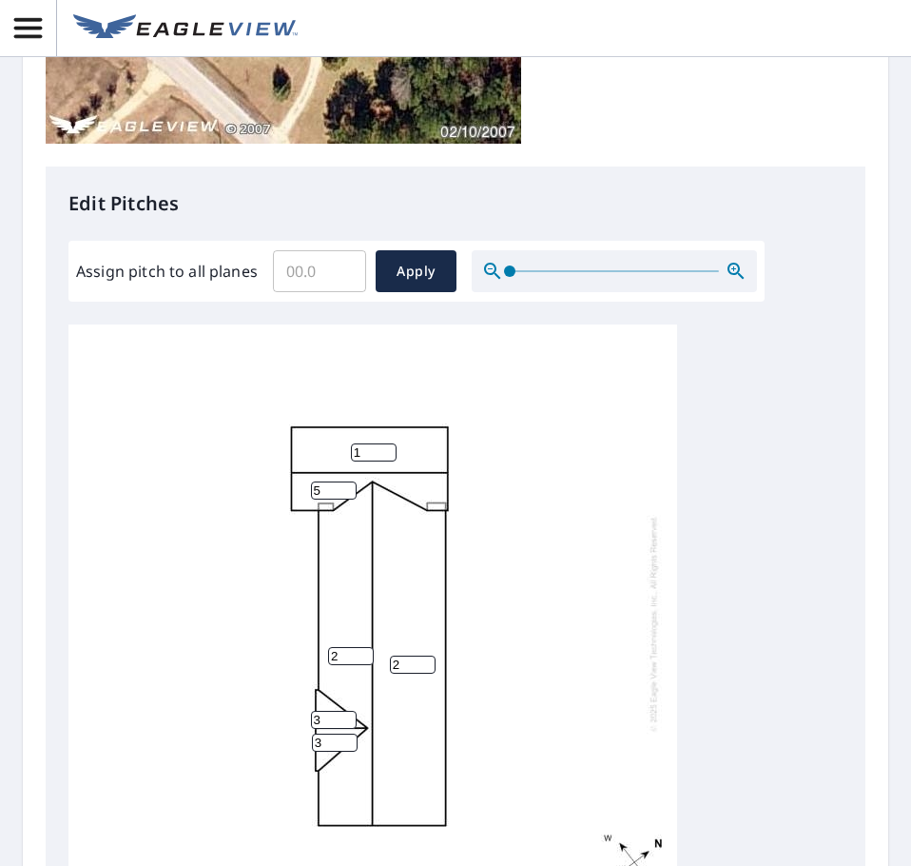
click at [387, 448] on input "1" at bounding box center [374, 452] width 46 height 18
click at [387, 448] on input "2" at bounding box center [374, 452] width 46 height 18
click at [387, 448] on input "3" at bounding box center [374, 452] width 46 height 18
click at [387, 448] on input "4" at bounding box center [374, 452] width 46 height 18
type input "5"
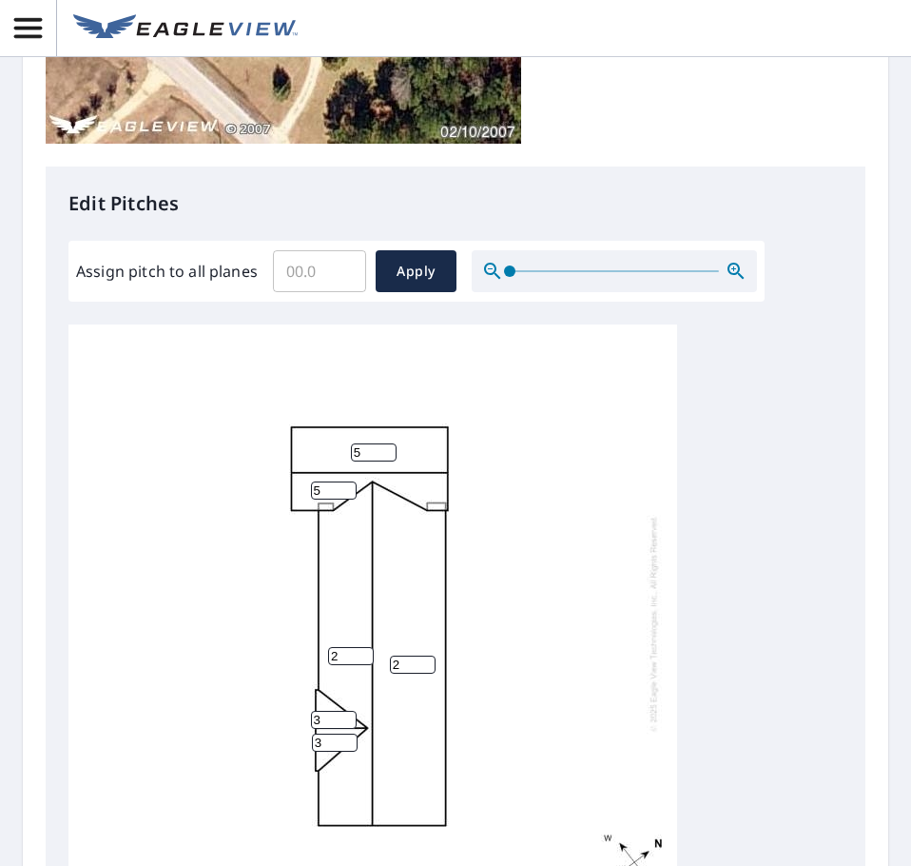
click at [387, 448] on input "5" at bounding box center [374, 452] width 46 height 18
click at [513, 442] on div "2 2 5 5 3 3" at bounding box center [372, 622] width 609 height 597
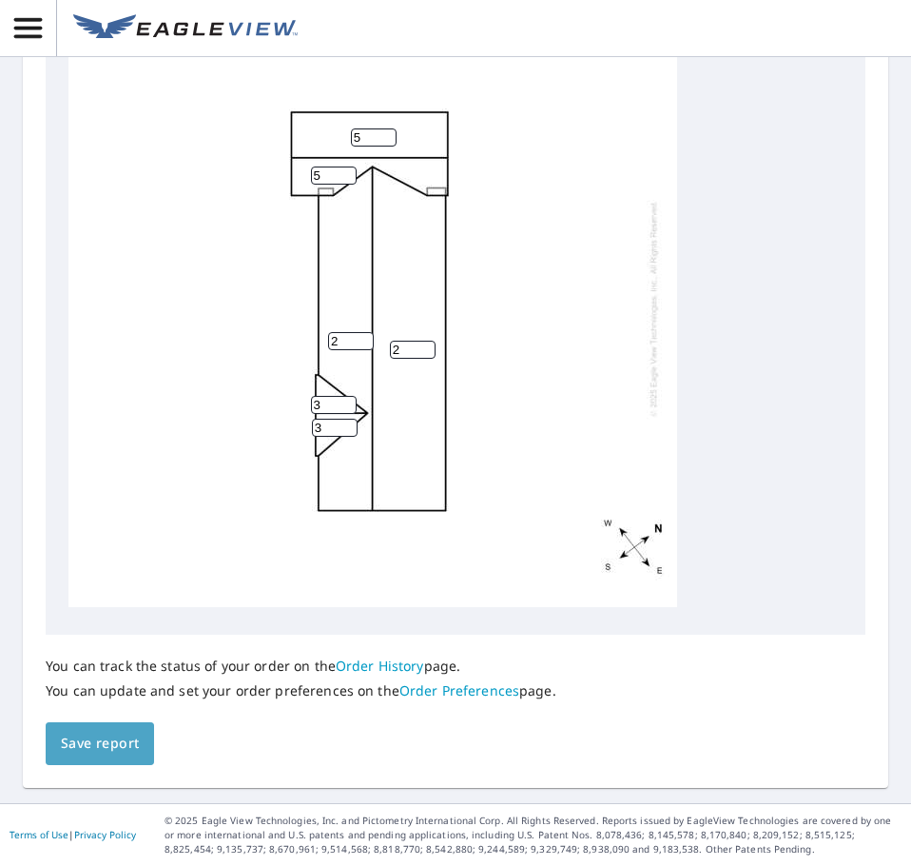
click at [98, 739] on span "Save report" at bounding box center [100, 744] width 78 height 24
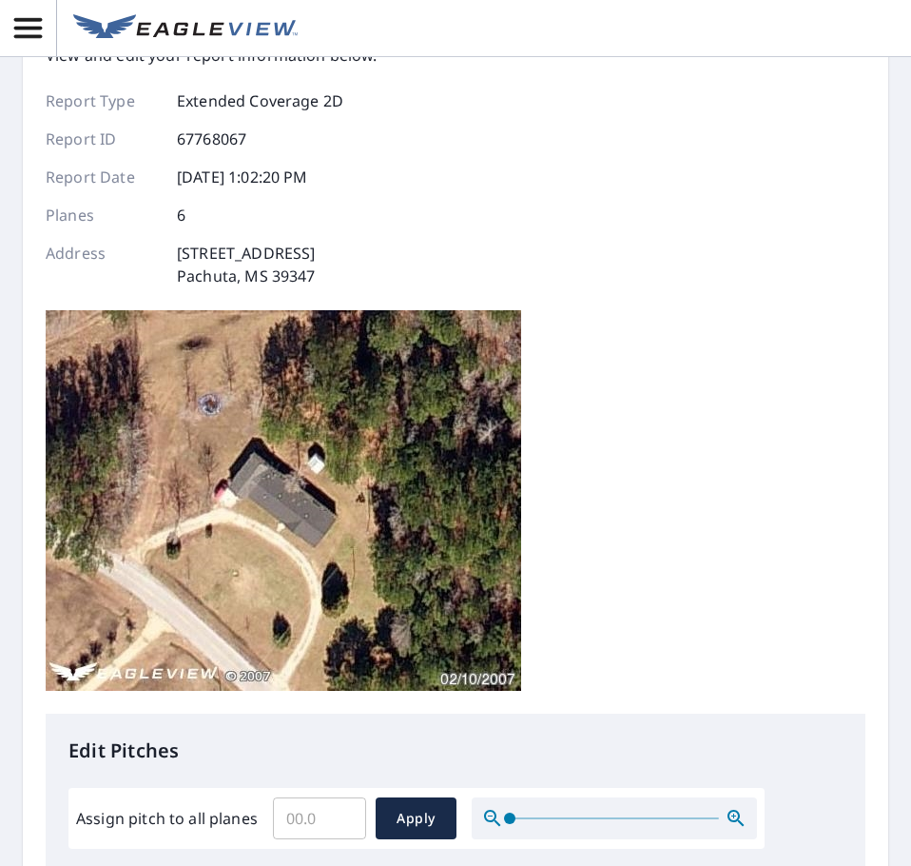
scroll to position [0, 0]
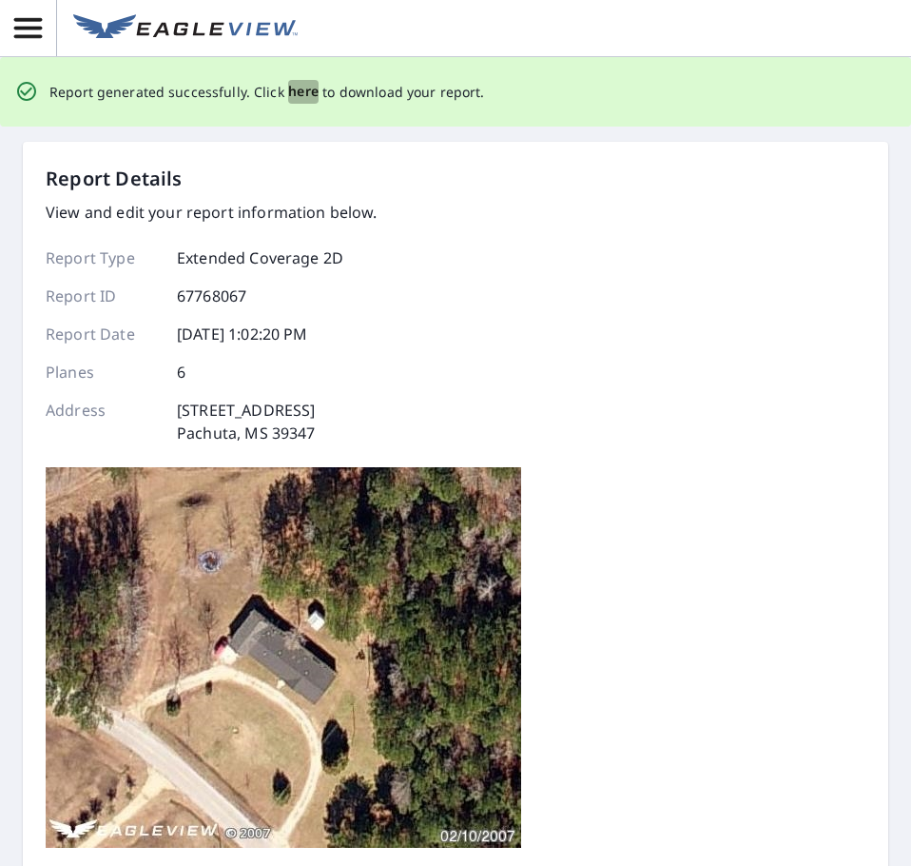
click at [295, 92] on span "here" at bounding box center [303, 92] width 31 height 24
